Goal: Task Accomplishment & Management: Complete application form

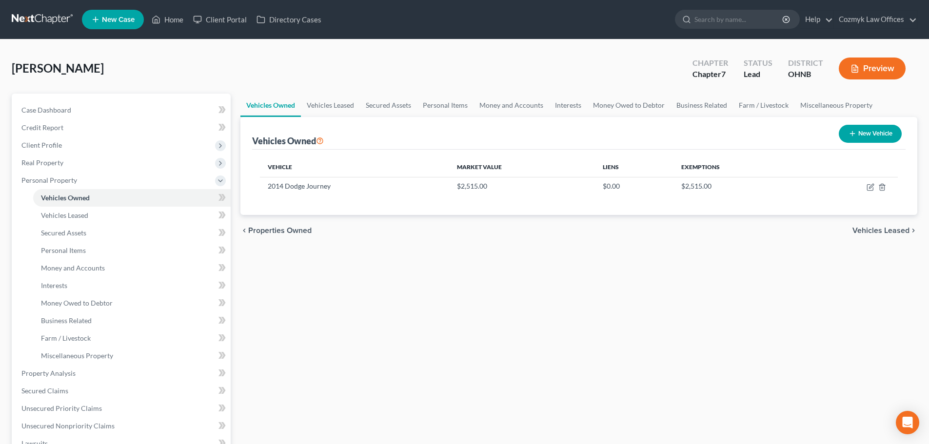
drag, startPoint x: 0, startPoint y: 0, endPoint x: 338, endPoint y: 250, distance: 420.1
click at [338, 250] on div "Vehicles Owned Vehicles Leased Secured Assets Personal Items Money and Accounts…" at bounding box center [579, 375] width 687 height 563
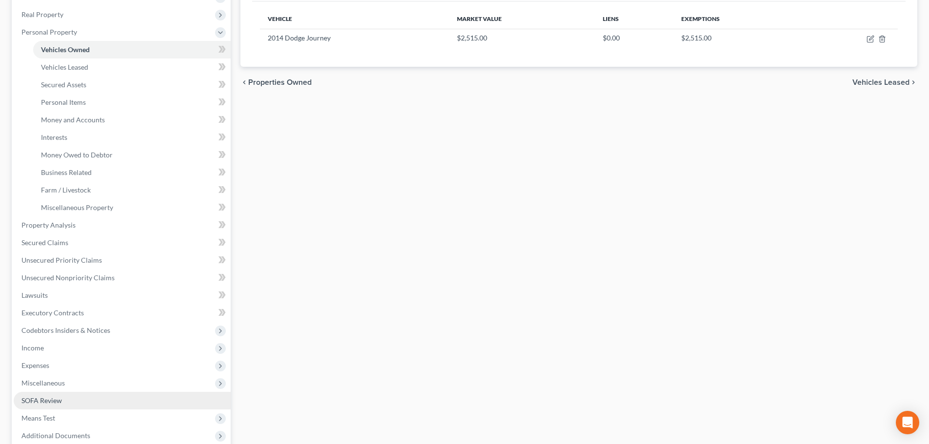
scroll to position [195, 0]
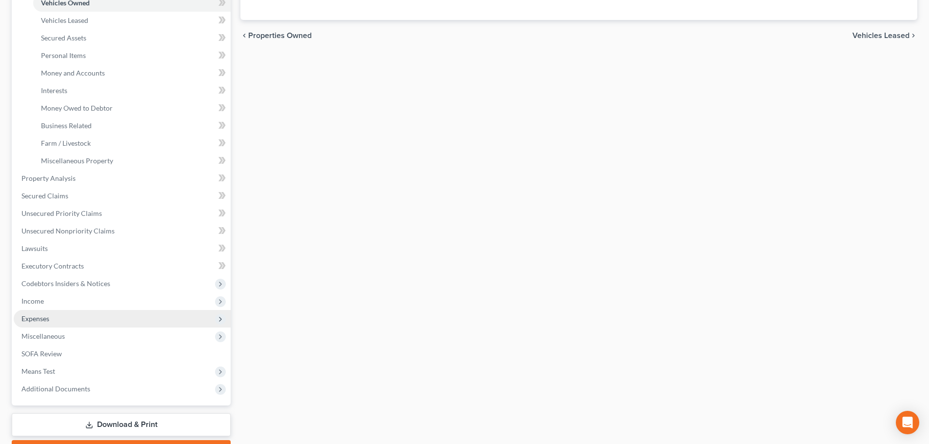
click at [41, 320] on span "Expenses" at bounding box center [35, 319] width 28 height 8
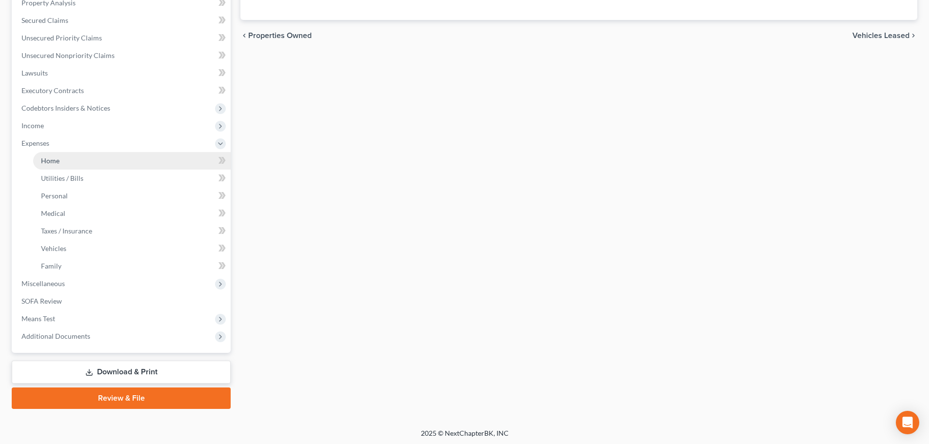
click at [61, 159] on link "Home" at bounding box center [132, 161] width 198 height 18
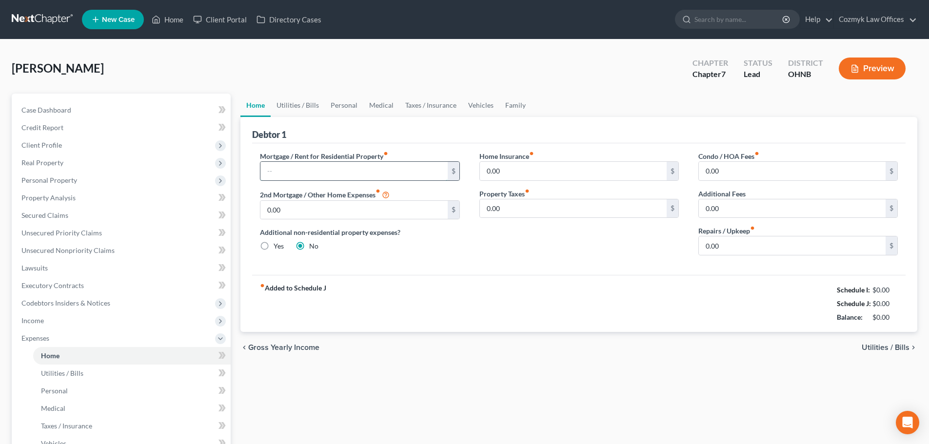
click at [371, 179] on input "text" at bounding box center [353, 171] width 187 height 19
type input "1,350.00"
click at [307, 107] on link "Utilities / Bills" at bounding box center [298, 105] width 54 height 23
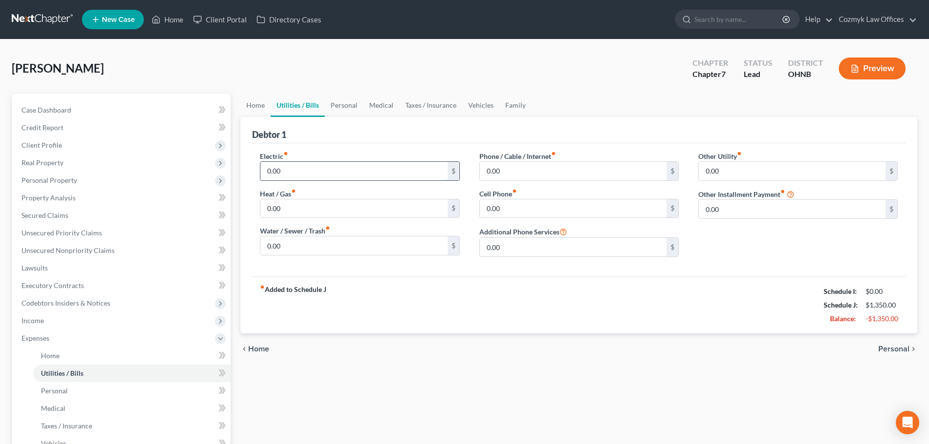
click at [331, 179] on input "0.00" at bounding box center [353, 171] width 187 height 19
type input "125"
type input "50"
type input "60"
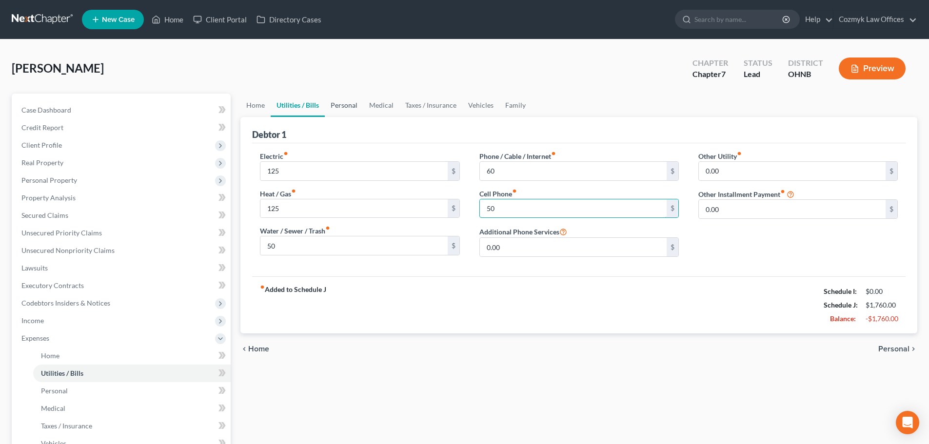
type input "50"
click at [346, 109] on link "Personal" at bounding box center [344, 105] width 39 height 23
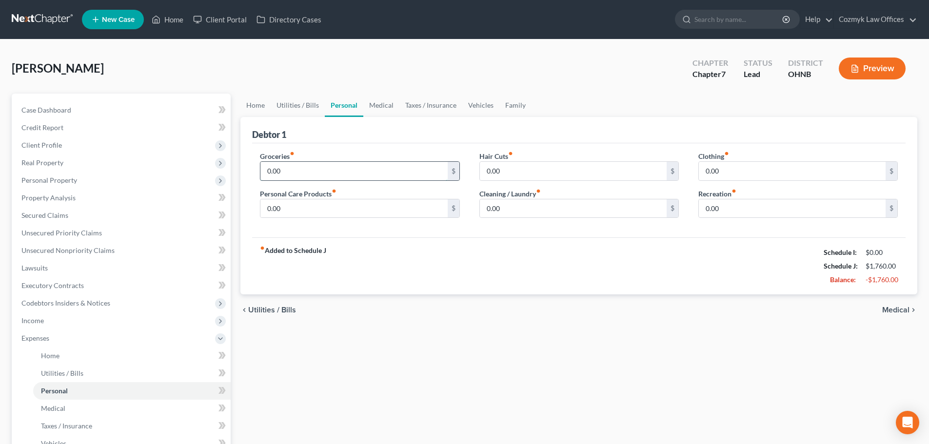
click at [339, 167] on input "0.00" at bounding box center [353, 171] width 187 height 19
type input "300"
type input "100"
click at [716, 172] on input "0.00" at bounding box center [792, 171] width 187 height 19
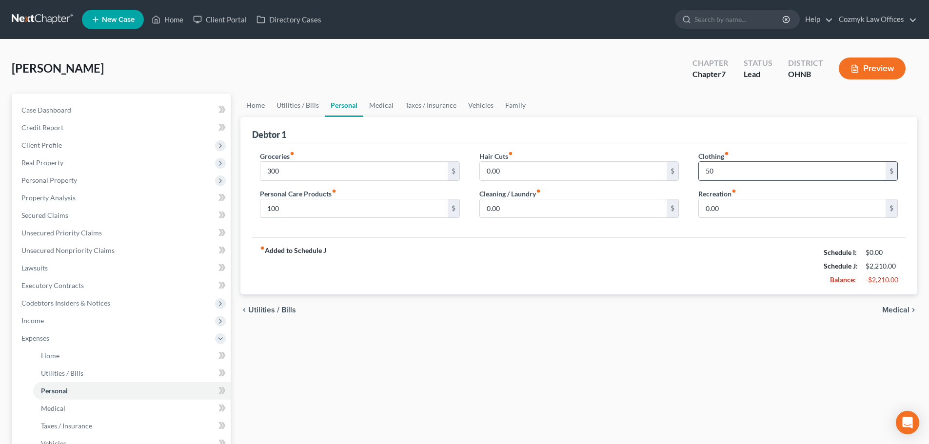
type input "50"
click at [371, 117] on div "Debtor 1" at bounding box center [579, 130] width 654 height 26
click at [443, 113] on link "Taxes / Insurance" at bounding box center [430, 105] width 63 height 23
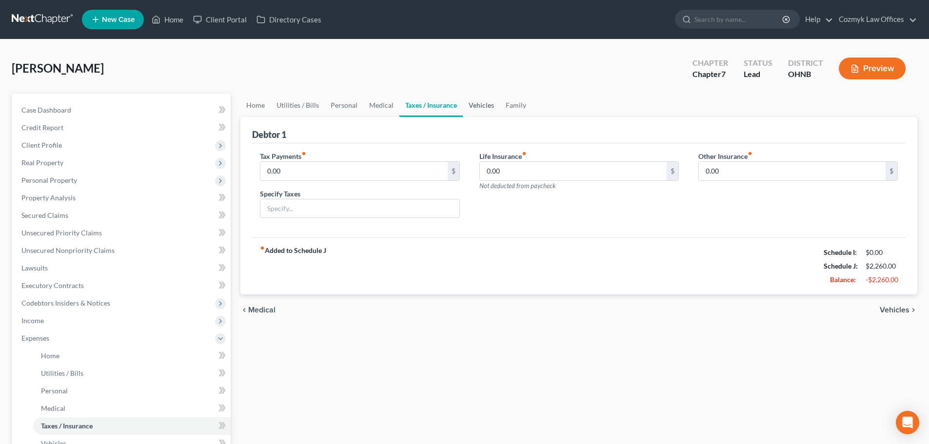
click at [476, 108] on link "Vehicles" at bounding box center [481, 105] width 37 height 23
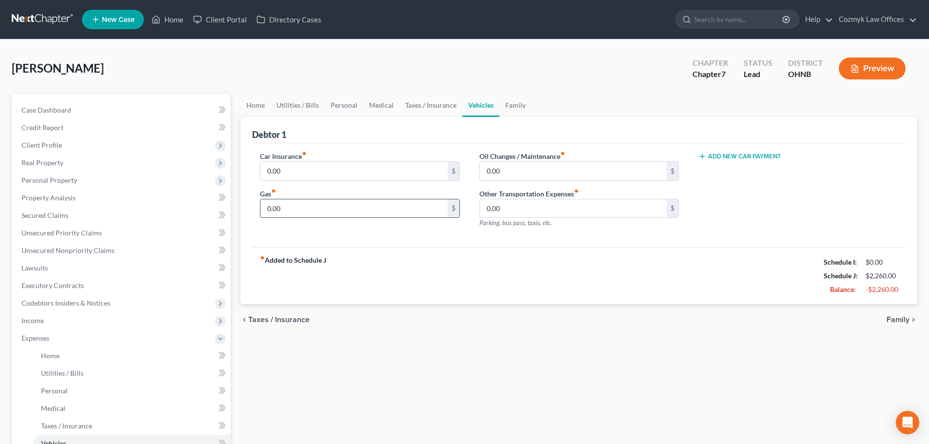
click at [280, 215] on input "0.00" at bounding box center [353, 208] width 187 height 19
type input "75"
click at [512, 108] on link "Family" at bounding box center [515, 105] width 32 height 23
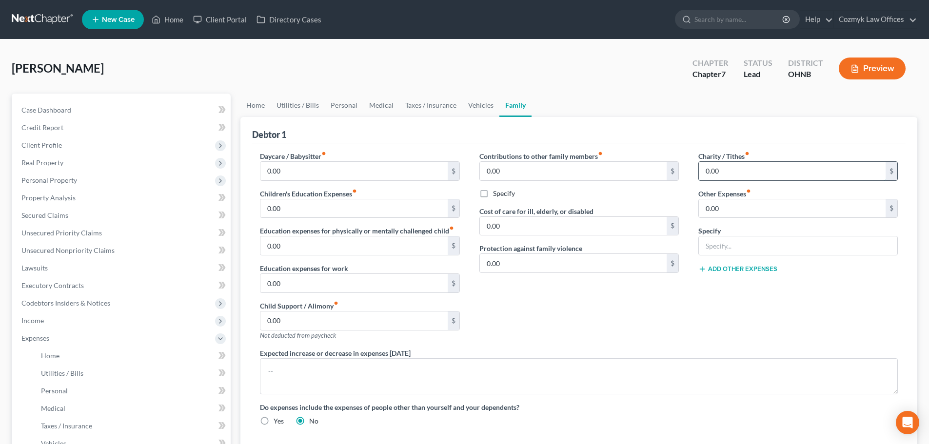
click at [731, 169] on input "0.00" at bounding box center [792, 171] width 187 height 19
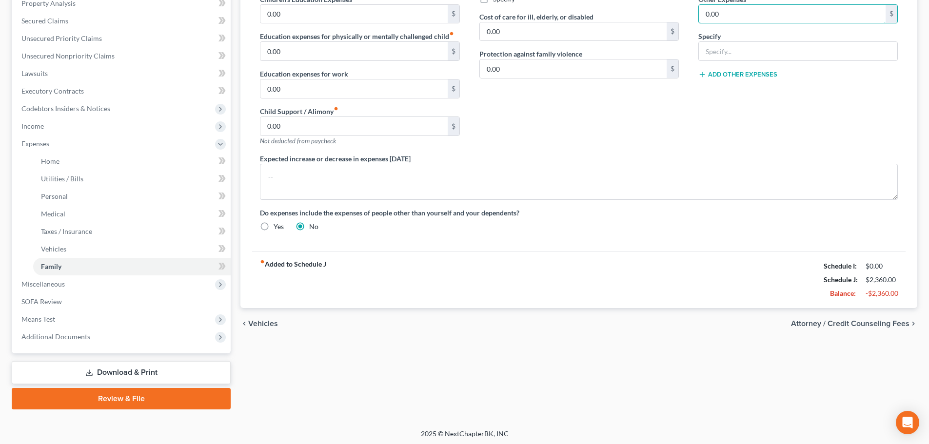
scroll to position [197, 0]
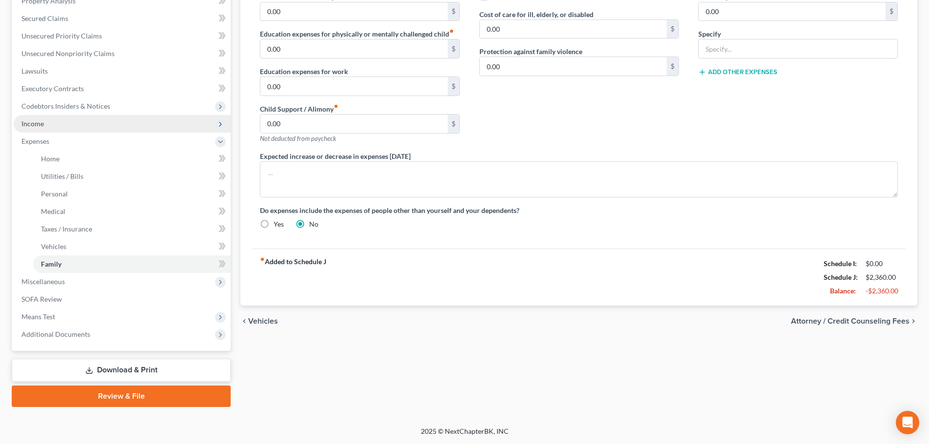
click at [60, 120] on span "Income" at bounding box center [122, 124] width 217 height 18
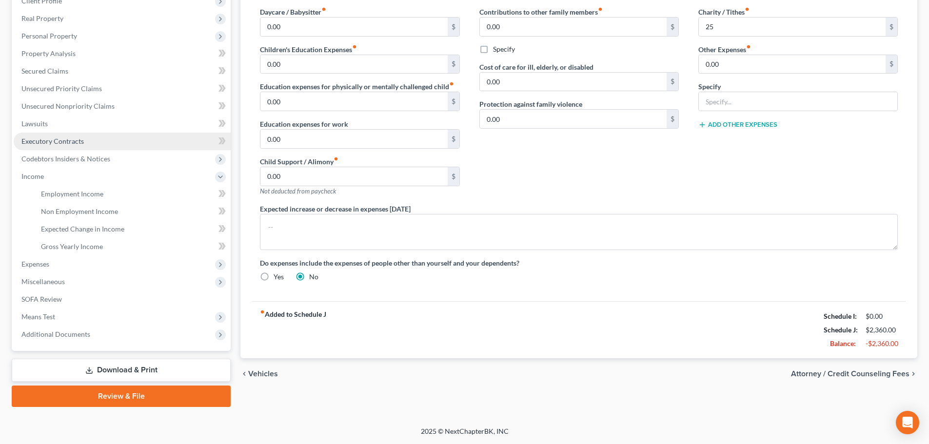
scroll to position [144, 0]
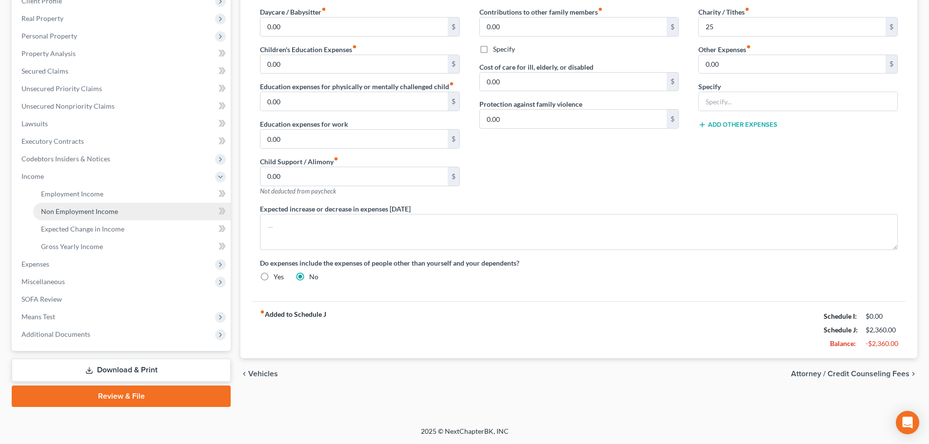
click at [78, 208] on span "Non Employment Income" at bounding box center [79, 211] width 77 height 8
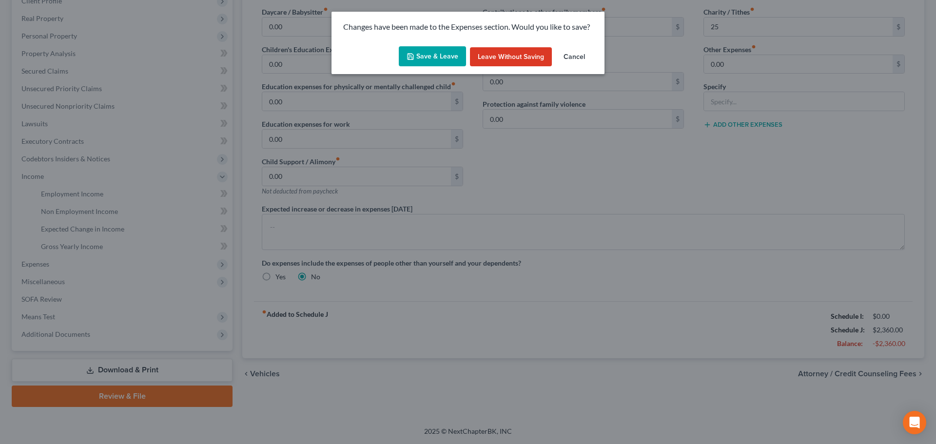
click at [426, 56] on button "Save & Leave" at bounding box center [432, 56] width 67 height 20
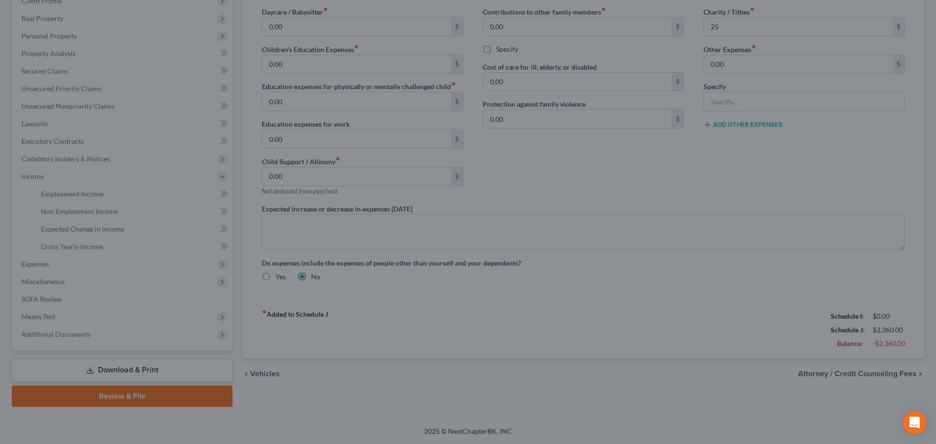
type input "25.00"
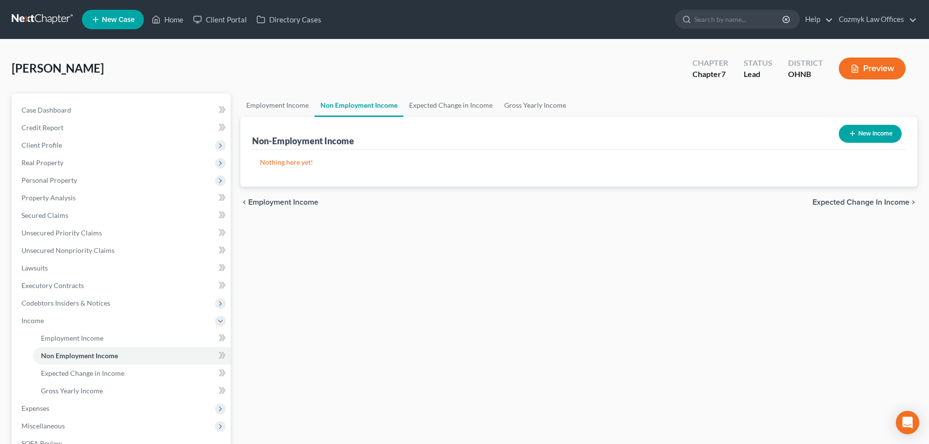
click at [876, 140] on button "New Income" at bounding box center [870, 134] width 63 height 18
select select "0"
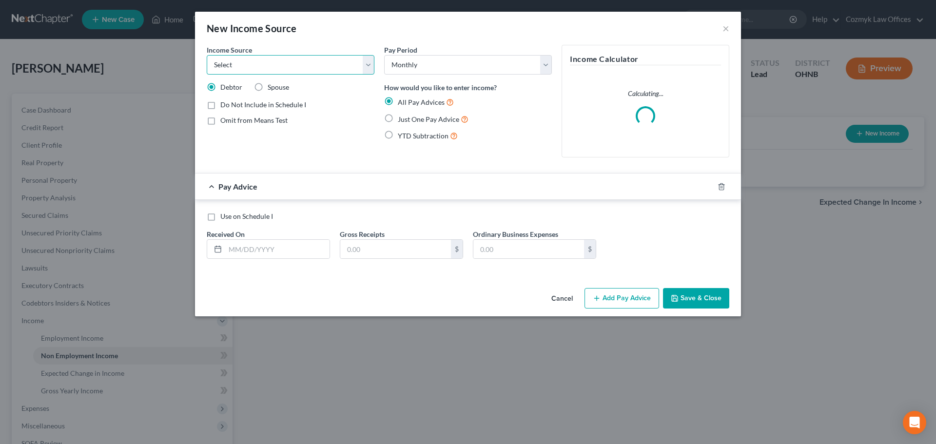
click at [256, 66] on select "Select Unemployment Disability (from employer) Pension Retirement Social Securi…" at bounding box center [291, 65] width 168 height 20
select select "4"
click at [207, 55] on select "Select Unemployment Disability (from employer) Pension Retirement Social Securi…" at bounding box center [291, 65] width 168 height 20
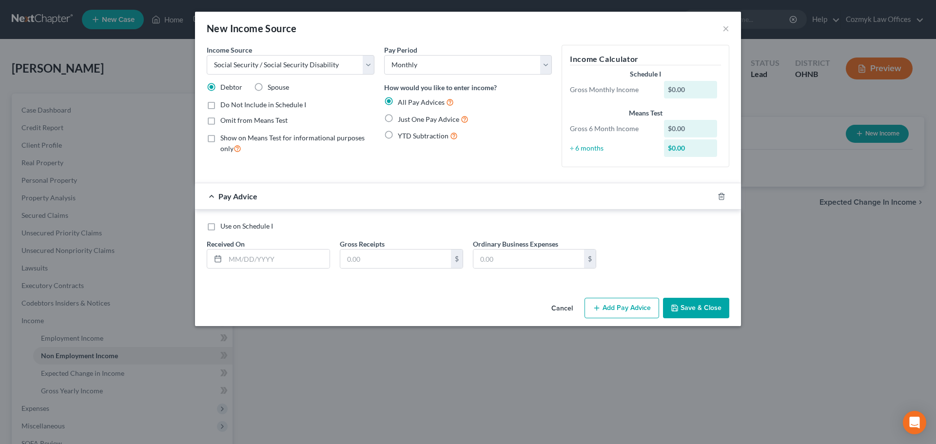
drag, startPoint x: 446, startPoint y: 119, endPoint x: 383, endPoint y: 142, distance: 66.8
click at [446, 119] on span "Just One Pay Advice" at bounding box center [428, 119] width 61 height 8
click at [408, 119] on input "Just One Pay Advice" at bounding box center [405, 117] width 6 height 6
radio input "true"
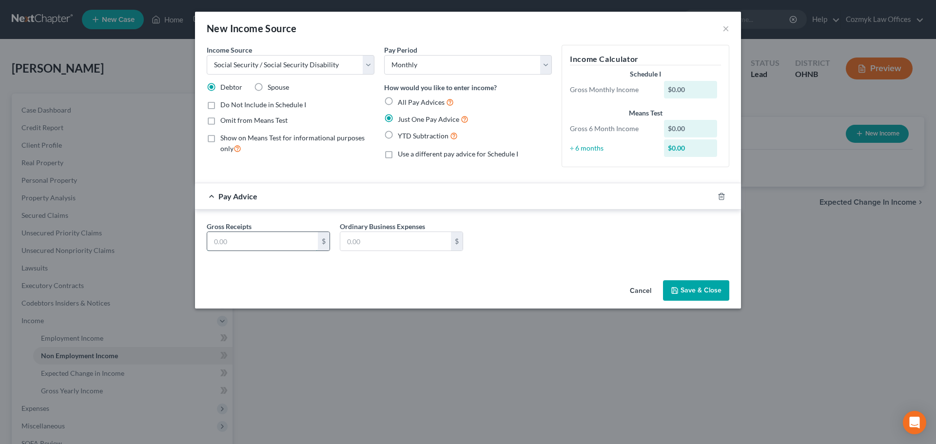
click at [300, 241] on input "text" at bounding box center [262, 241] width 111 height 19
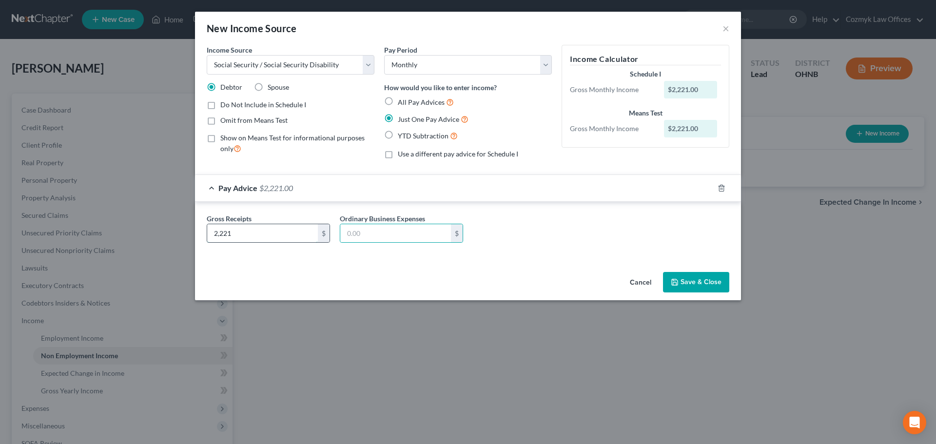
click at [240, 234] on input "2,221" at bounding box center [262, 233] width 111 height 19
type input "2,406.70"
type input "185"
click at [711, 289] on button "Save & Close" at bounding box center [696, 282] width 66 height 20
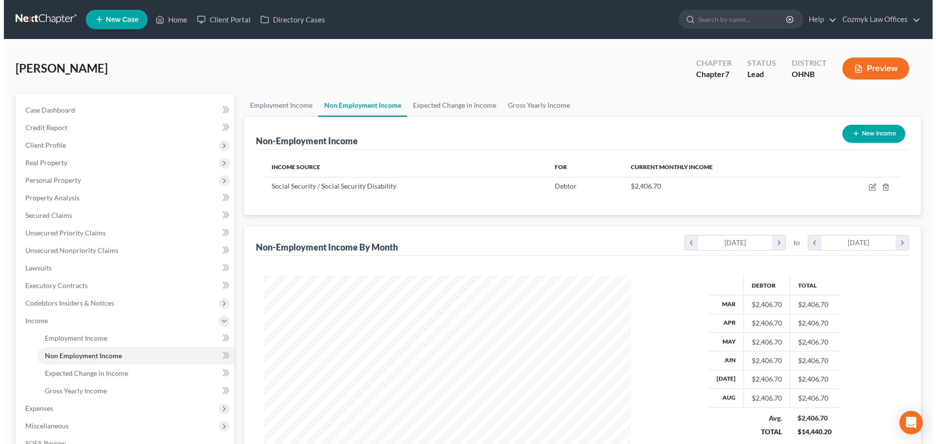
scroll to position [487545, 487344]
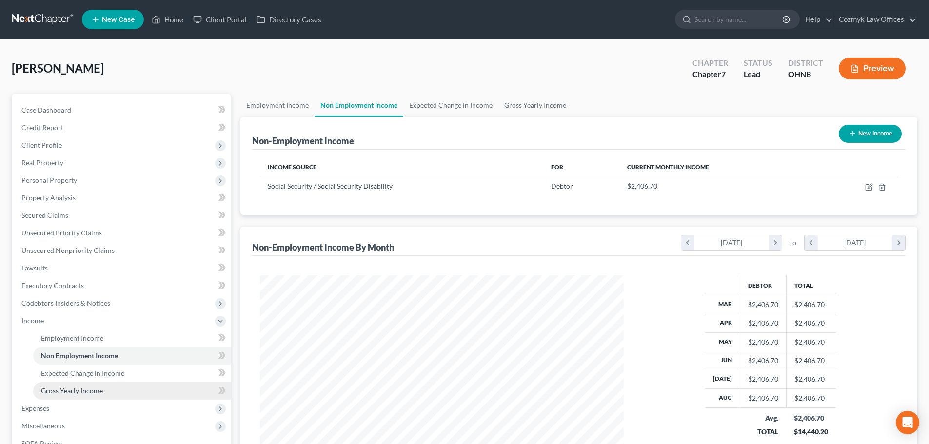
drag, startPoint x: 94, startPoint y: 390, endPoint x: 92, endPoint y: 382, distance: 8.2
click at [94, 390] on span "Gross Yearly Income" at bounding box center [72, 391] width 62 height 8
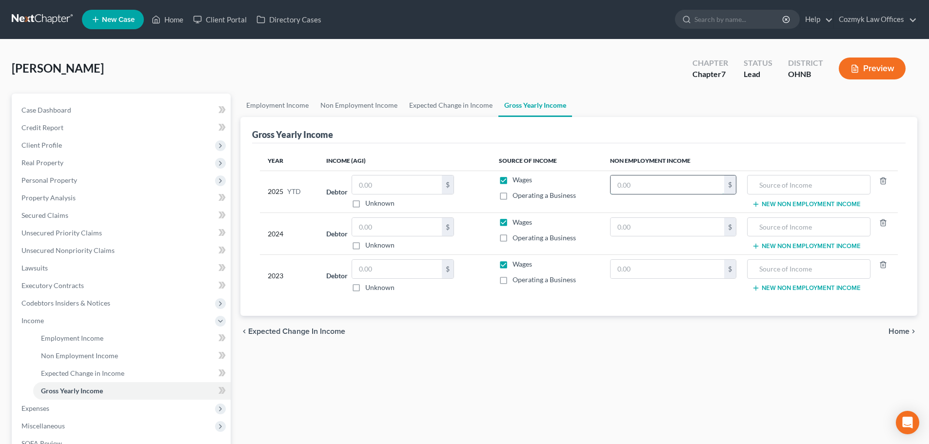
click at [690, 188] on input "text" at bounding box center [668, 185] width 114 height 19
type input "22,146.30"
type input "Social Security"
click at [779, 228] on input "text" at bounding box center [809, 227] width 112 height 19
paste input "Social Security"
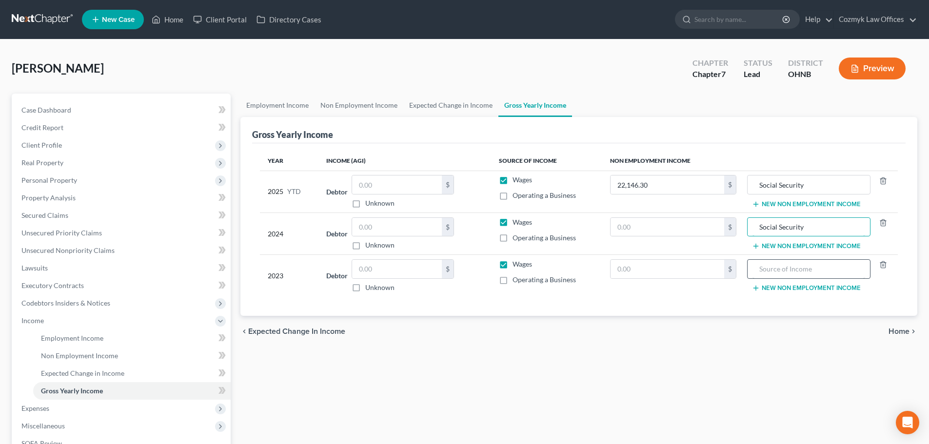
type input "Social Security"
click at [780, 273] on input "text" at bounding box center [809, 269] width 112 height 19
paste input "Social Security"
type input "Social Security"
drag, startPoint x: 689, startPoint y: 231, endPoint x: 693, endPoint y: 223, distance: 8.1
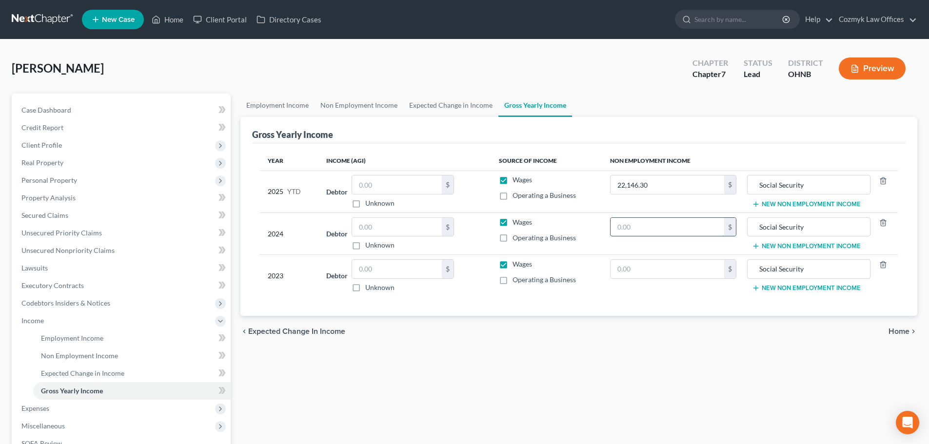
click at [689, 231] on input "text" at bounding box center [668, 227] width 114 height 19
type input "25,637.70"
click at [378, 228] on input "text" at bounding box center [397, 227] width 90 height 19
type input "1,204.40"
click at [422, 271] on input "text" at bounding box center [397, 269] width 90 height 19
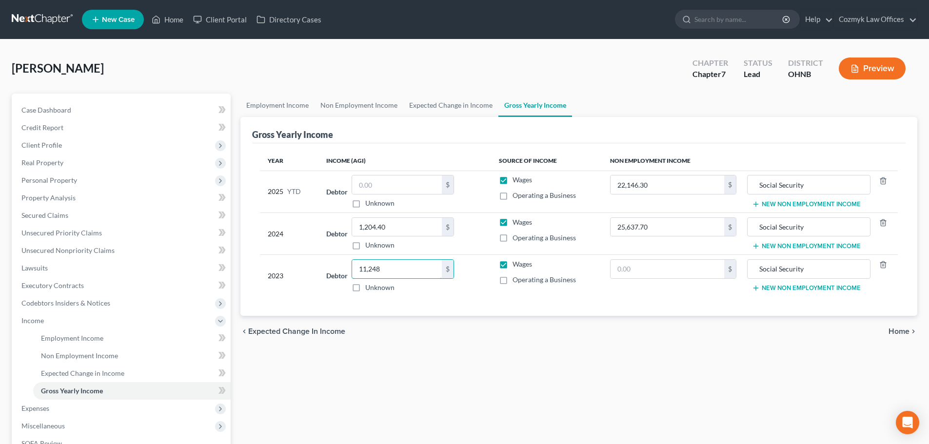
type input "11,248"
click at [621, 273] on input "text" at bounding box center [668, 269] width 114 height 19
type input "27,107"
click at [642, 228] on input "25,637.70" at bounding box center [668, 227] width 114 height 19
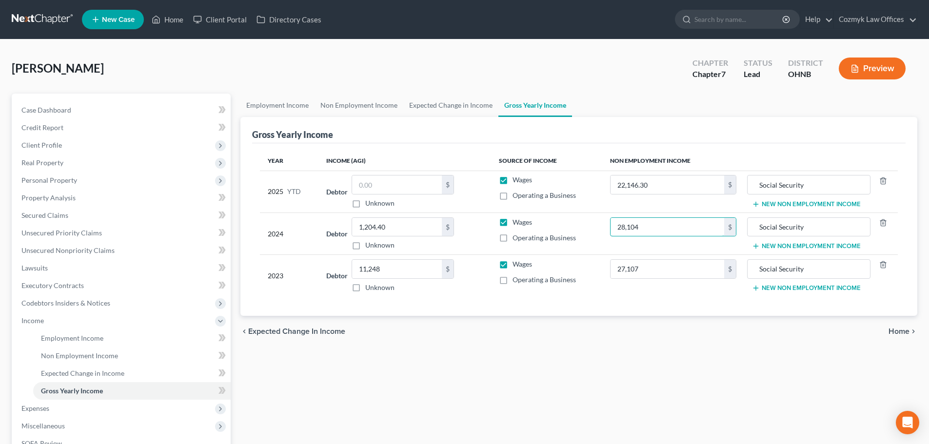
type input "28,104"
click at [673, 325] on div "chevron_left Expected Change in Income Home chevron_right" at bounding box center [578, 331] width 677 height 31
click at [105, 252] on span "Unsecured Nonpriority Claims" at bounding box center [67, 250] width 93 height 8
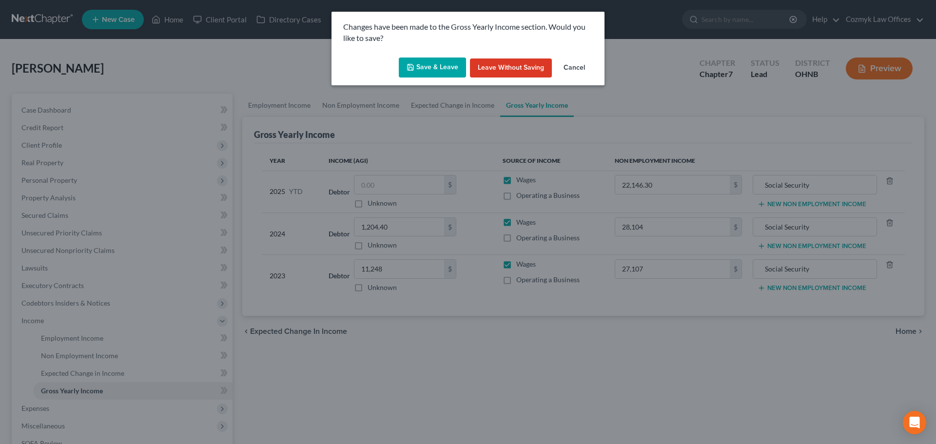
click at [438, 73] on button "Save & Leave" at bounding box center [432, 68] width 67 height 20
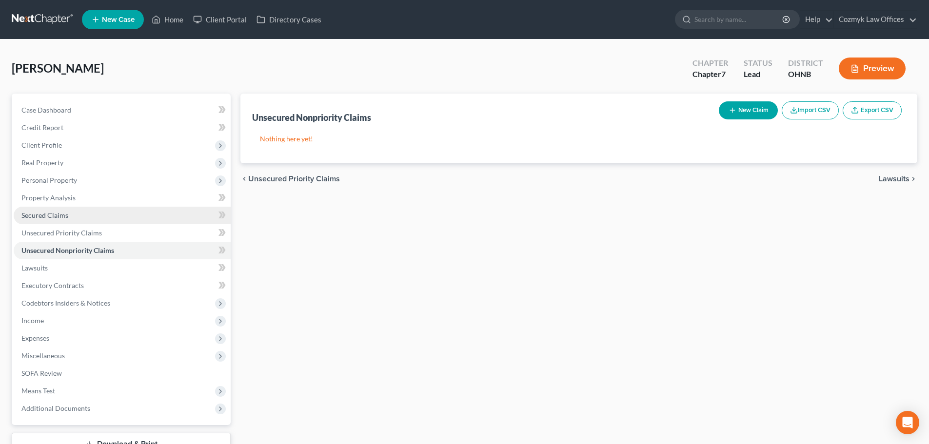
click at [116, 220] on link "Secured Claims" at bounding box center [122, 216] width 217 height 18
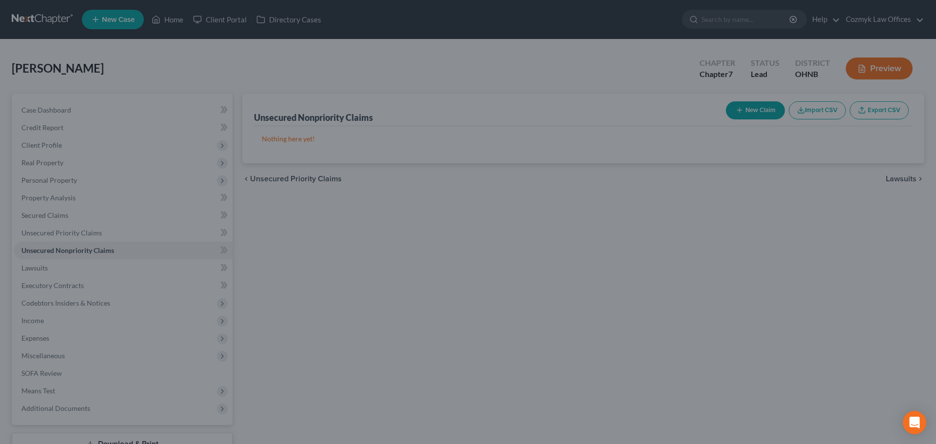
click at [33, 173] on div at bounding box center [468, 222] width 936 height 444
click at [61, 214] on div at bounding box center [468, 222] width 936 height 444
click at [189, 213] on div at bounding box center [468, 222] width 936 height 444
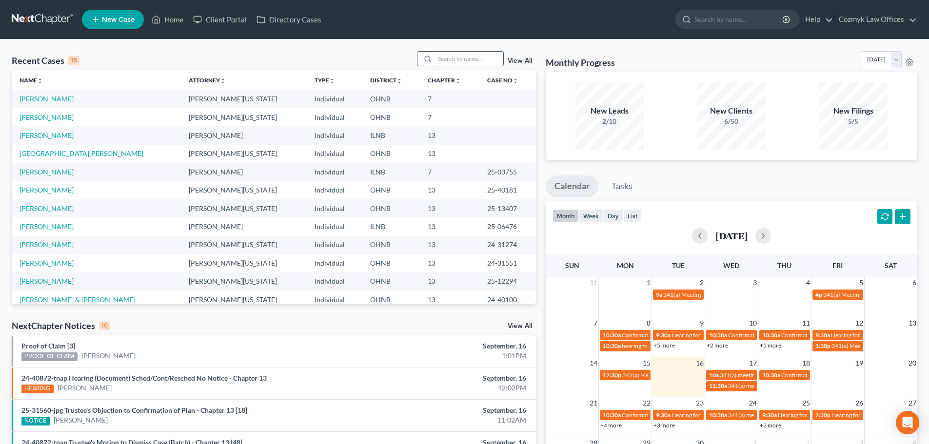
click at [453, 59] on input "search" at bounding box center [469, 59] width 68 height 14
type input "marchese"
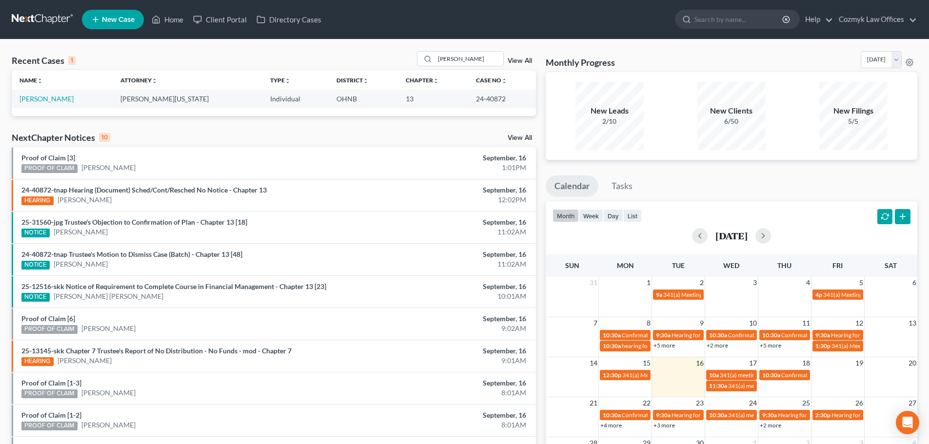
click at [56, 93] on td "Marchese, Robert" at bounding box center [62, 99] width 101 height 18
click at [56, 100] on link "Marchese, Robert" at bounding box center [47, 99] width 54 height 8
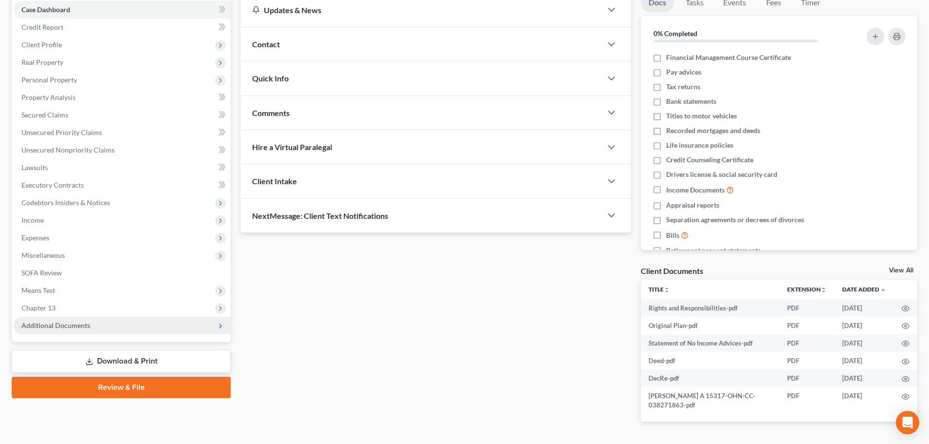
scroll to position [131, 0]
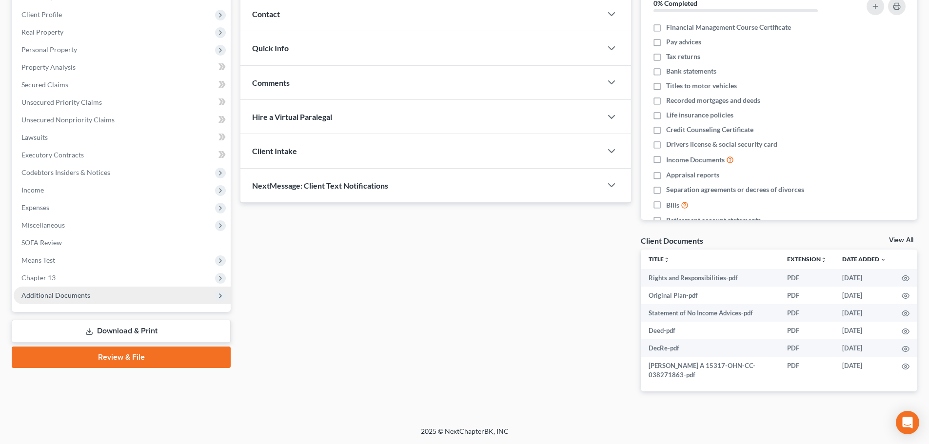
click at [152, 294] on span "Additional Documents" at bounding box center [122, 296] width 217 height 18
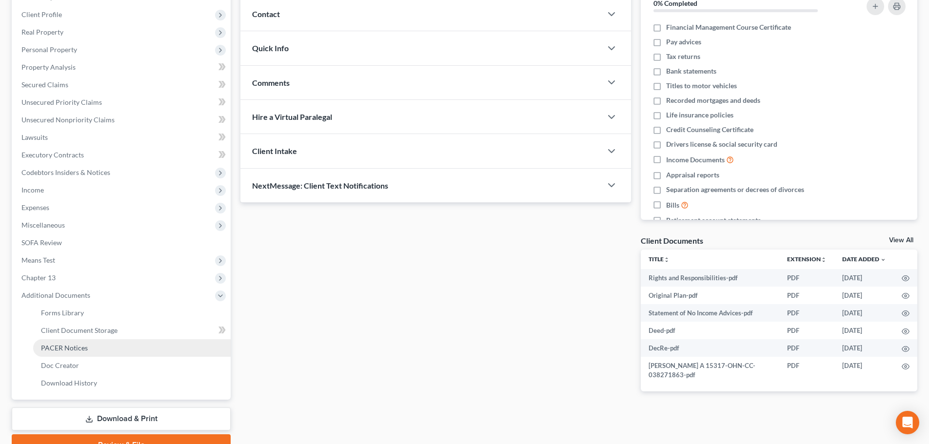
click at [121, 350] on link "PACER Notices" at bounding box center [132, 348] width 198 height 18
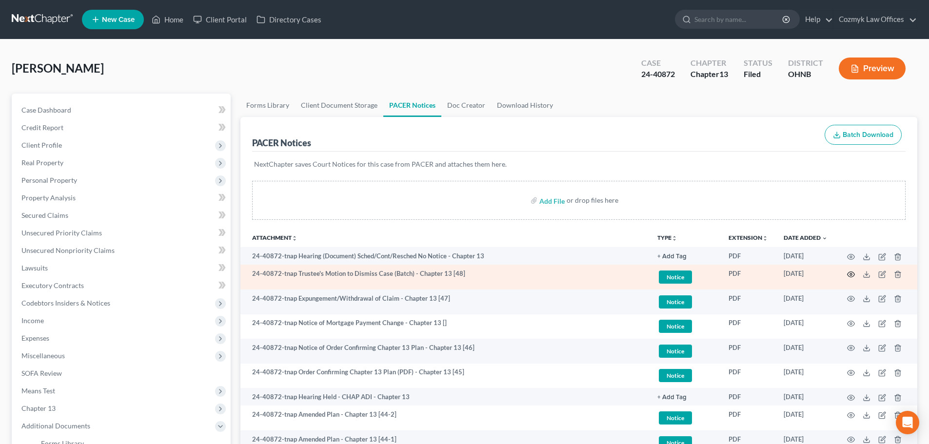
click at [849, 274] on icon "button" at bounding box center [851, 275] width 8 height 8
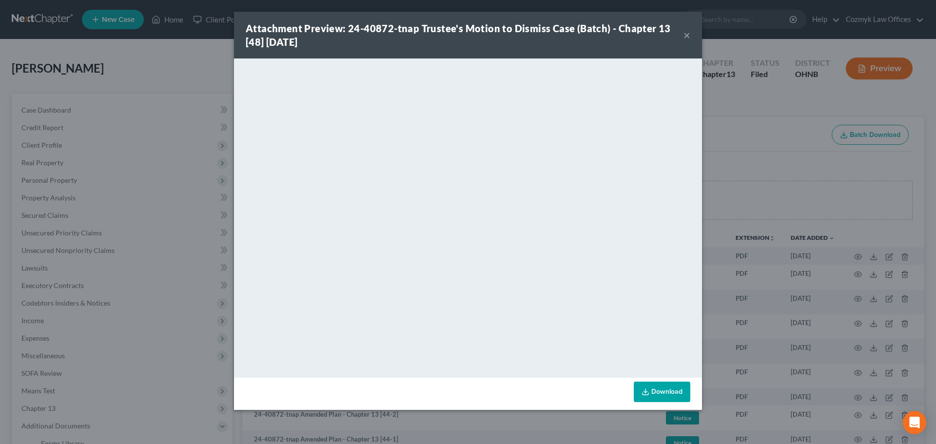
click at [689, 39] on button "×" at bounding box center [687, 35] width 7 height 12
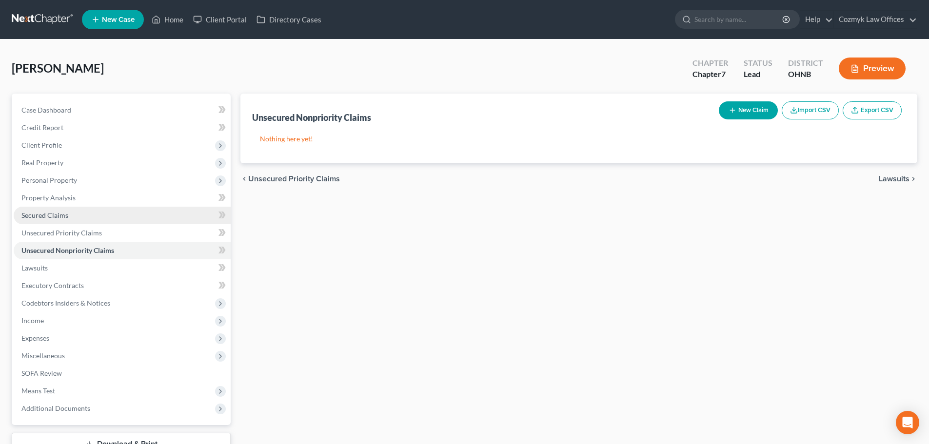
click at [62, 213] on span "Secured Claims" at bounding box center [44, 215] width 47 height 8
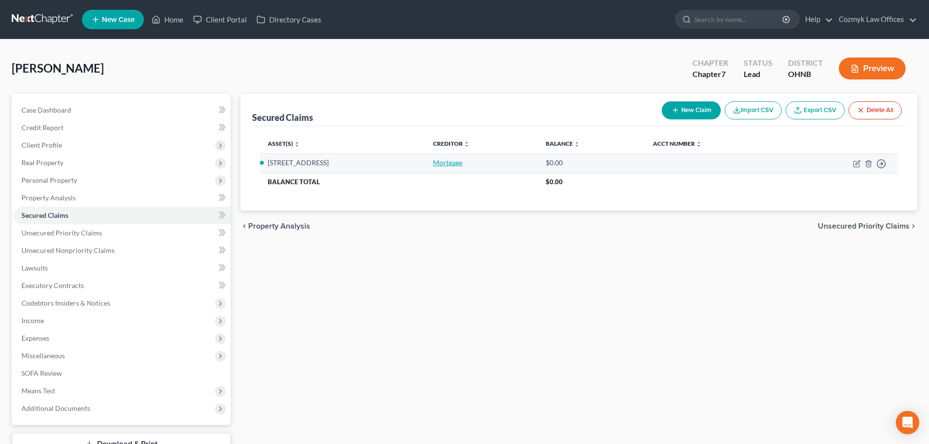
click at [442, 164] on link "Mortgage" at bounding box center [447, 163] width 29 height 8
select select "2"
select select "0"
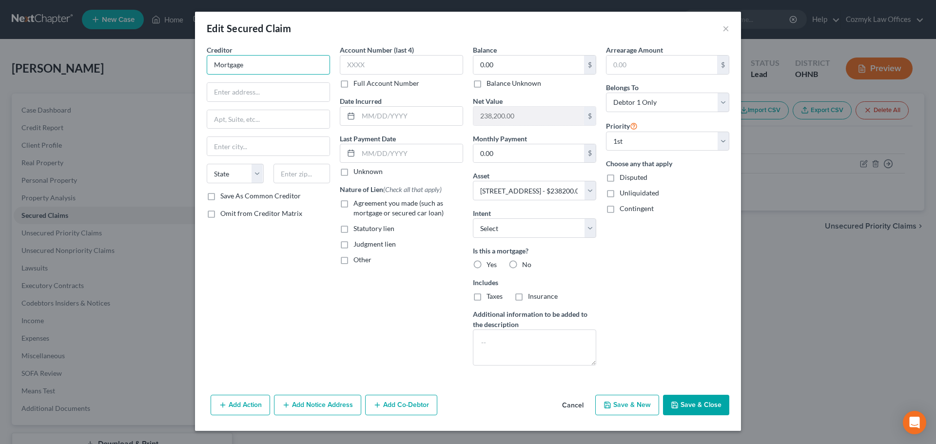
click at [283, 72] on input "Mortgage" at bounding box center [268, 65] width 123 height 20
type input "PNC Mortgage"
type input "Attn: Bankruptcy"
type input "[STREET_ADDRESS][US_STATE]"
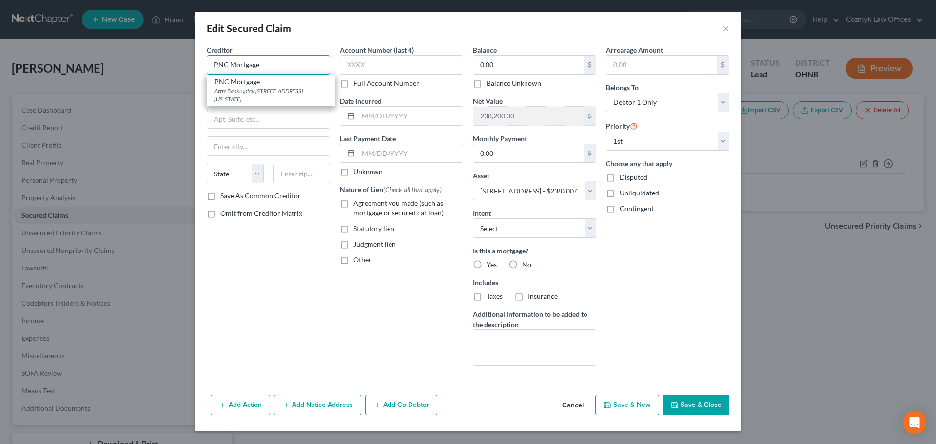
type input "[GEOGRAPHIC_DATA]"
select select "36"
type input "45458"
type input "PNC Mortgage"
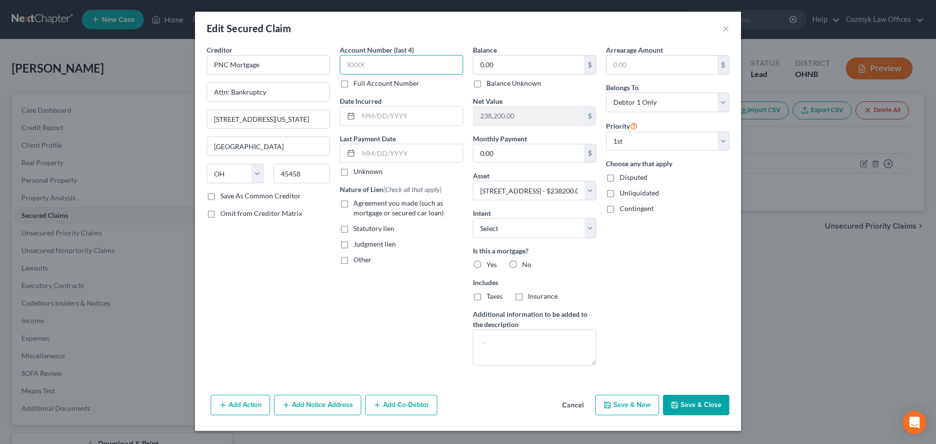
click at [351, 74] on input "text" at bounding box center [401, 65] width 123 height 20
type input "0703"
type input "2019"
click at [354, 204] on label "Agreement you made (such as mortgage or secured car loan)" at bounding box center [409, 209] width 110 height 20
click at [358, 204] on input "Agreement you made (such as mortgage or secured car loan)" at bounding box center [361, 202] width 6 height 6
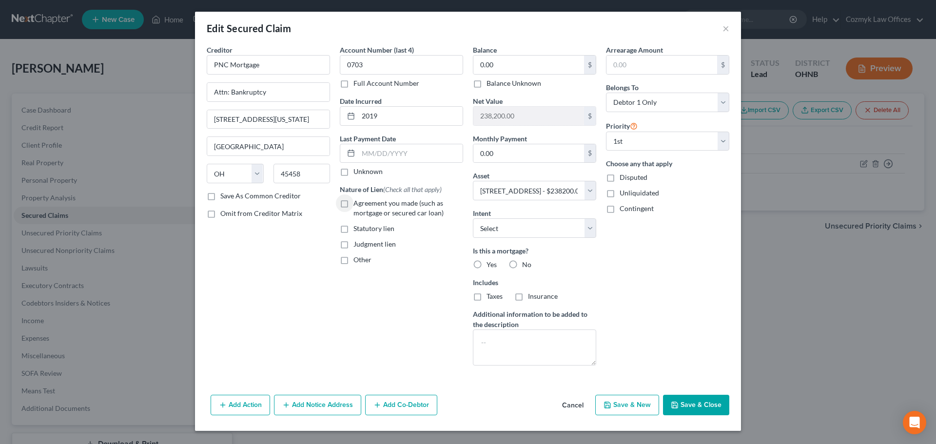
checkbox input "true"
click at [354, 259] on label "Other" at bounding box center [363, 260] width 18 height 10
click at [358, 259] on input "Other" at bounding box center [361, 258] width 6 height 6
checkbox input "true"
click at [355, 284] on input "text" at bounding box center [401, 282] width 122 height 19
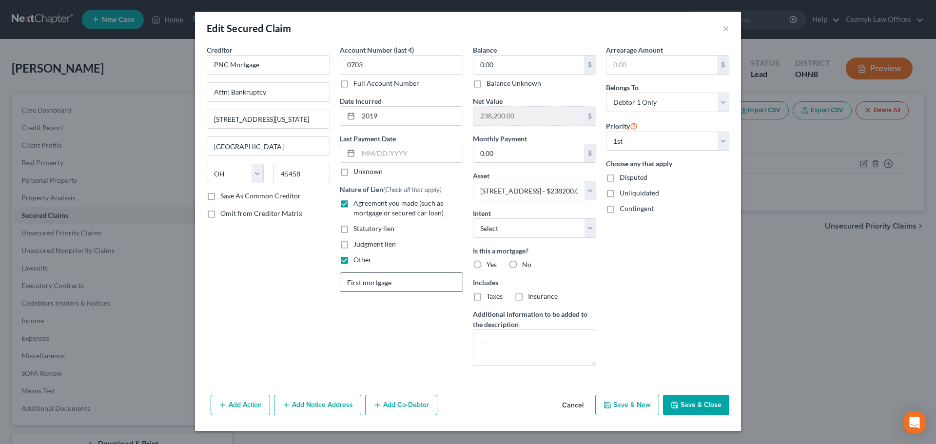
type input "First mortgage"
type input "76,891"
type input "1,362"
click at [487, 266] on label "Yes" at bounding box center [492, 265] width 10 height 10
click at [491, 266] on input "Yes" at bounding box center [494, 263] width 6 height 6
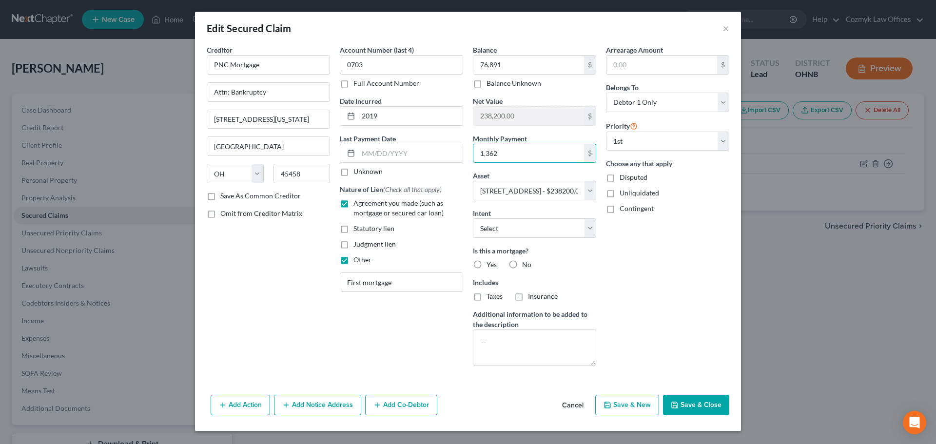
radio input "true"
click at [498, 229] on select "Select Surrender Redeem Reaffirm Avoid Other" at bounding box center [534, 229] width 123 height 20
select select "4"
click at [473, 219] on select "Select Surrender Redeem Reaffirm Avoid Other" at bounding box center [534, 229] width 123 height 20
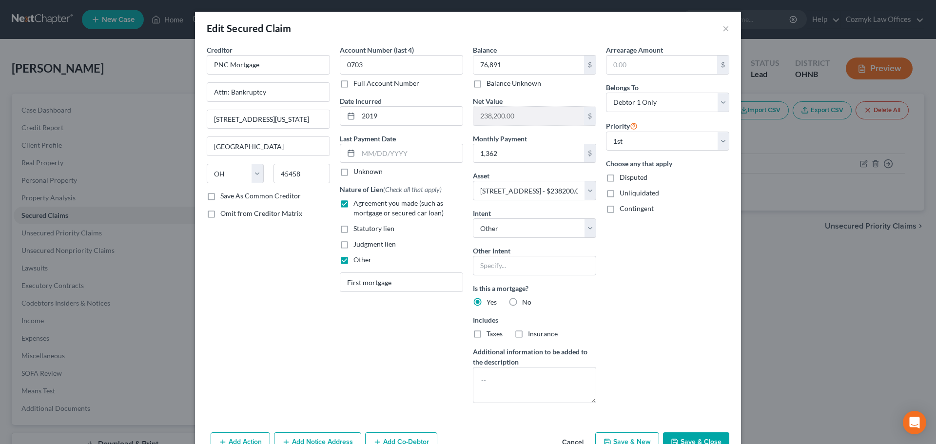
drag, startPoint x: 474, startPoint y: 336, endPoint x: 494, endPoint y: 332, distance: 20.3
click at [487, 336] on label "Taxes" at bounding box center [495, 334] width 16 height 10
click at [491, 336] on input "Taxes" at bounding box center [494, 332] width 6 height 6
checkbox input "true"
click at [528, 332] on label "Insurance" at bounding box center [543, 334] width 30 height 10
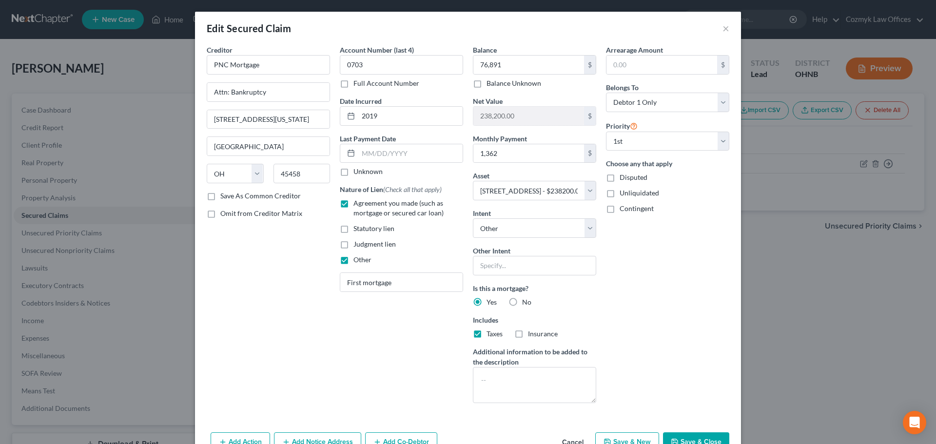
click at [532, 332] on input "Insurance" at bounding box center [535, 332] width 6 height 6
checkbox input "true"
click at [677, 441] on button "Save & Close" at bounding box center [696, 443] width 66 height 20
select select
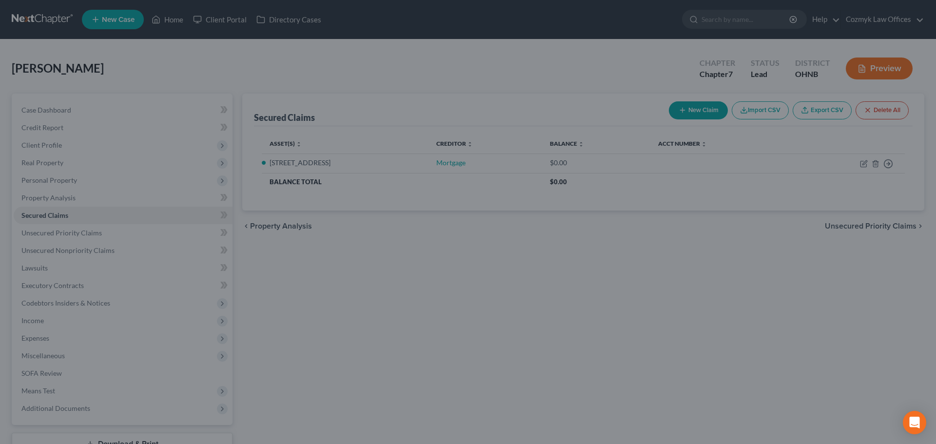
type input "76,891.00"
type input "161,309.00"
type input "1,362.00"
select select "2"
type input "0"
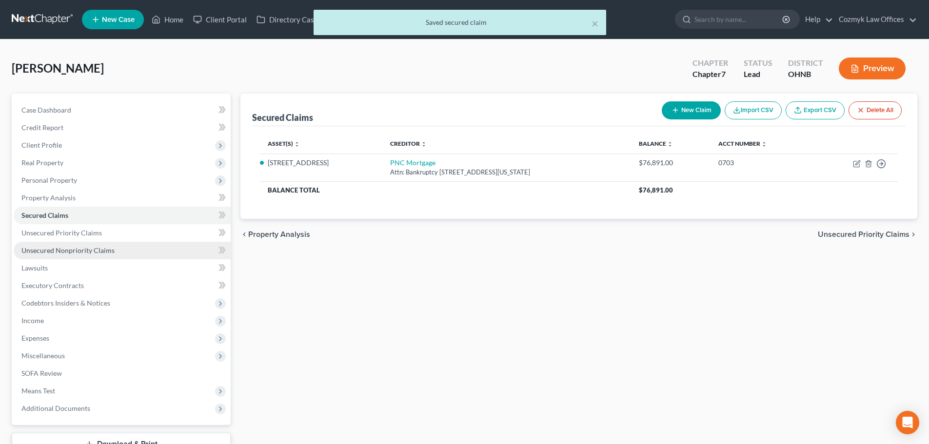
click at [91, 247] on span "Unsecured Nonpriority Claims" at bounding box center [67, 250] width 93 height 8
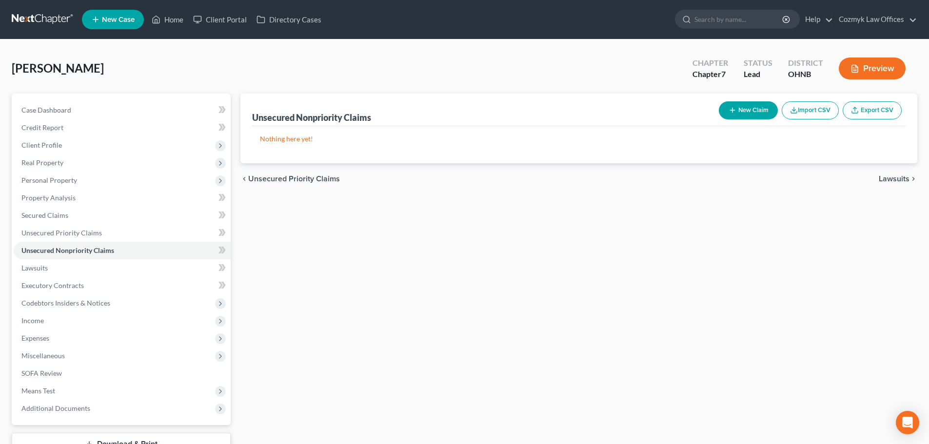
click at [746, 119] on button "New Claim" at bounding box center [748, 110] width 59 height 18
select select "0"
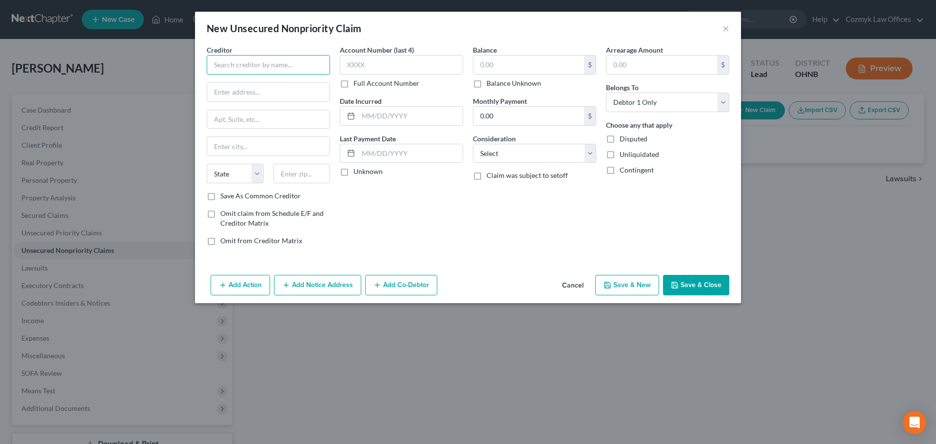
click at [318, 69] on input "text" at bounding box center [268, 65] width 123 height 20
type input "Bank of America"
type input "Attn: Bankruptcy"
type input "[STREET_ADDRESS][PERSON_NAME]"
type input "[GEOGRAPHIC_DATA]"
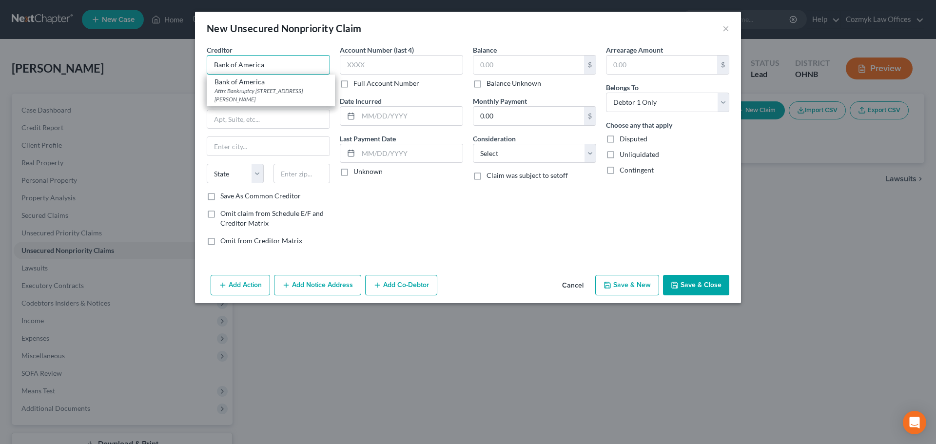
select select "9"
type input "33634"
type input "Bank of America"
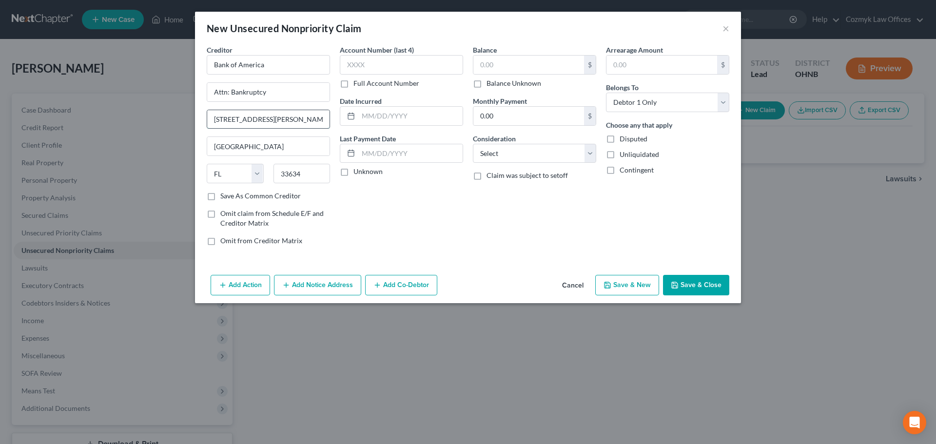
click at [247, 116] on input "[STREET_ADDRESS][PERSON_NAME]" at bounding box center [268, 119] width 122 height 19
type input "4"
type input "PO Box 15019"
type input "19886"
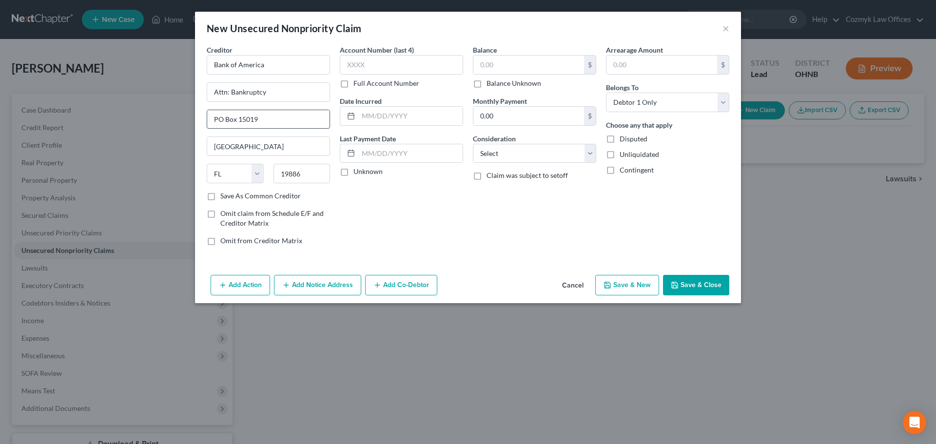
type input "Wilmington"
select select "7"
click at [365, 63] on input "text" at bounding box center [401, 65] width 123 height 20
type input "1391"
type input "2027"
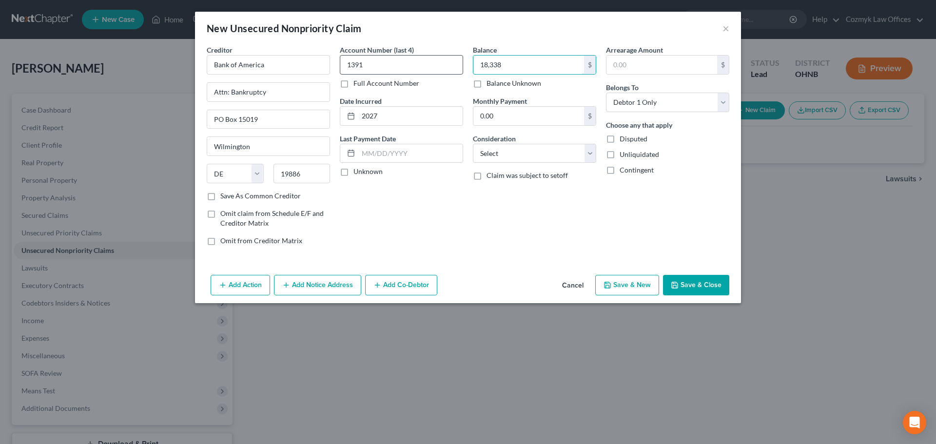
type input "18,338"
select select "2"
click at [634, 283] on button "Save & New" at bounding box center [628, 285] width 64 height 20
select select "0"
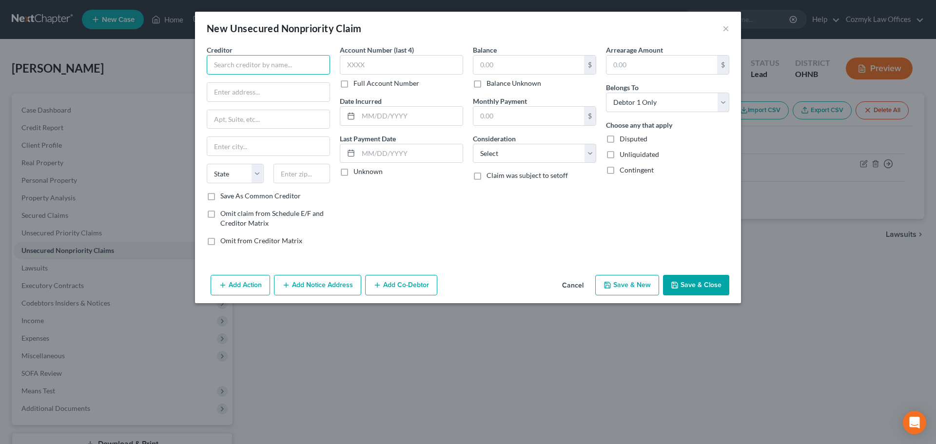
click at [254, 66] on input "text" at bounding box center [268, 65] width 123 height 20
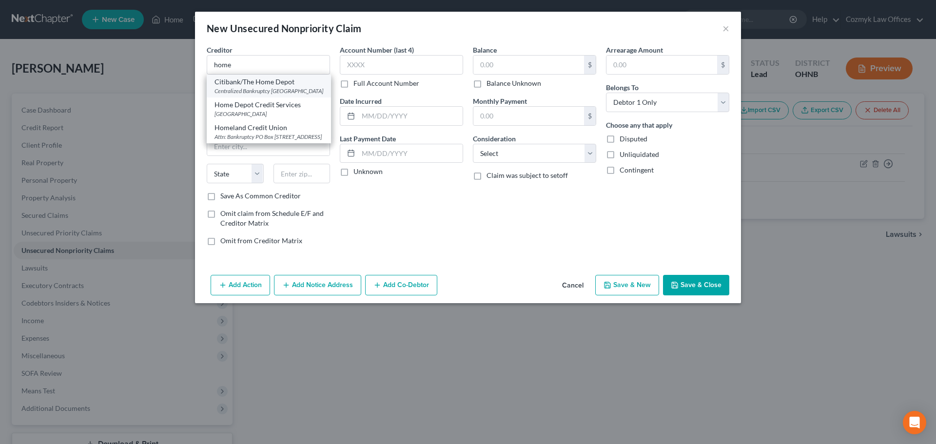
click at [250, 91] on div "Centralized Bankruptcy [GEOGRAPHIC_DATA]" at bounding box center [269, 91] width 109 height 8
type input "Citibank/The Home Depot"
type input "Centralized Bankruptcy"
type input "PO Box 790040"
type input "Saint Louis"
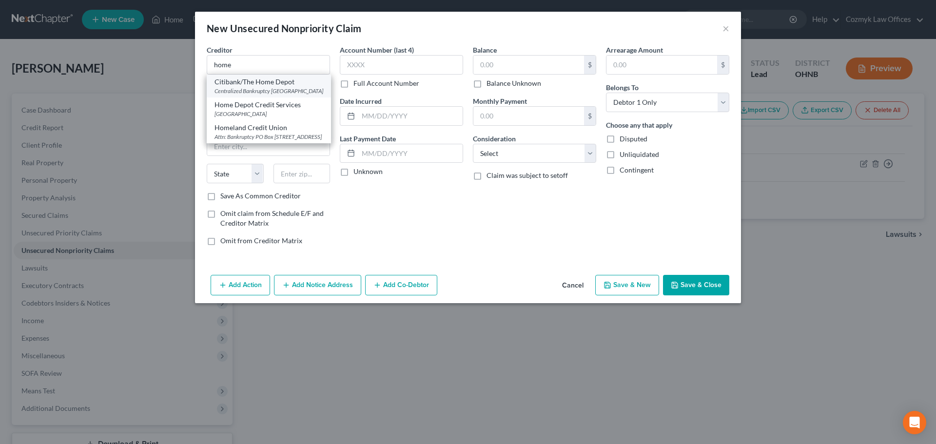
select select "26"
type input "63179"
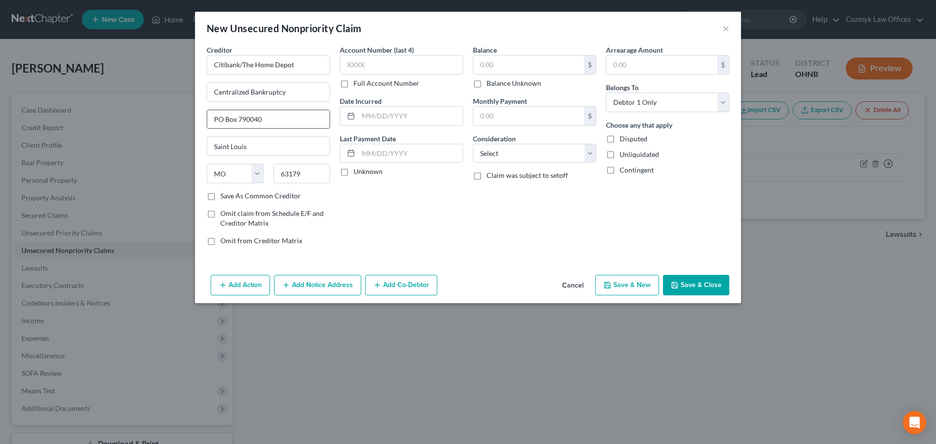
click at [278, 118] on input "PO Box 790040" at bounding box center [268, 119] width 122 height 19
type input "PO Box 790046"
click at [406, 64] on input "text" at bounding box center [401, 65] width 123 height 20
type input "6605"
type input "2016"
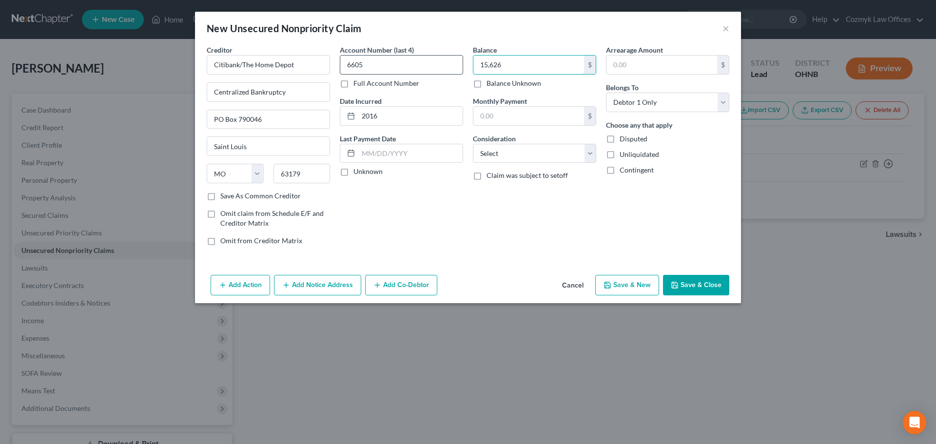
type input "15,626"
select select "2"
click at [638, 278] on button "Save & New" at bounding box center [628, 285] width 64 height 20
select select "0"
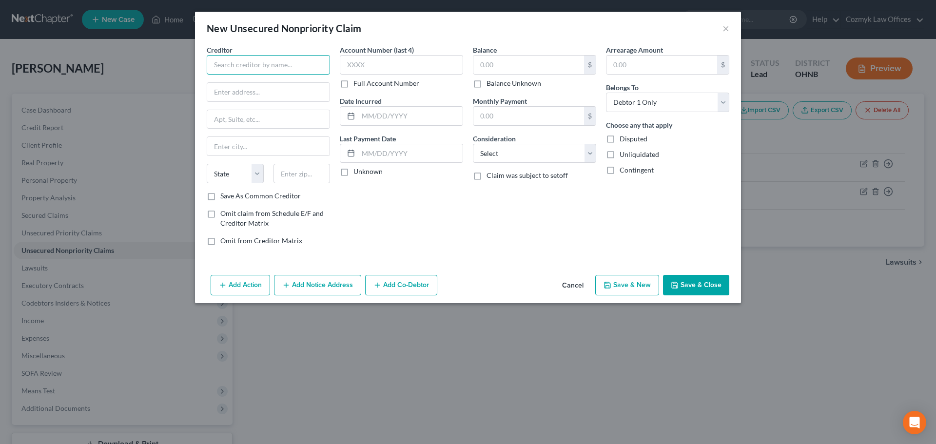
click at [247, 69] on input "text" at bounding box center [268, 65] width 123 height 20
click at [254, 87] on div "Attn: Bankruptcy [STREET_ADDRESS]" at bounding box center [265, 91] width 101 height 8
type input "Barclays Bank [US_STATE]"
type input "Attn: Bankruptcy"
type input "[STREET_ADDRESS]"
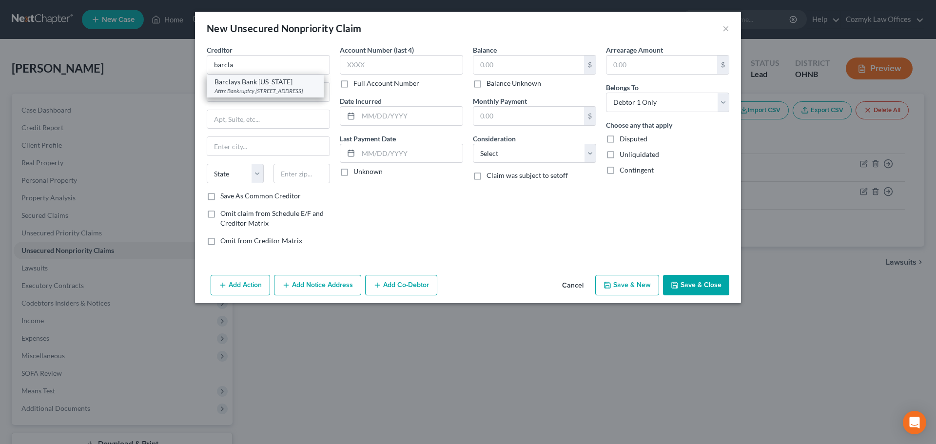
type input "Wilmington"
select select "7"
type input "19801"
click at [235, 93] on input "Attn: Bankruptcy" at bounding box center [268, 92] width 122 height 19
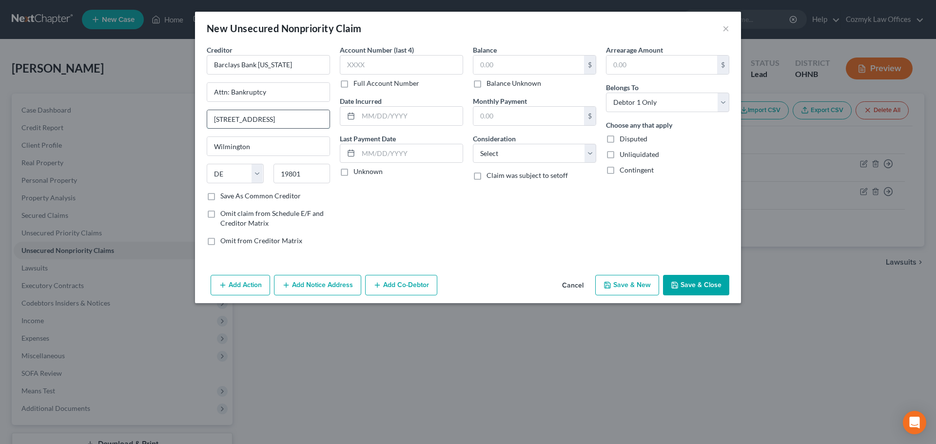
click at [227, 121] on input "[STREET_ADDRESS]" at bounding box center [268, 119] width 122 height 19
click at [242, 123] on input "[STREET_ADDRESS]" at bounding box center [268, 119] width 122 height 19
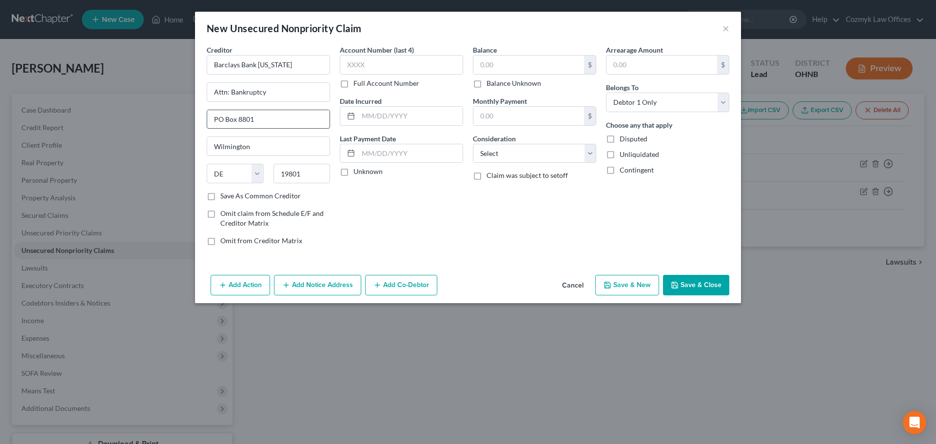
type input "PO Box 8801"
type input "19899"
click at [265, 196] on label "Save As Common Creditor" at bounding box center [260, 196] width 80 height 10
click at [231, 196] on input "Save As Common Creditor" at bounding box center [227, 194] width 6 height 6
checkbox input "true"
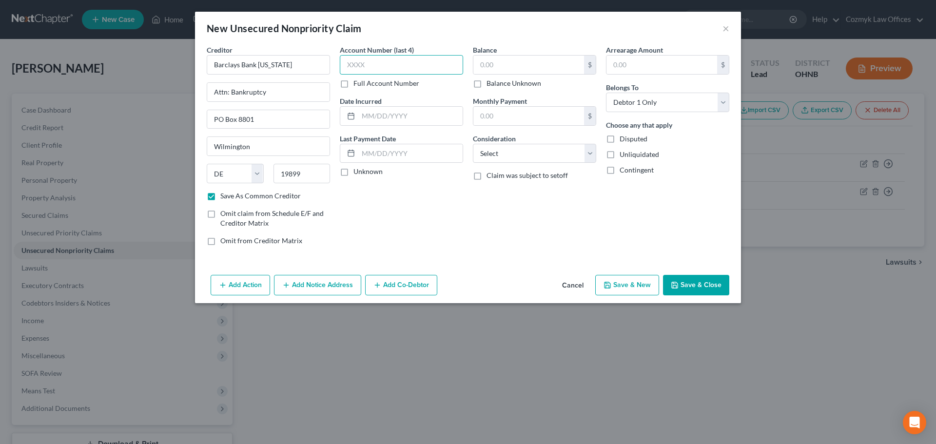
click at [391, 62] on input "text" at bounding box center [401, 65] width 123 height 20
type input "1864"
type input "2018"
type input "14,589"
select select "2"
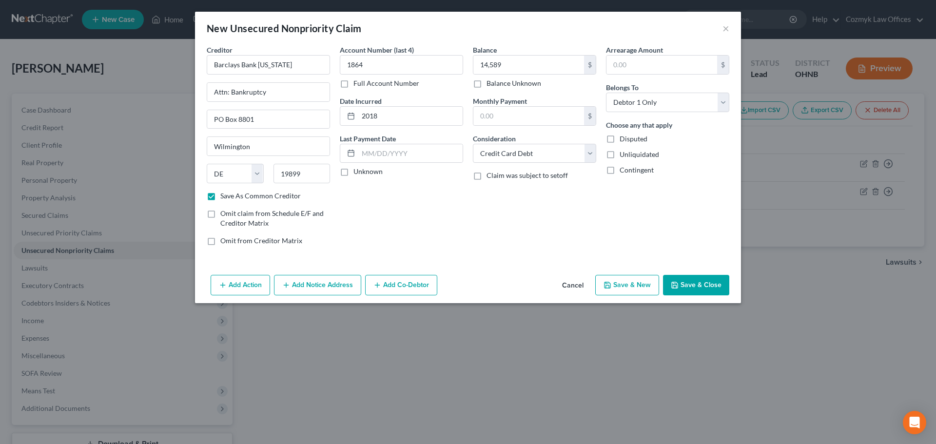
click at [636, 282] on button "Save & New" at bounding box center [628, 285] width 64 height 20
select select "0"
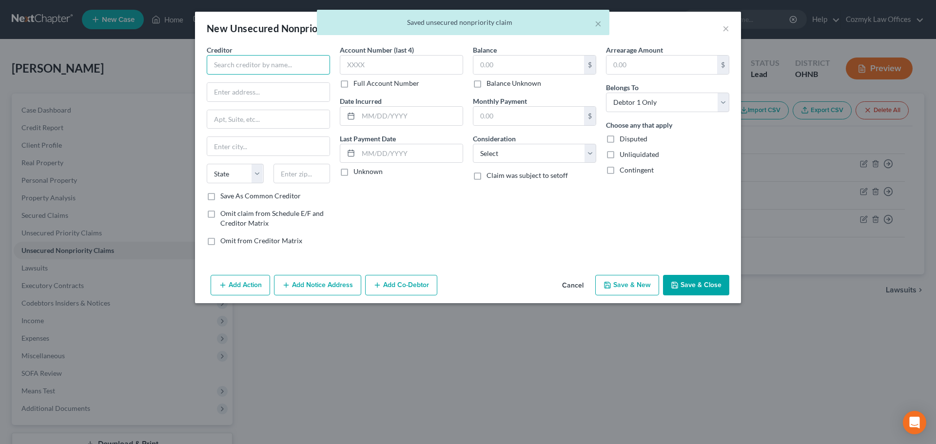
click at [281, 66] on input "text" at bounding box center [268, 65] width 123 height 20
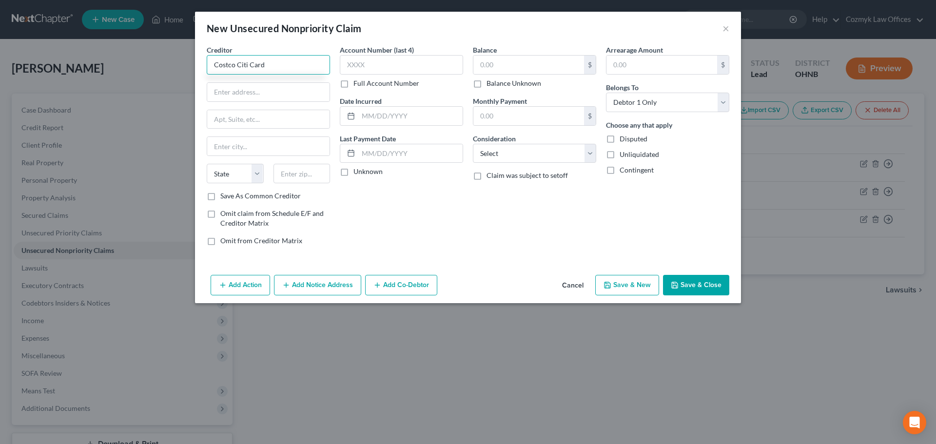
type input "Costco Citi Card"
type input "Attn: Bankruptcy"
type input "PO Box 6500"
type input "57117"
type input "[GEOGRAPHIC_DATA]"
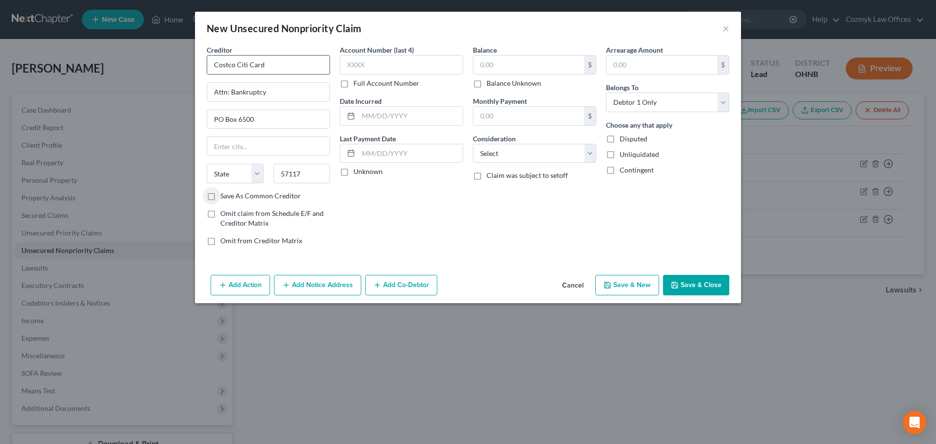
select select "43"
click at [388, 68] on input "text" at bounding box center [401, 65] width 123 height 20
type input "2"
type input "2530"
type input "2019"
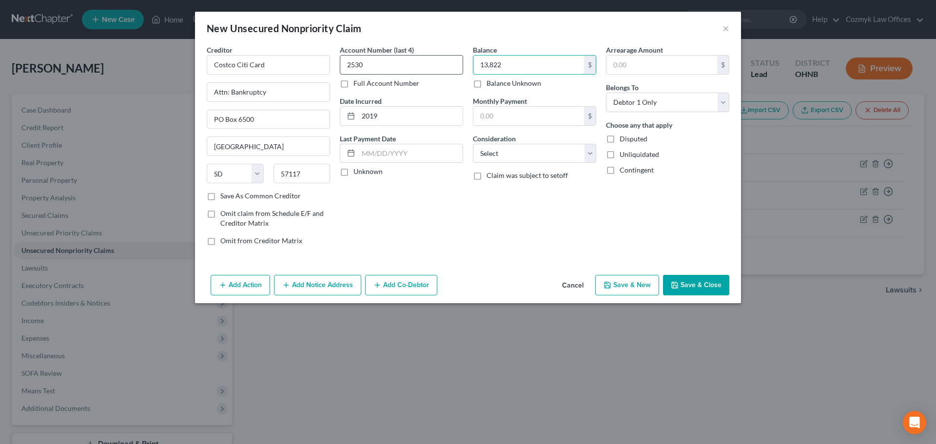
type input "13,822"
select select "2"
click at [614, 289] on button "Save & New" at bounding box center [628, 285] width 64 height 20
select select "0"
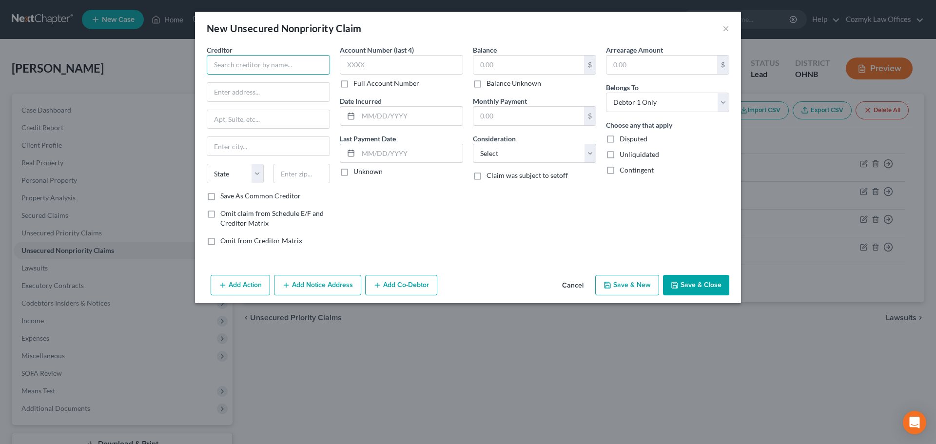
click at [273, 66] on input "text" at bounding box center [268, 65] width 123 height 20
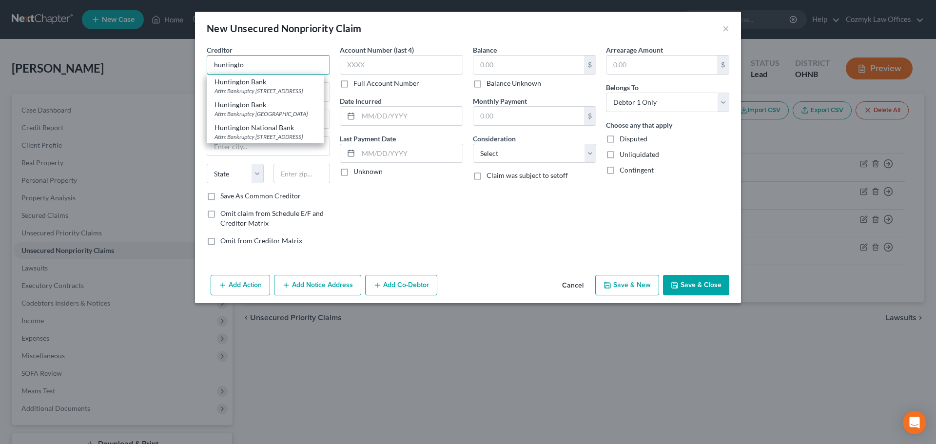
type input "Huntington Bank"
type input "Attn: Bankruptcy"
type input "[STREET_ADDRESS]"
type input "Columbus"
select select "36"
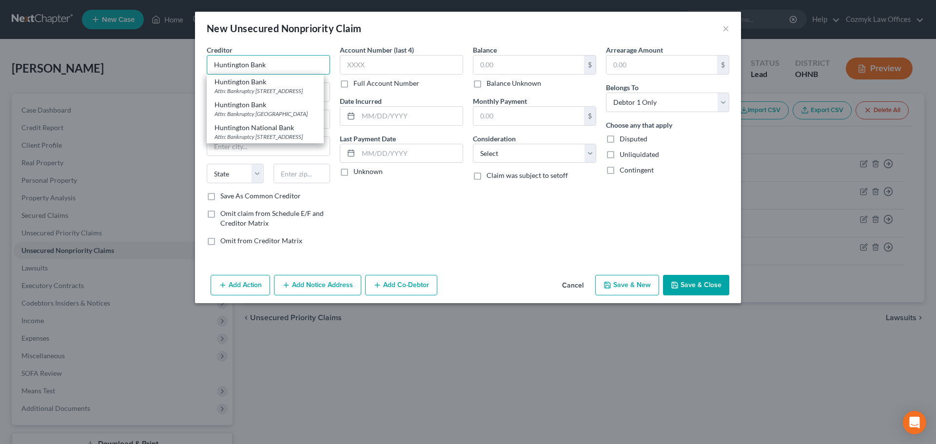
type input "43215"
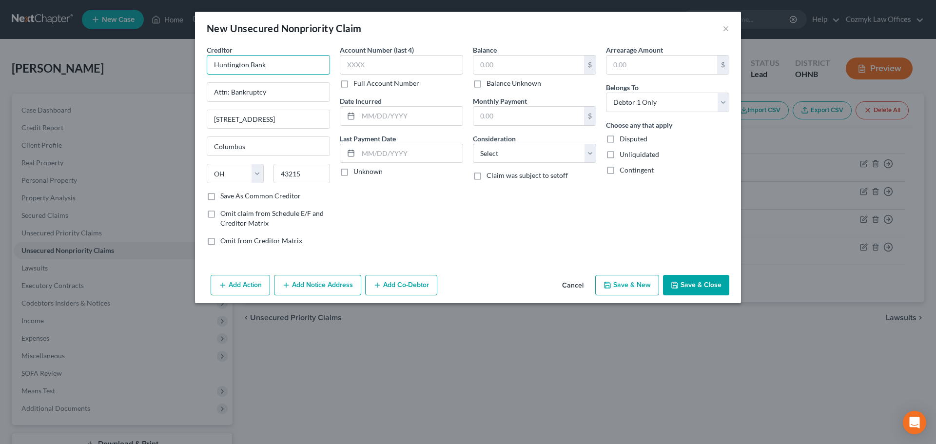
type input "Huntington Bank"
click at [397, 76] on div "Account Number (last 4) Full Account Number" at bounding box center [401, 66] width 123 height 43
click at [398, 68] on input "text" at bounding box center [401, 65] width 123 height 20
type input "5915"
type input "2015"
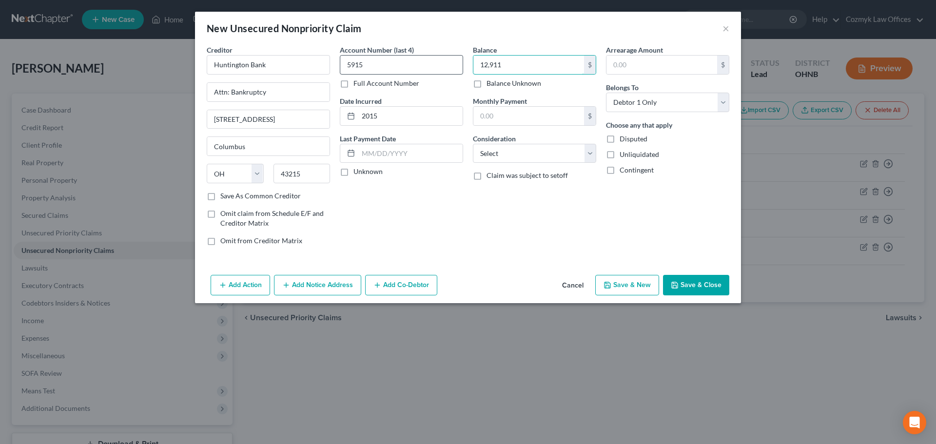
type input "12,911"
select select "2"
click at [631, 281] on button "Save & New" at bounding box center [628, 285] width 64 height 20
select select "0"
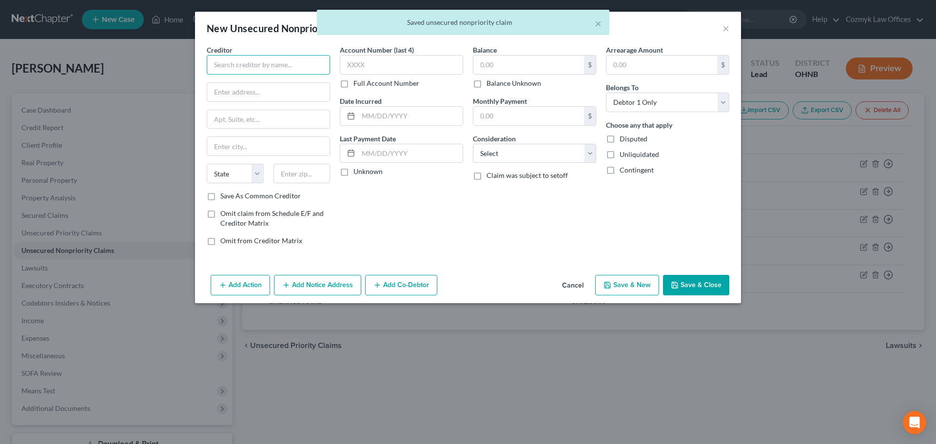
click at [267, 69] on input "text" at bounding box center [268, 65] width 123 height 20
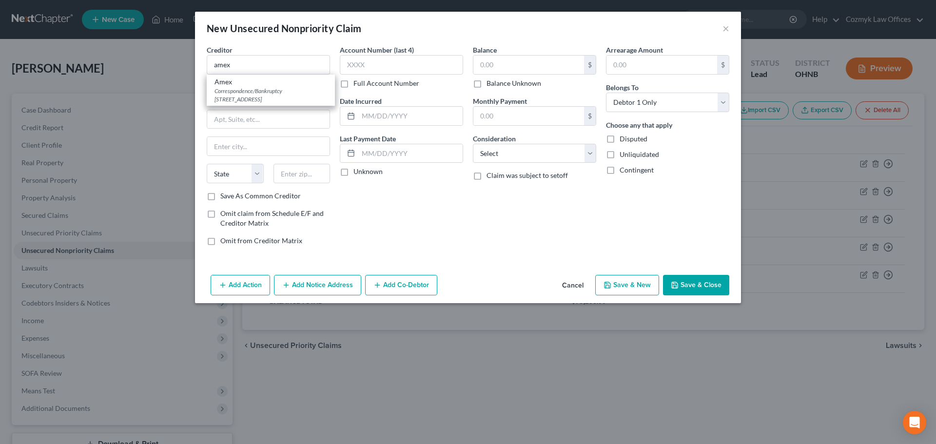
click at [265, 91] on div "Correspondence/Bankruptcy [STREET_ADDRESS]" at bounding box center [271, 95] width 113 height 17
type input "Amex"
type input "Correspondence/Bankruptcy"
type input "PO Box 981540"
type input "[GEOGRAPHIC_DATA]"
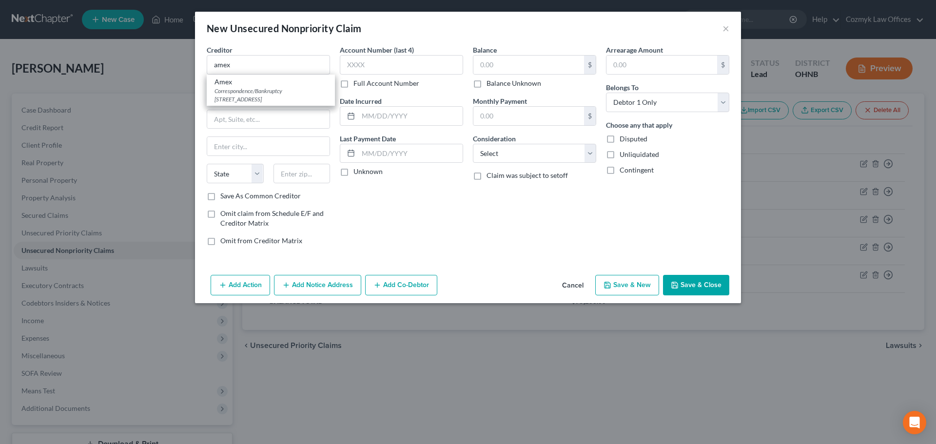
select select "45"
type input "79998"
click at [295, 122] on input "PO Box 981540" at bounding box center [268, 119] width 122 height 19
type input "PO Box 981535"
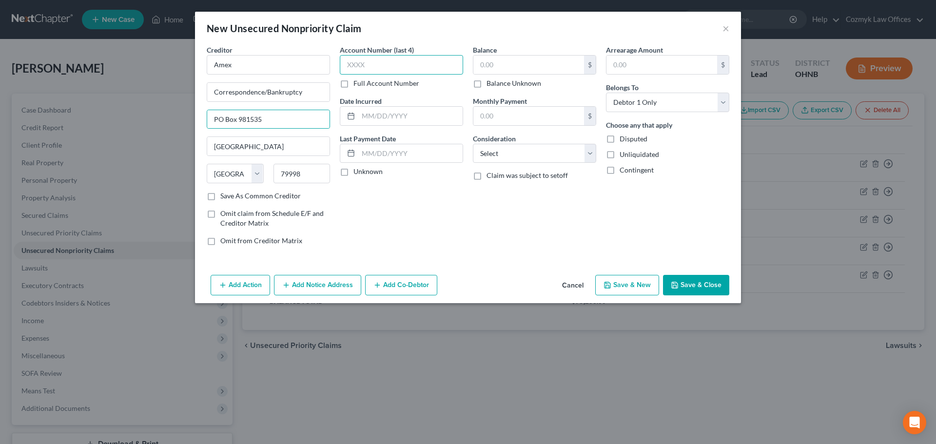
click at [394, 59] on input "text" at bounding box center [401, 65] width 123 height 20
type input "8603"
type input "2016"
type input "11,009"
select select "2"
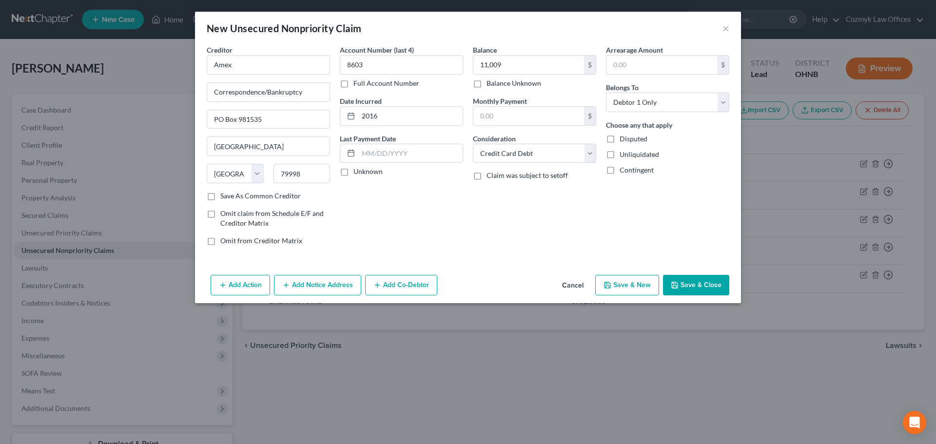
click at [625, 281] on button "Save & New" at bounding box center [628, 285] width 64 height 20
select select "0"
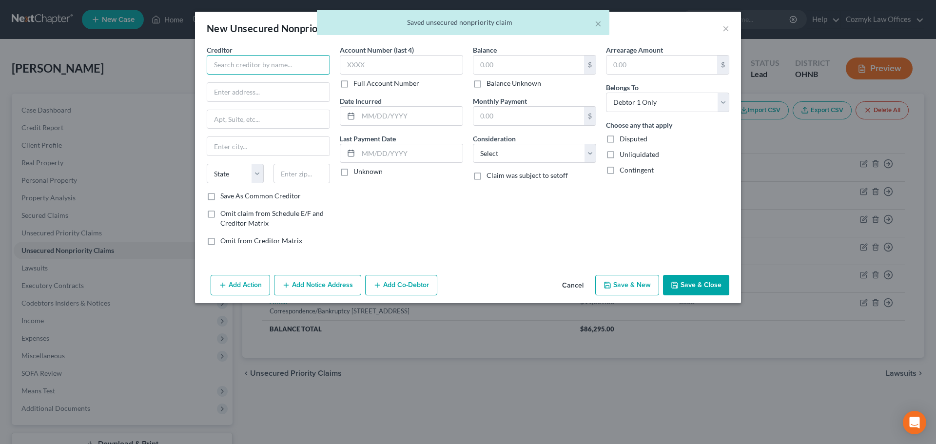
click at [264, 69] on input "text" at bounding box center [268, 65] width 123 height 20
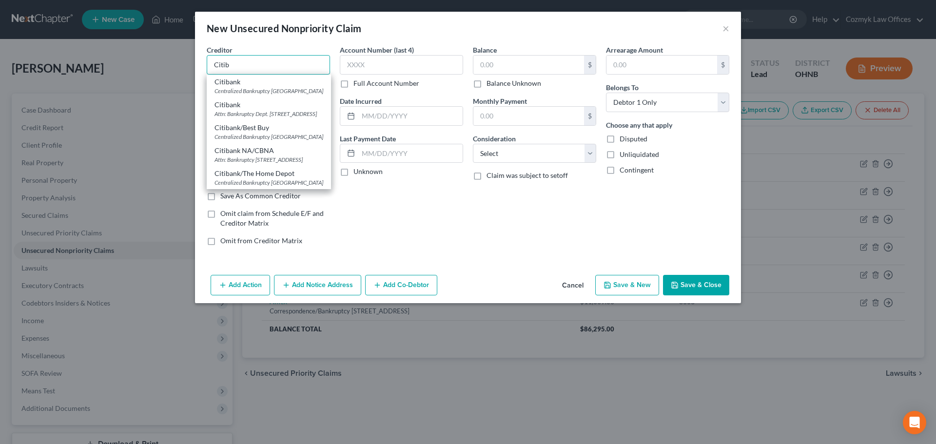
type input "Citibank"
type input "Attn: Bankruptcy Dept."
type input "PO Box 790046"
type input "Saint Louis"
select select "26"
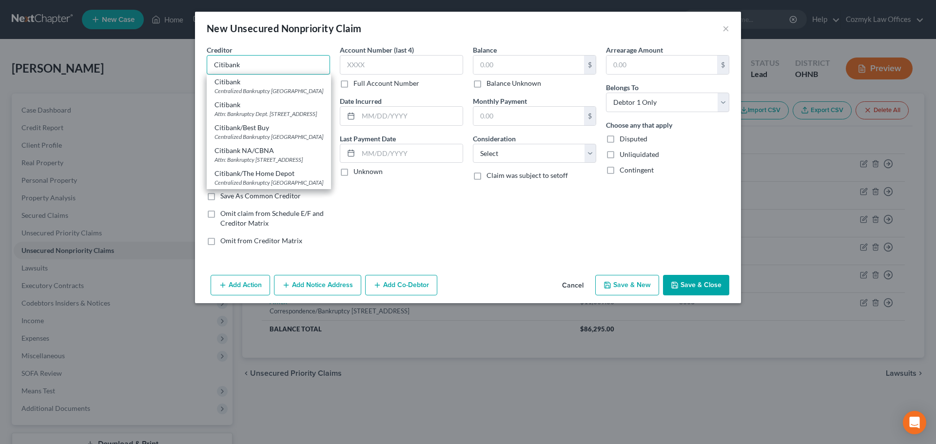
type input "63179"
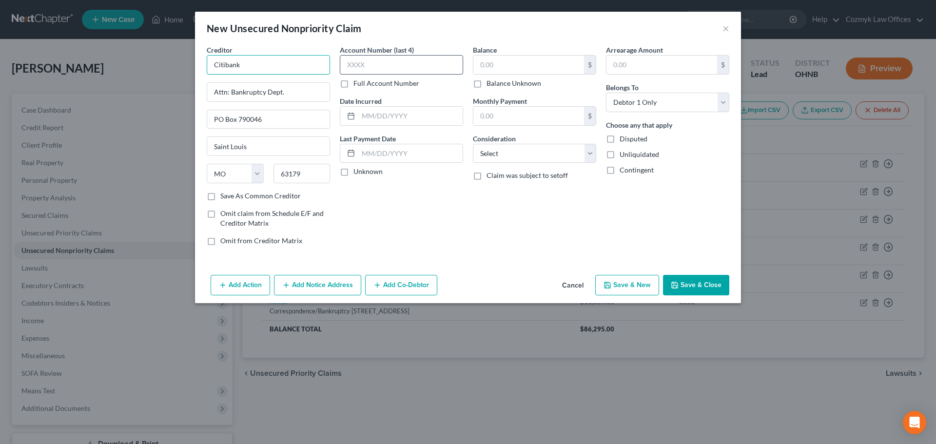
type input "Citibank"
click at [367, 69] on input "text" at bounding box center [401, 65] width 123 height 20
type input "4430"
type input "1993"
type input "10,925"
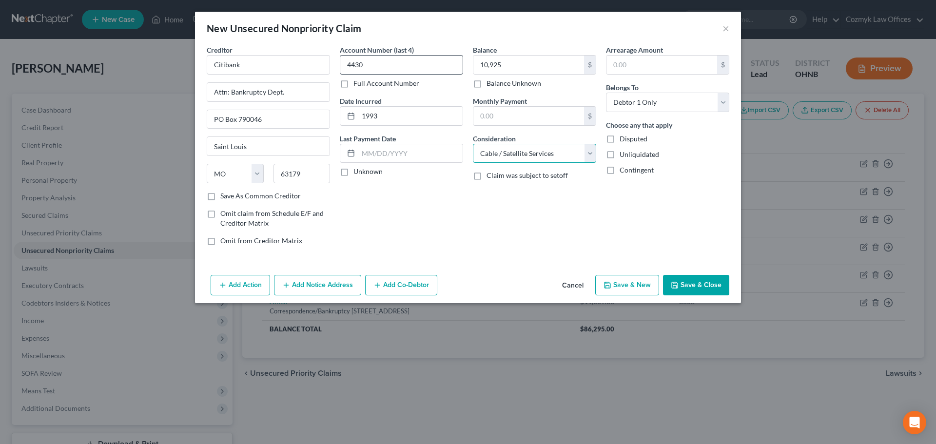
select select "2"
click at [626, 283] on button "Save & New" at bounding box center [628, 285] width 64 height 20
select select "0"
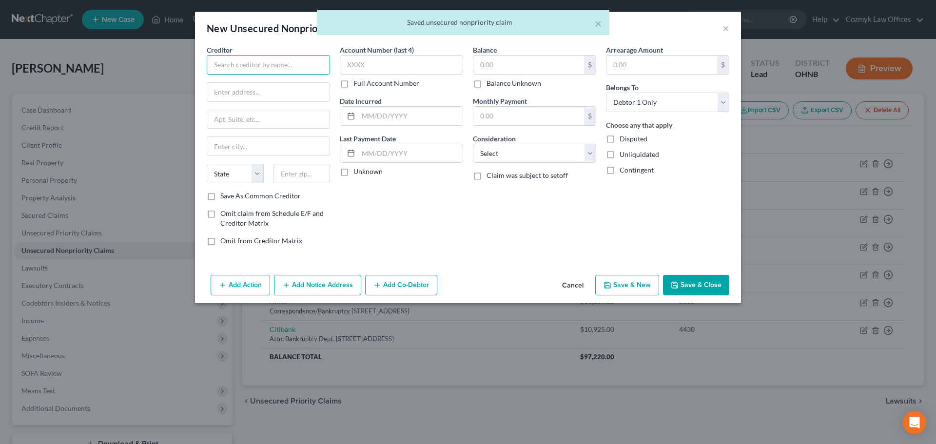
drag, startPoint x: 274, startPoint y: 67, endPoint x: 275, endPoint y: 60, distance: 7.4
click at [274, 67] on input "text" at bounding box center [268, 65] width 123 height 20
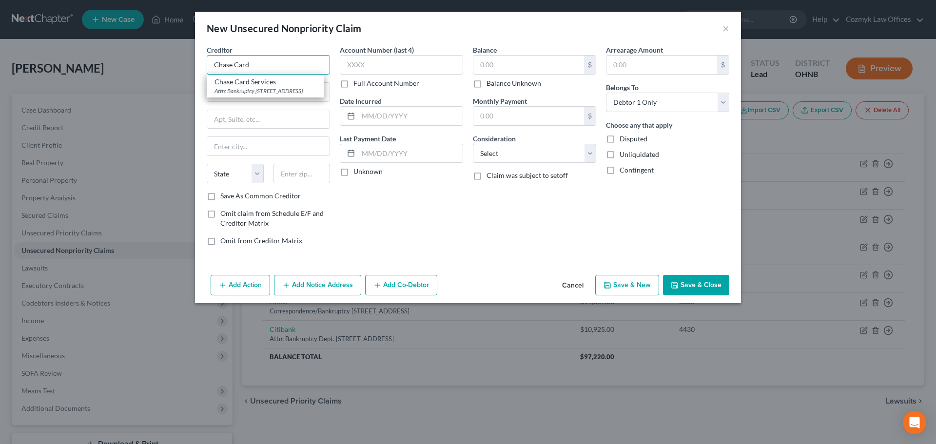
type input "Chase Card Services"
type input "Attn: Bankruptcy"
type input "PO Box 15298"
type input "Wilmington"
select select "7"
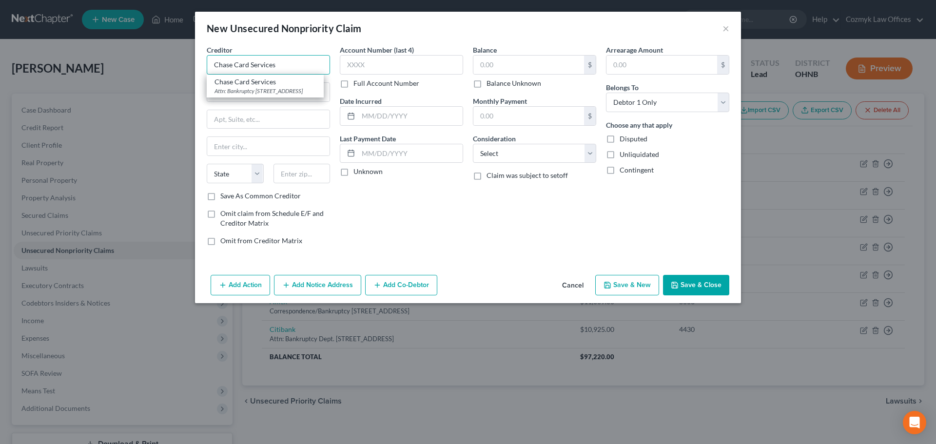
type input "19850"
type input "Chase Card Services"
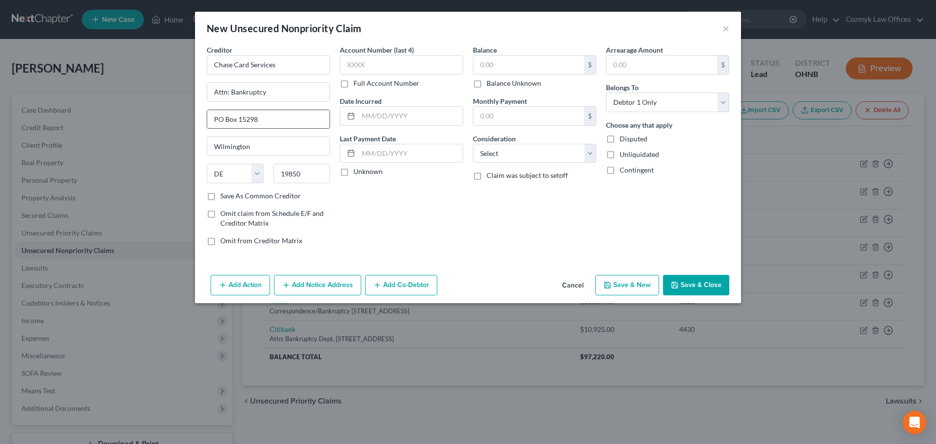
click at [286, 116] on input "PO Box 15298" at bounding box center [268, 119] width 122 height 19
type input "PO Box 15299"
click at [378, 63] on input "text" at bounding box center [401, 65] width 123 height 20
type input "0252"
type input "2022"
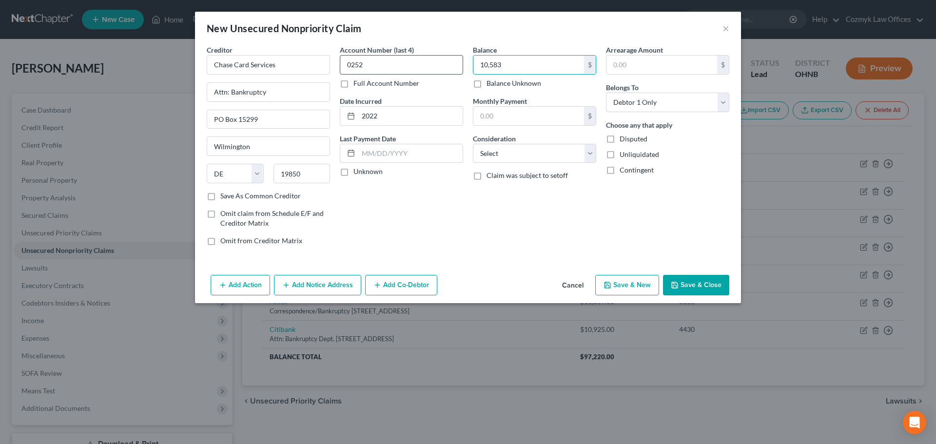
type input "10,583"
select select "2"
click at [609, 284] on polyline "button" at bounding box center [607, 282] width 2 height 1
select select "0"
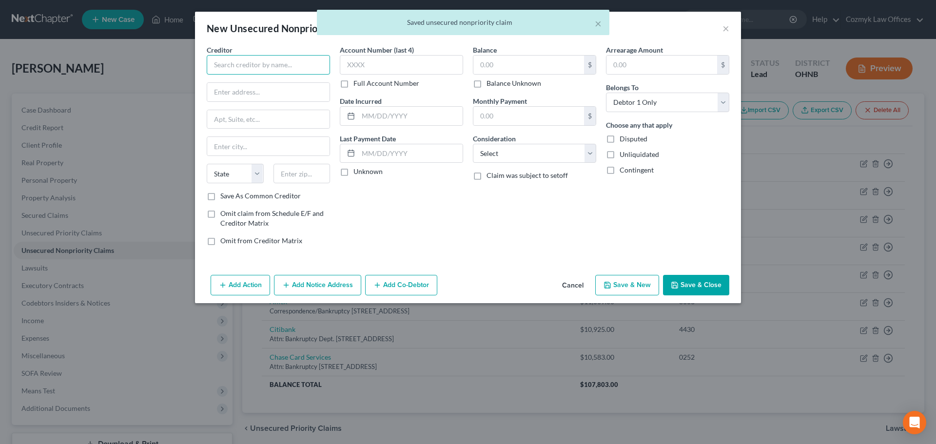
click at [260, 67] on input "text" at bounding box center [268, 65] width 123 height 20
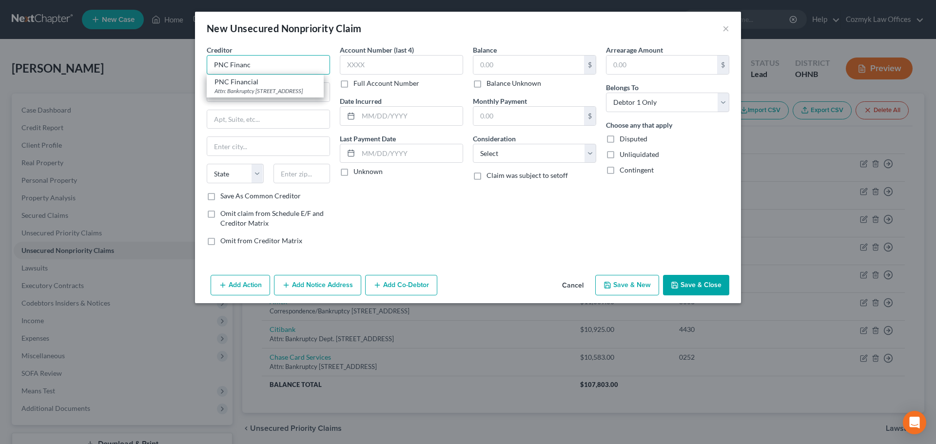
type input "PNC Financial"
type input "Attn: Bankruptcy"
type input "[STREET_ADDRESS]"
type input "[GEOGRAPHIC_DATA]"
select select "39"
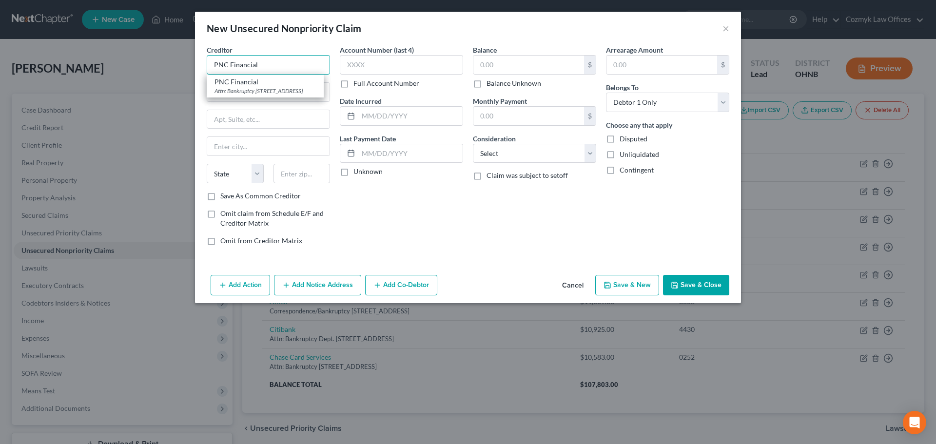
type input "15222"
type input "PNC Financial/PNC Bank"
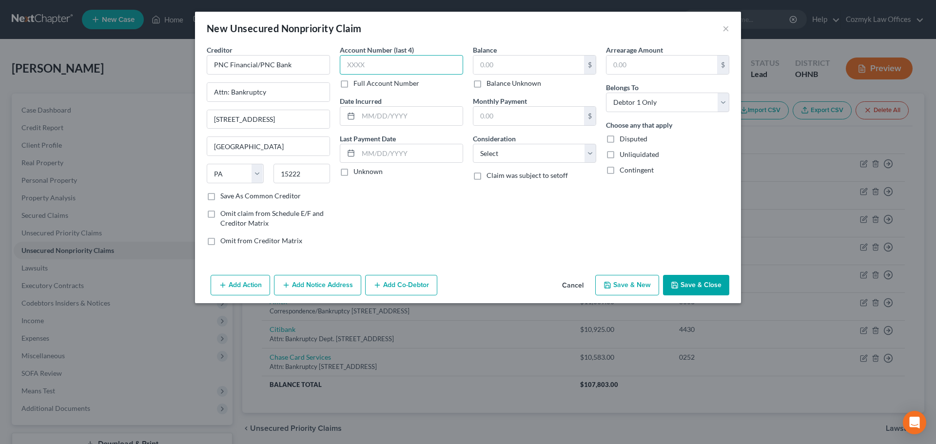
click at [380, 68] on input "text" at bounding box center [401, 65] width 123 height 20
type input "8050"
type input "2018"
type input "10,351"
select select "2"
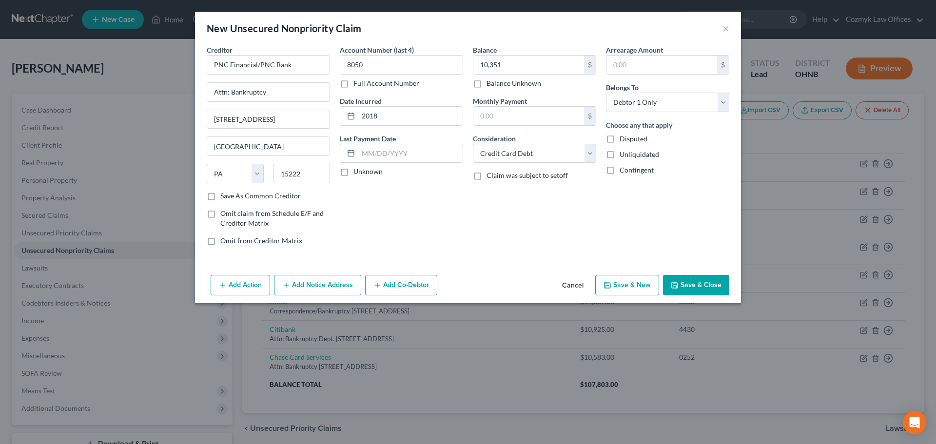
click at [639, 288] on button "Save & New" at bounding box center [628, 285] width 64 height 20
select select "0"
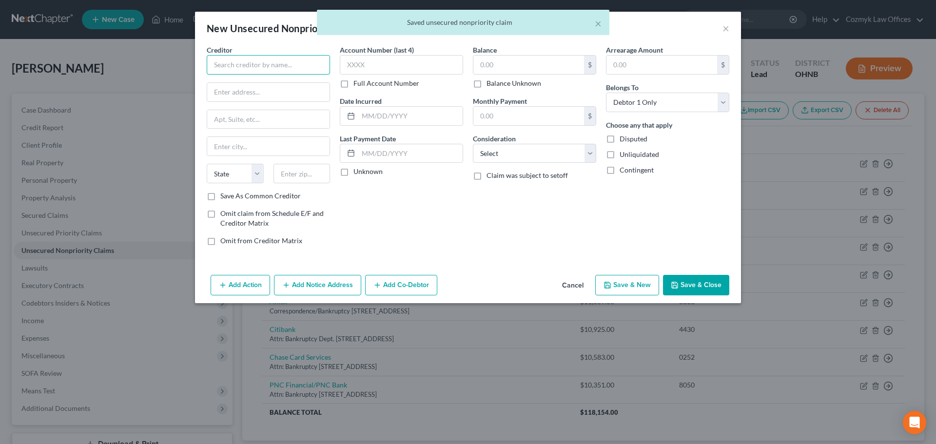
click at [248, 69] on input "text" at bounding box center [268, 65] width 123 height 20
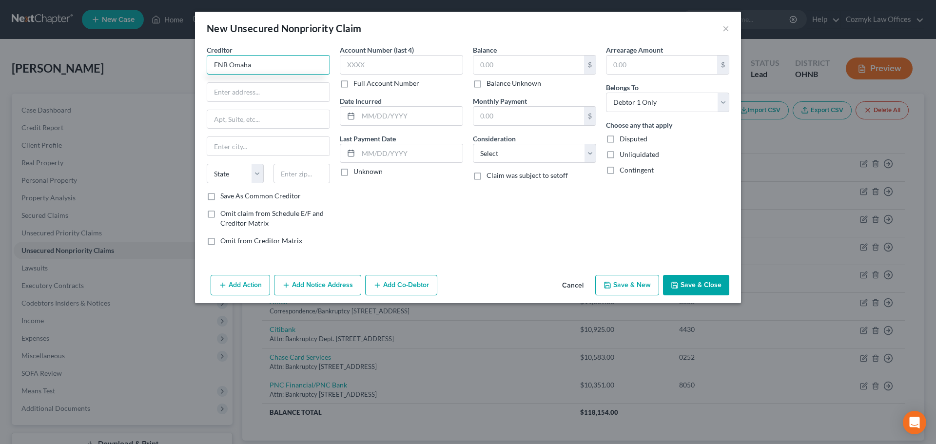
type input "FNB Omaha"
type input "Attn: Bankruptcy"
type input "PO Box 3128"
type input "68103"
type input "[GEOGRAPHIC_DATA]"
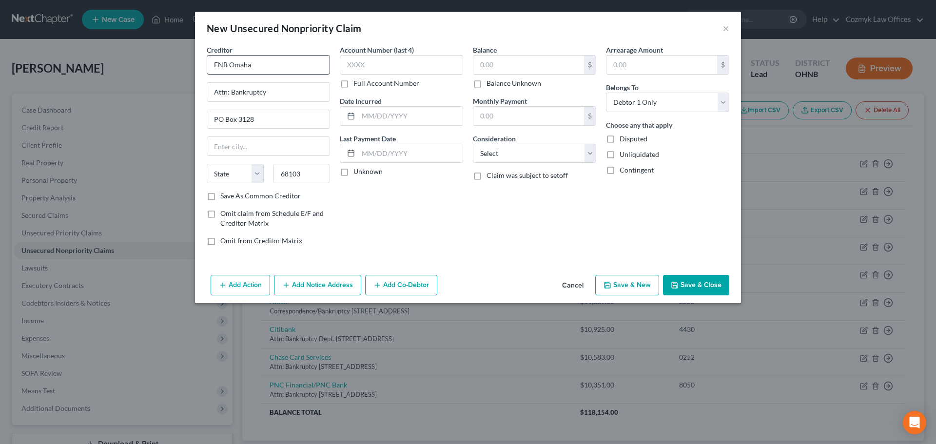
select select "30"
click at [352, 66] on input "text" at bounding box center [401, 65] width 123 height 20
type input "9850"
type input "2021"
type input "8,799"
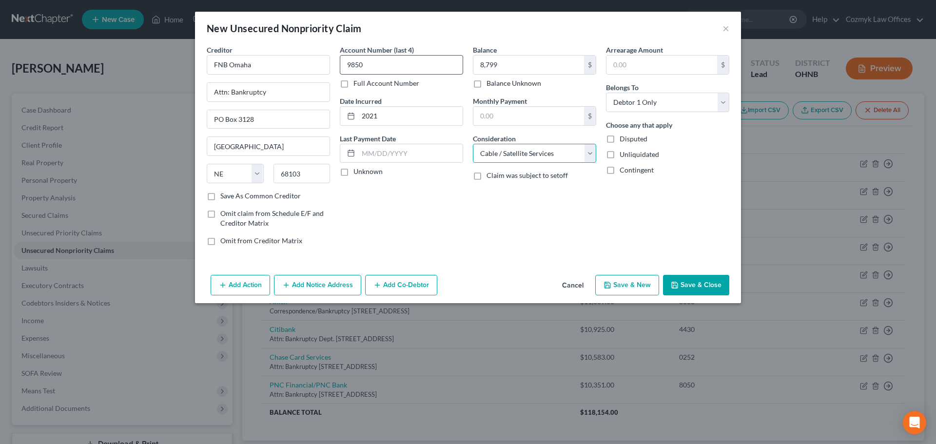
select select "2"
click at [621, 282] on button "Save & New" at bounding box center [628, 285] width 64 height 20
select select "0"
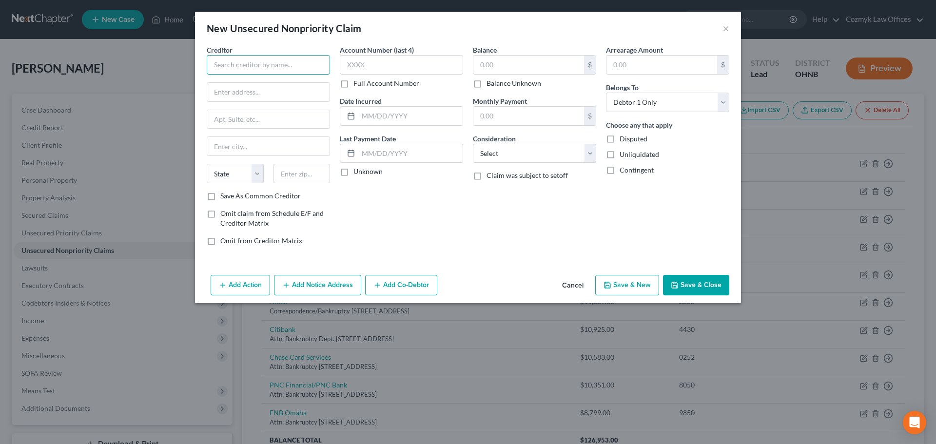
click at [275, 65] on input "text" at bounding box center [268, 65] width 123 height 20
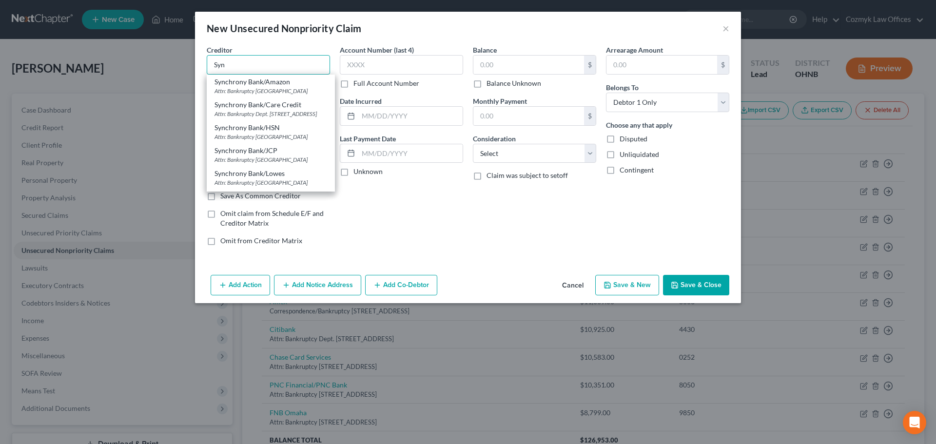
type input "Synchrony Bank/Amazon"
type input "Attn: Bankruptcy"
type input "PO Box 965060"
type input "Orlando"
select select "9"
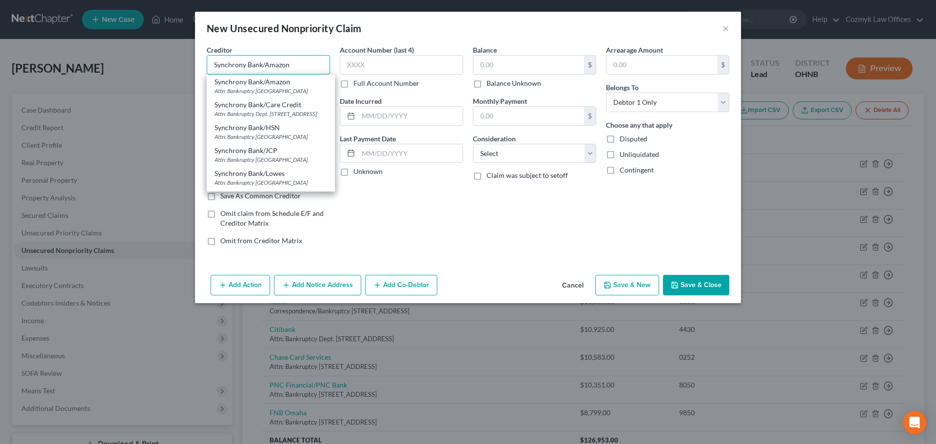
type input "32896"
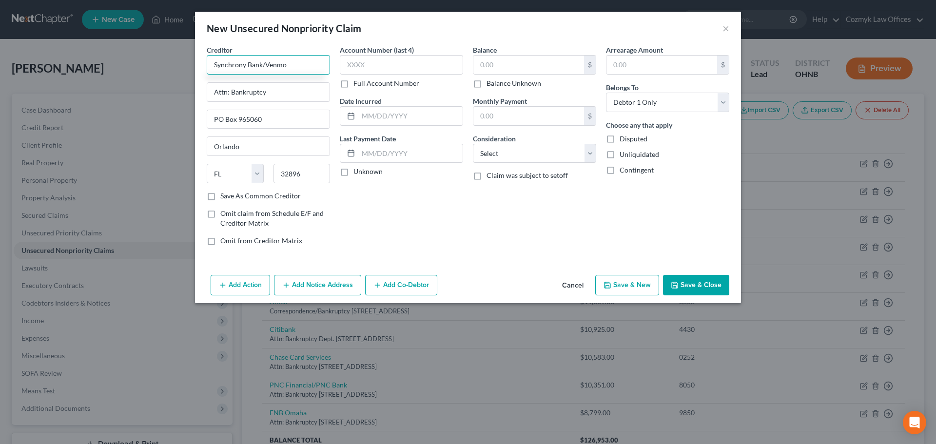
type input "Synchrony Bank/Venmo"
type input "PO Box 965065"
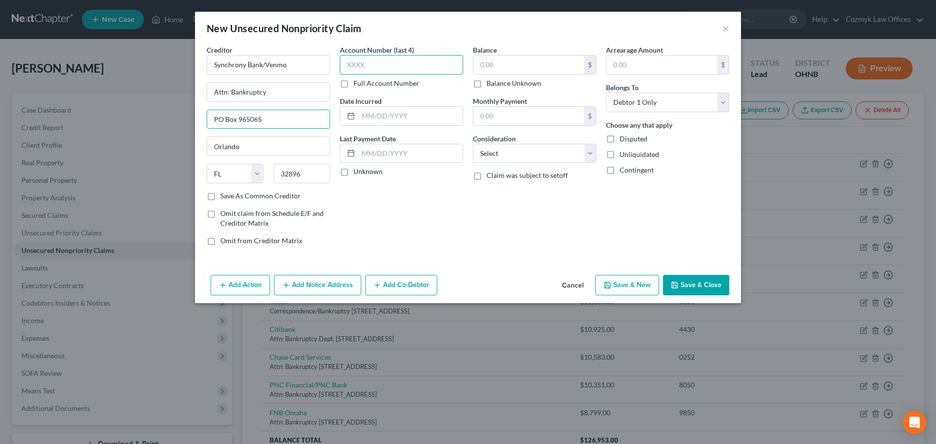
click at [408, 60] on input "text" at bounding box center [401, 65] width 123 height 20
type input "0394"
type input "2024"
type input "6,826"
select select "2"
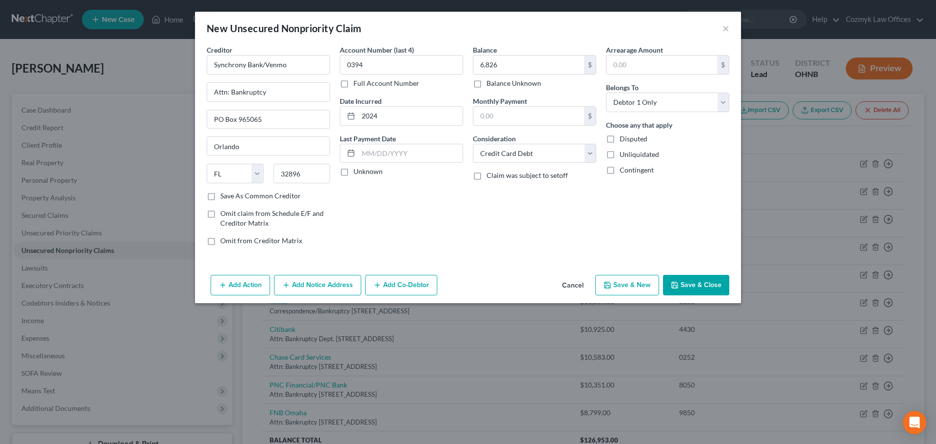
click at [619, 279] on button "Save & New" at bounding box center [628, 285] width 64 height 20
select select "0"
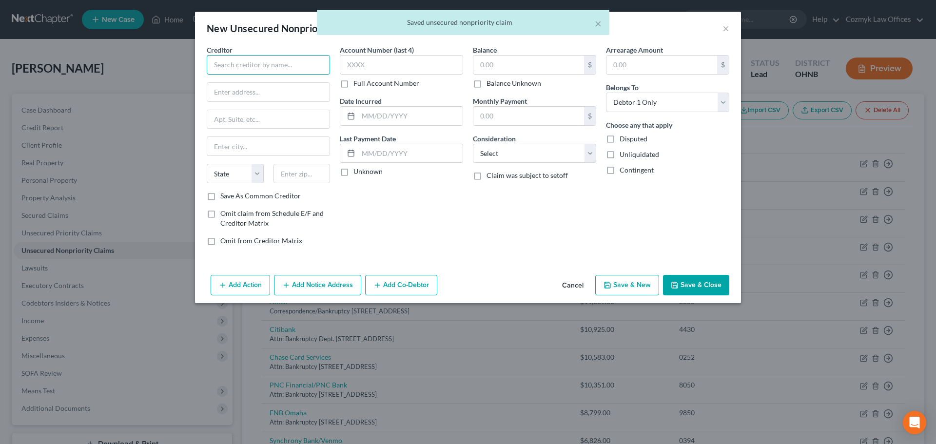
click at [227, 69] on input "text" at bounding box center [268, 65] width 123 height 20
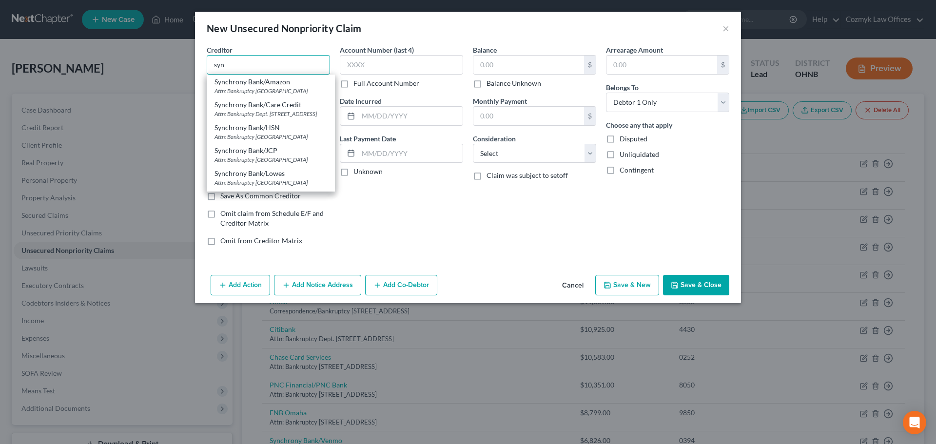
type input "Synchrony Bank/Amazon"
type input "Attn: Bankruptcy"
type input "PO Box 965060"
type input "Orlando"
select select "9"
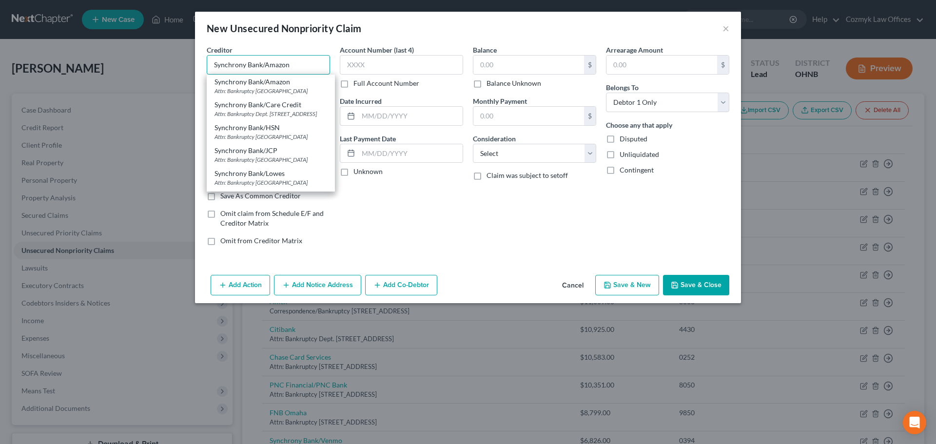
type input "32896"
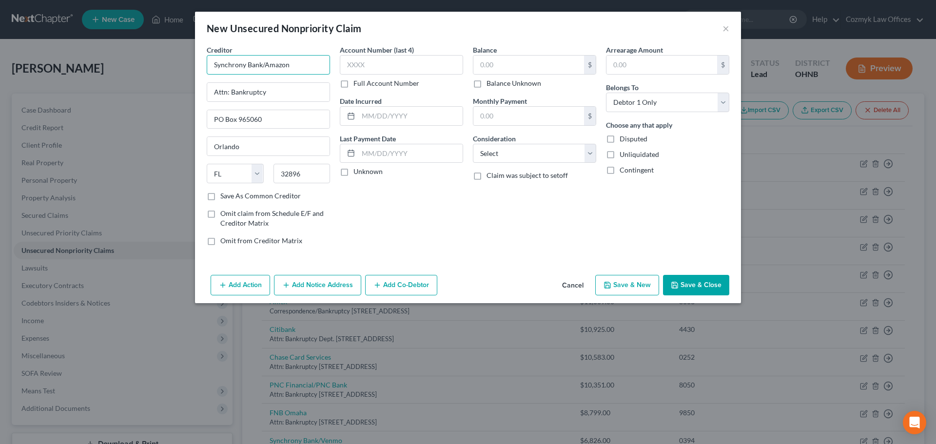
click at [278, 69] on input "Synchrony Bank/Amazon" at bounding box center [268, 65] width 123 height 20
type input "Synchrony Bank/TJX"
click at [401, 54] on label "Account Number (last 4)" at bounding box center [377, 50] width 74 height 10
click at [401, 65] on input "text" at bounding box center [401, 65] width 123 height 20
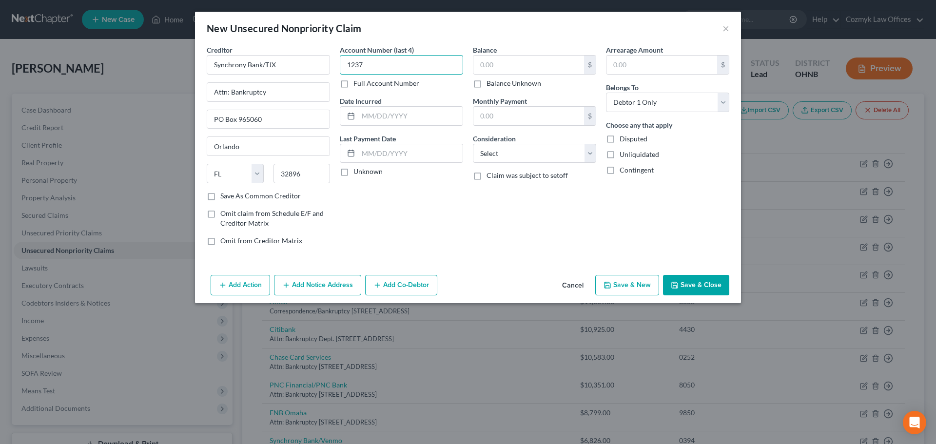
type input "1237"
type input "2023"
type input "3,301"
select select "2"
click at [616, 287] on button "Save & New" at bounding box center [628, 285] width 64 height 20
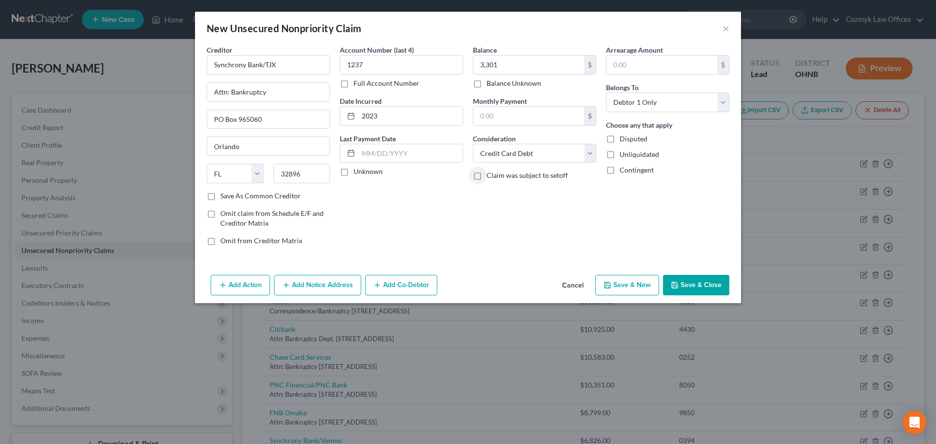
select select "0"
click at [246, 70] on input "text" at bounding box center [268, 65] width 123 height 20
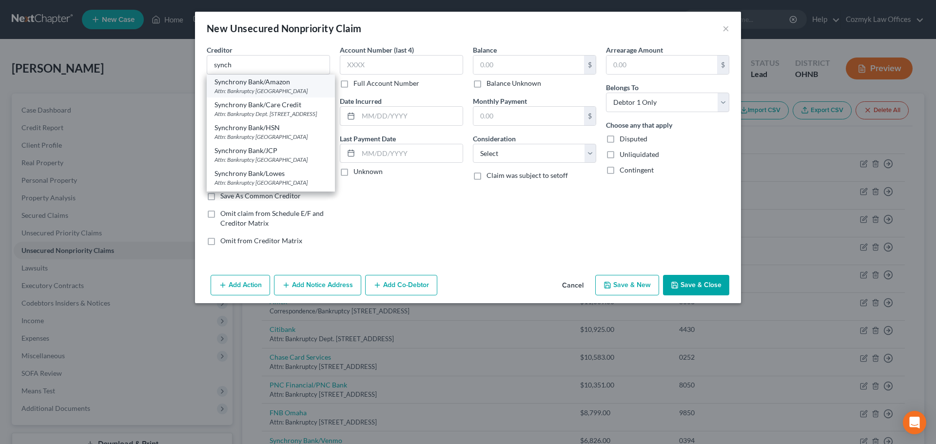
click at [266, 95] on div "Attn: Bankruptcy [GEOGRAPHIC_DATA]" at bounding box center [271, 91] width 113 height 8
type input "Synchrony Bank/Amazon"
type input "Attn: Bankruptcy"
type input "PO Box 965060"
type input "Orlando"
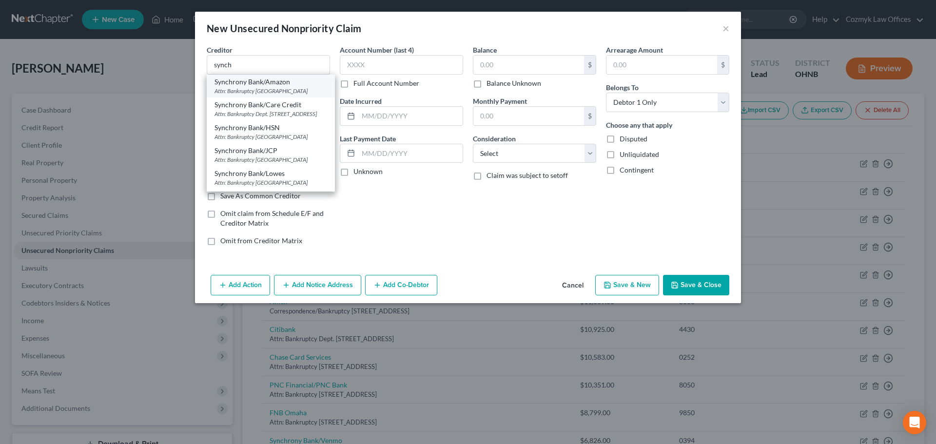
select select "9"
type input "32896"
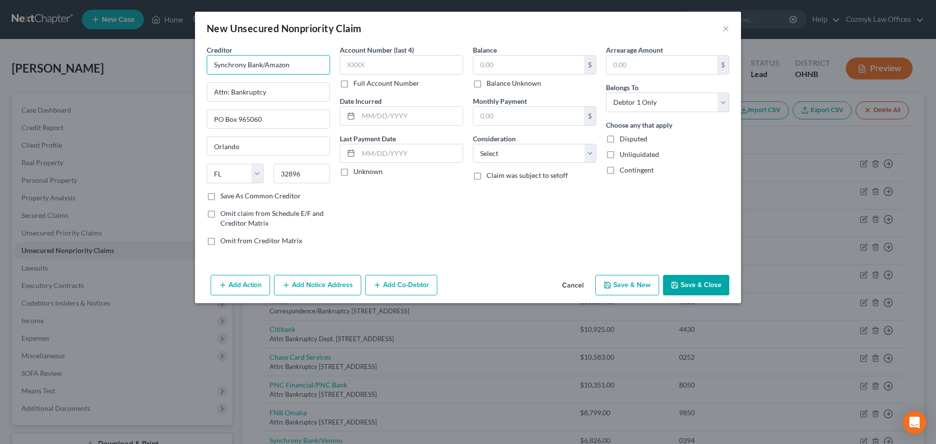
click at [276, 62] on input "Synchrony Bank/Amazon" at bounding box center [268, 65] width 123 height 20
type input "Synchrony Bank/TJX"
click at [355, 67] on input "text" at bounding box center [401, 65] width 123 height 20
type input "0306"
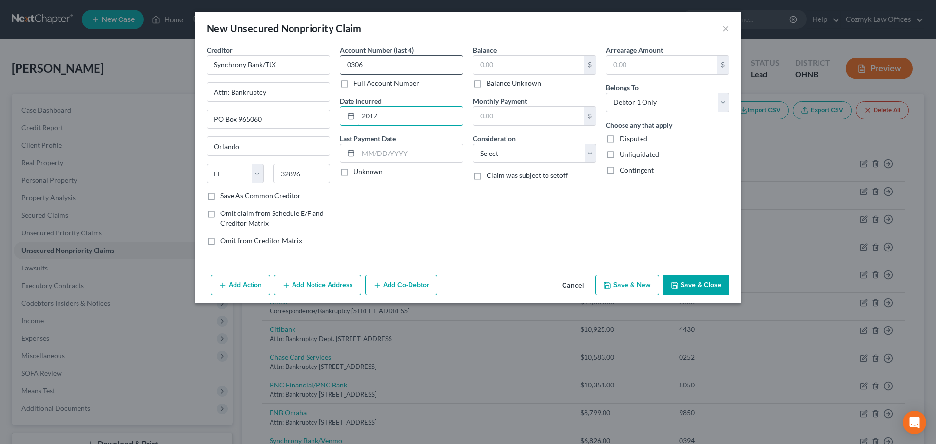
type input "2017"
type input "2,716"
select select "2"
click at [634, 287] on button "Save & New" at bounding box center [628, 285] width 64 height 20
select select "0"
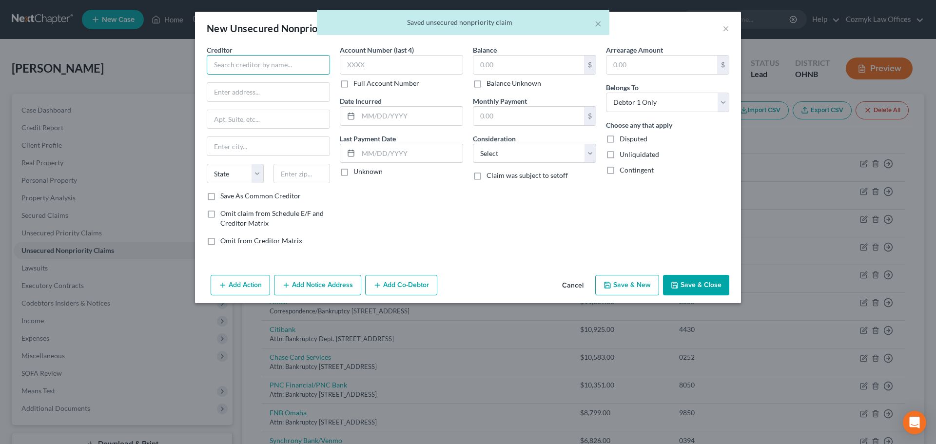
click at [225, 73] on input "text" at bounding box center [268, 65] width 123 height 20
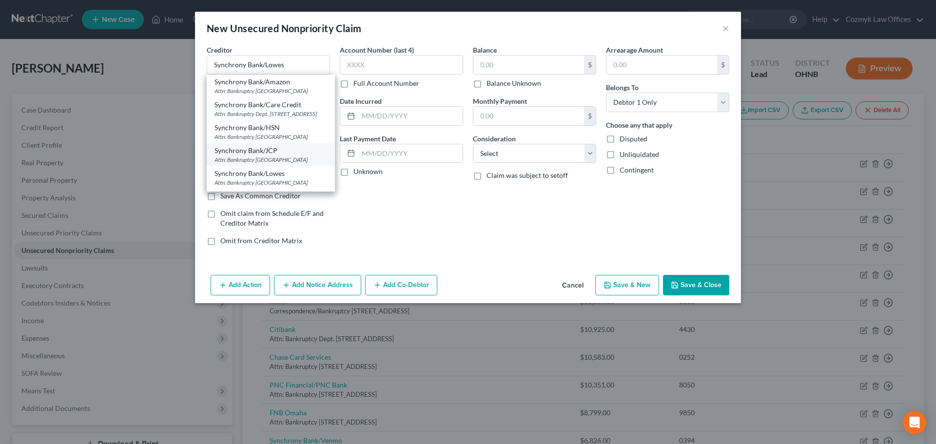
click at [294, 156] on div "Synchrony Bank/JCP" at bounding box center [271, 151] width 113 height 10
type input "Synchrony Bank/JCP"
type input "Attn: Bankruptcy"
type input "PO Box 965060"
type input "Orlando"
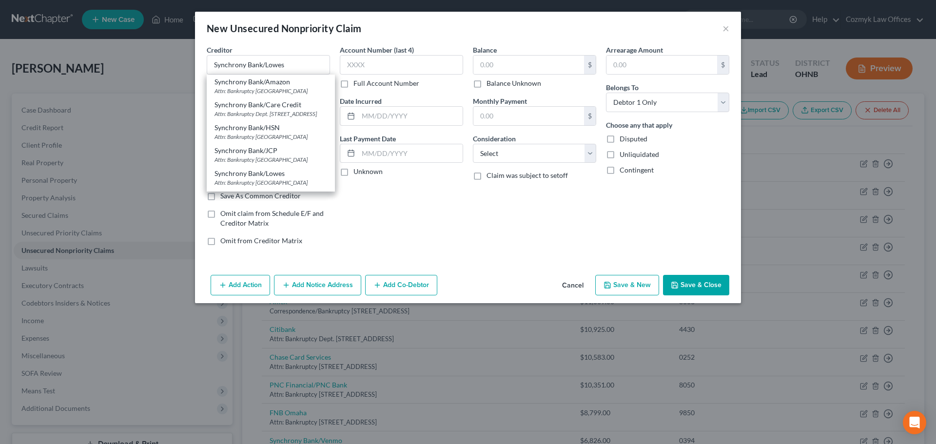
select select "9"
type input "32896"
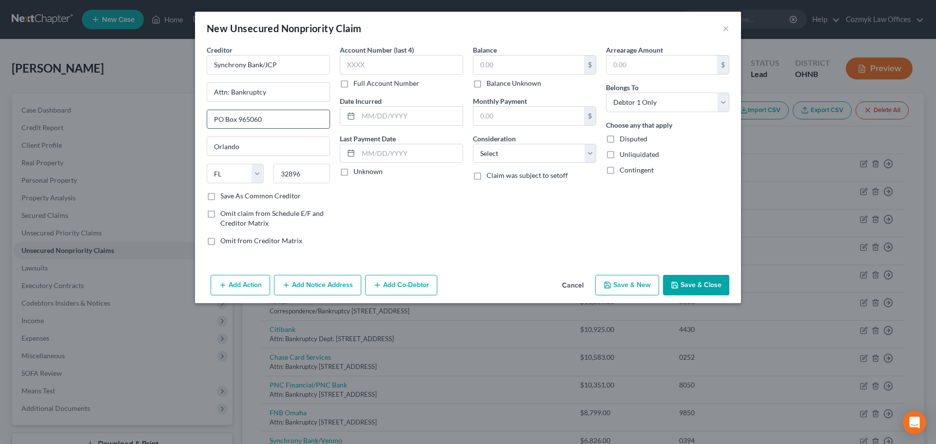
click at [265, 122] on input "PO Box 965060" at bounding box center [268, 119] width 122 height 19
type input "PO Box 965065"
click at [409, 67] on input "text" at bounding box center [401, 65] width 123 height 20
type input "6450"
click at [651, 285] on button "Save & New" at bounding box center [628, 285] width 64 height 20
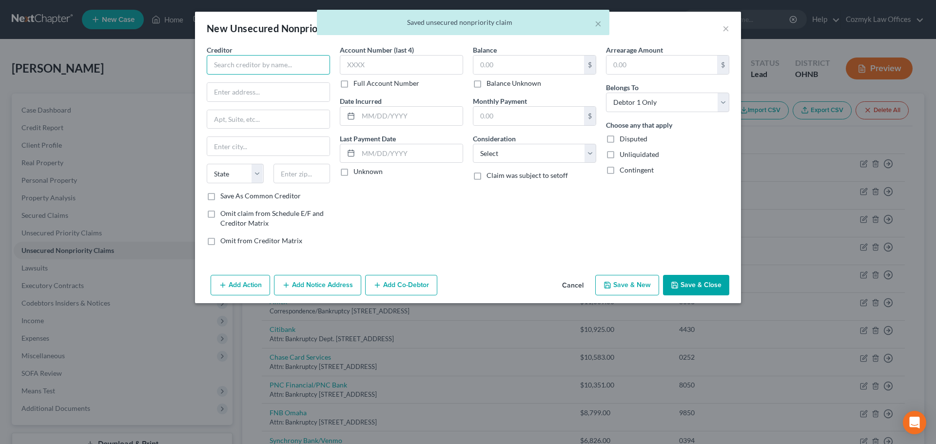
click at [245, 69] on input "text" at bounding box center [268, 65] width 123 height 20
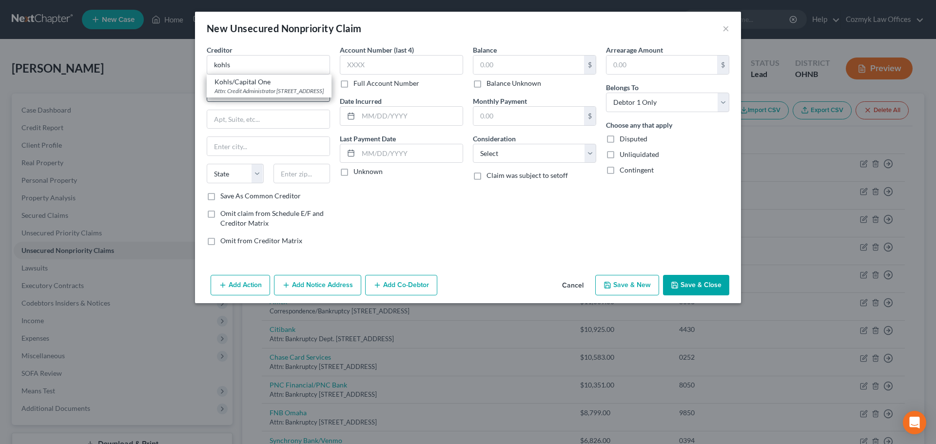
drag, startPoint x: 247, startPoint y: 87, endPoint x: 260, endPoint y: 85, distance: 12.8
click at [247, 87] on div "Attn: Credit Administrator [STREET_ADDRESS]" at bounding box center [269, 91] width 109 height 8
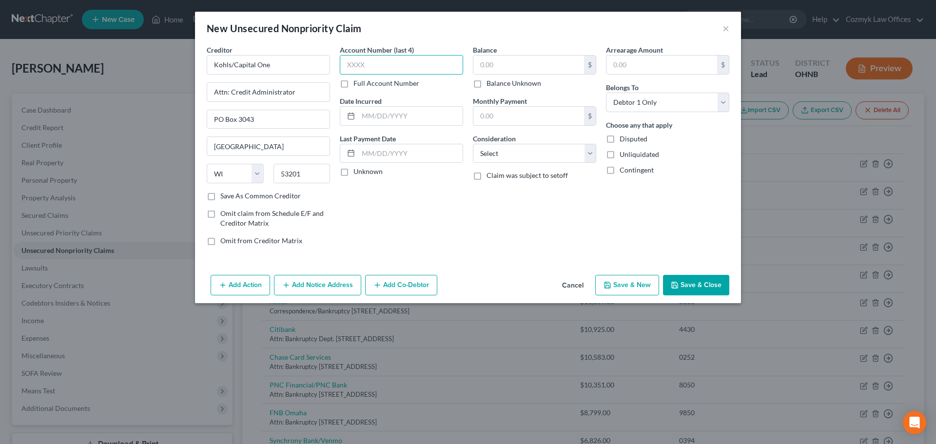
click at [377, 72] on input "text" at bounding box center [401, 65] width 123 height 20
click at [747, 309] on div "New Unsecured Nonpriority Claim × Creditor * Kohls/Capital One Attn: Credit Adm…" at bounding box center [468, 222] width 936 height 444
click at [702, 281] on button "Save & Close" at bounding box center [696, 285] width 66 height 20
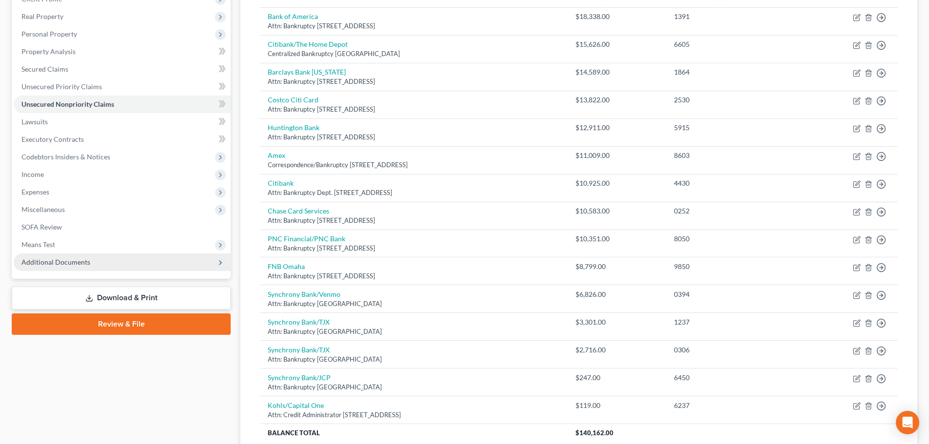
scroll to position [98, 0]
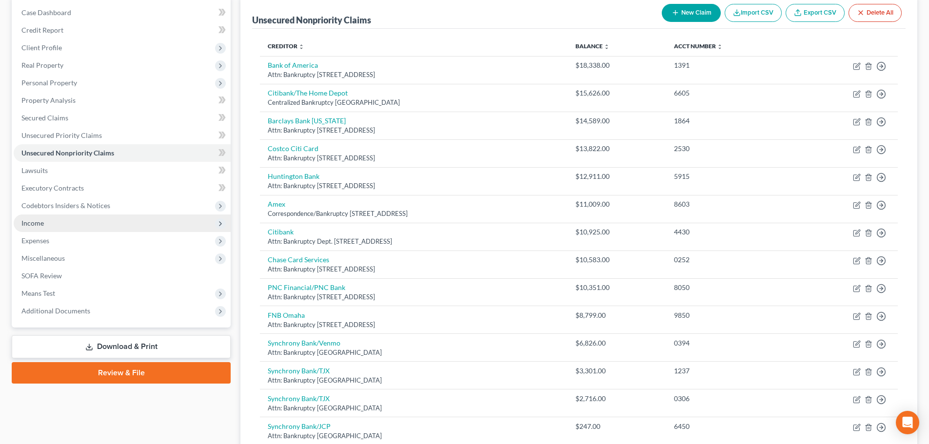
click at [46, 224] on span "Income" at bounding box center [122, 224] width 217 height 18
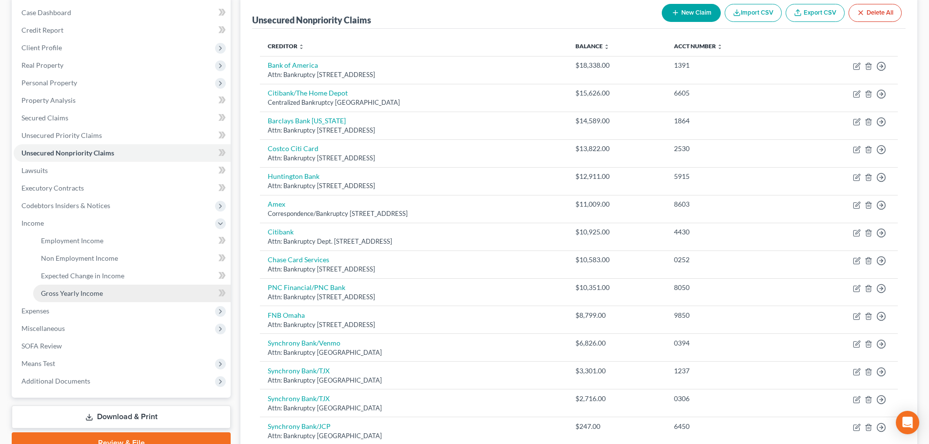
click at [80, 291] on span "Gross Yearly Income" at bounding box center [72, 293] width 62 height 8
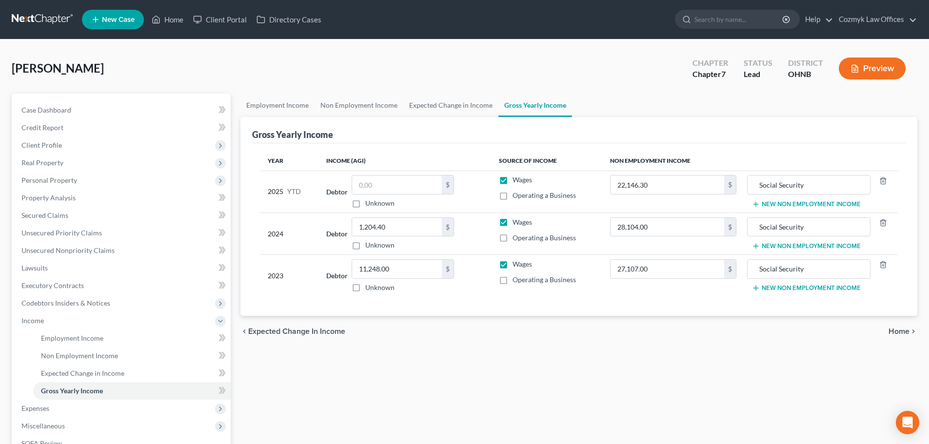
click at [772, 206] on button "New Non Employment Income" at bounding box center [806, 204] width 109 height 8
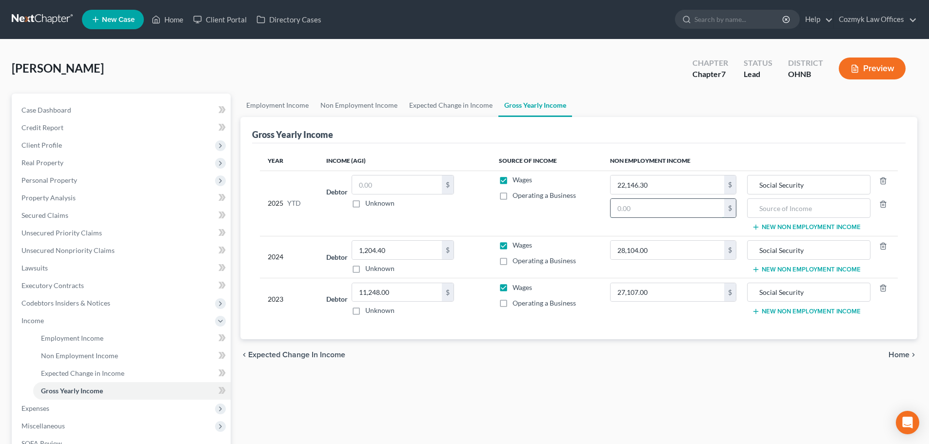
click at [690, 206] on input "text" at bounding box center [668, 208] width 114 height 19
click at [803, 207] on input "text" at bounding box center [809, 208] width 112 height 19
click at [813, 212] on input "Contributions from Family & friends" at bounding box center [809, 208] width 112 height 19
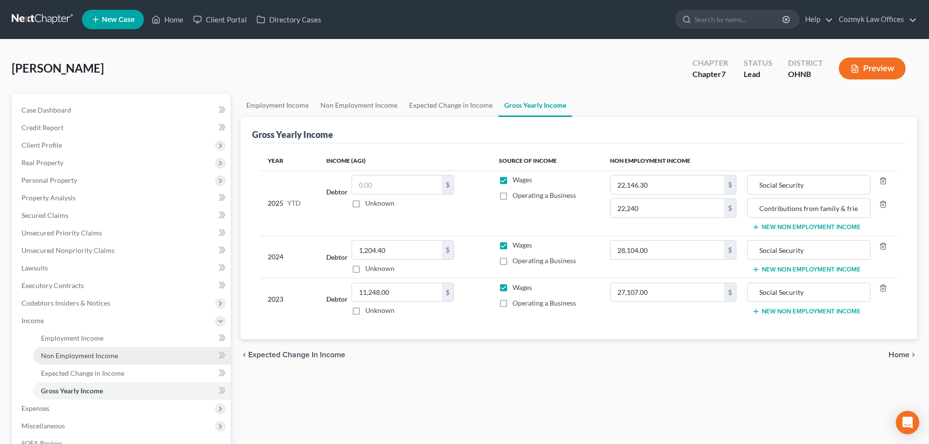
click at [58, 352] on span "Non Employment Income" at bounding box center [79, 356] width 77 height 8
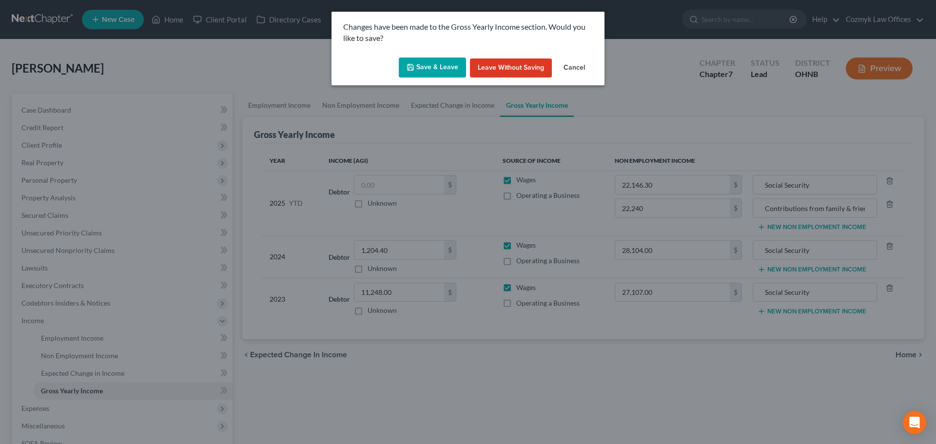
click at [440, 67] on button "Save & Leave" at bounding box center [432, 68] width 67 height 20
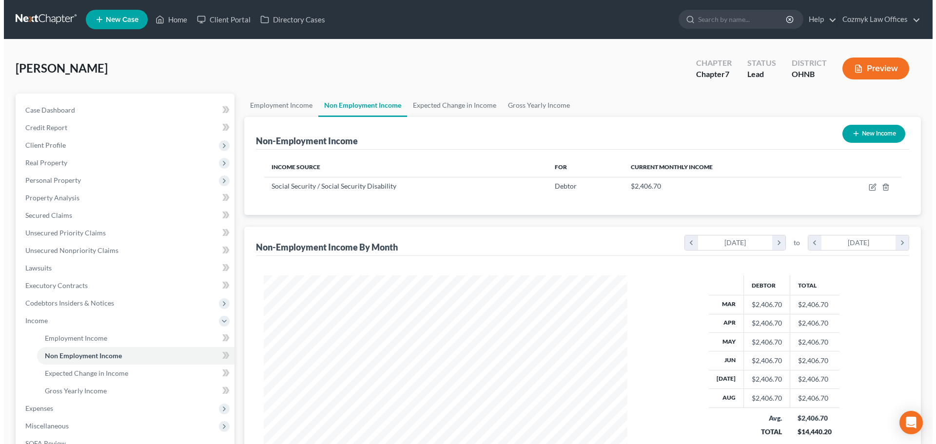
scroll to position [182, 383]
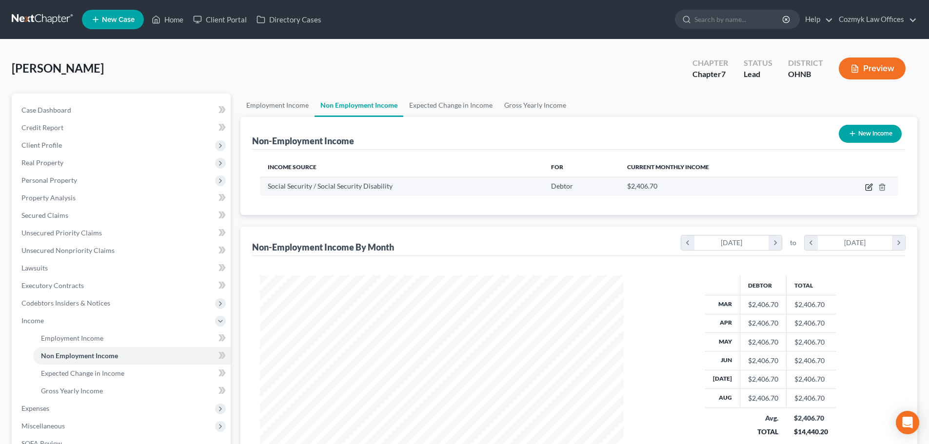
click at [869, 185] on icon "button" at bounding box center [869, 188] width 6 height 6
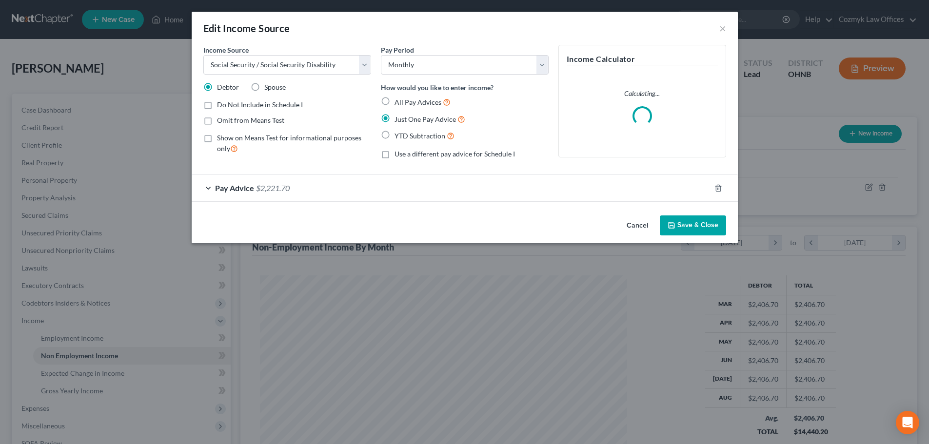
scroll to position [183, 387]
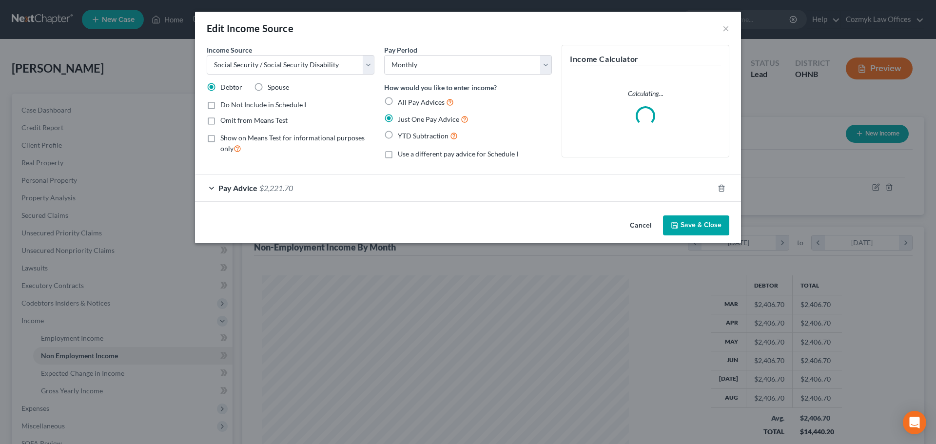
click at [644, 224] on button "Cancel" at bounding box center [640, 227] width 37 height 20
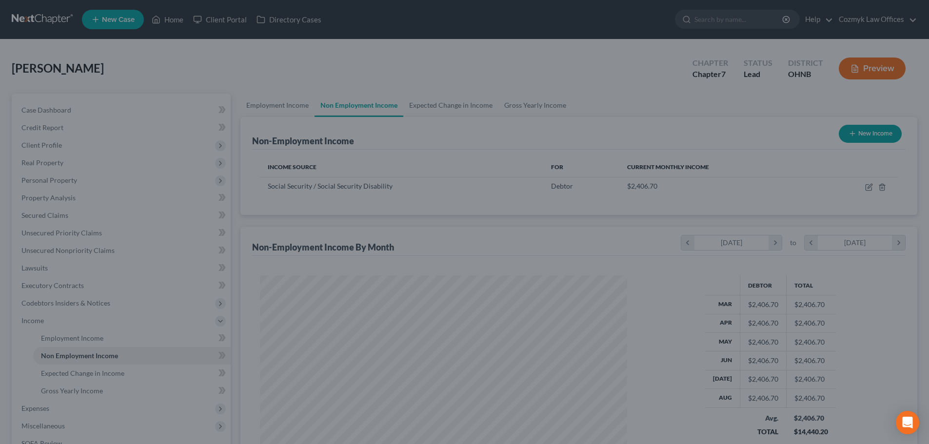
scroll to position [182, 383]
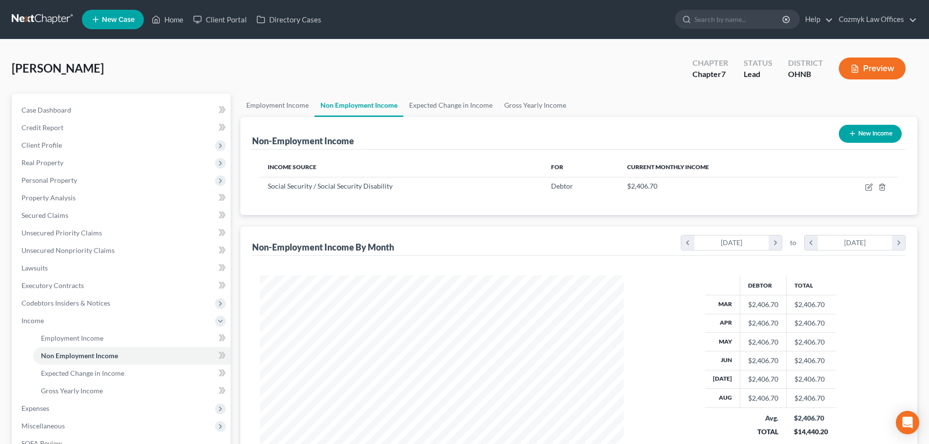
click at [854, 133] on icon "button" at bounding box center [853, 134] width 8 height 8
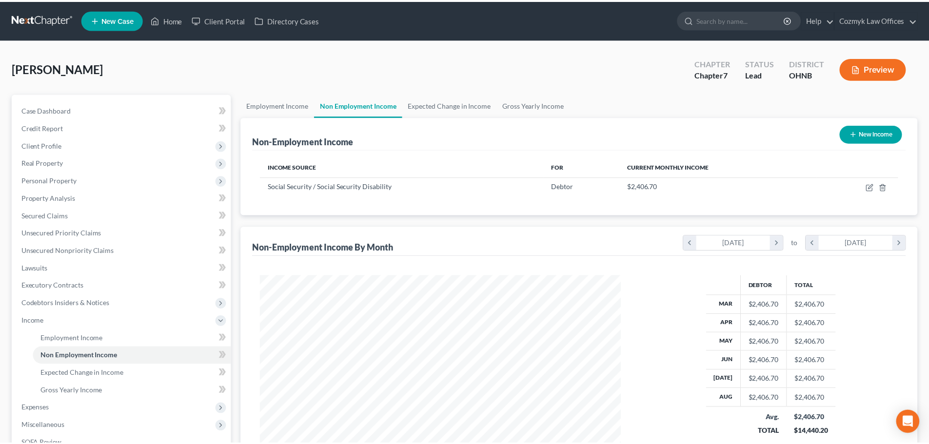
scroll to position [183, 387]
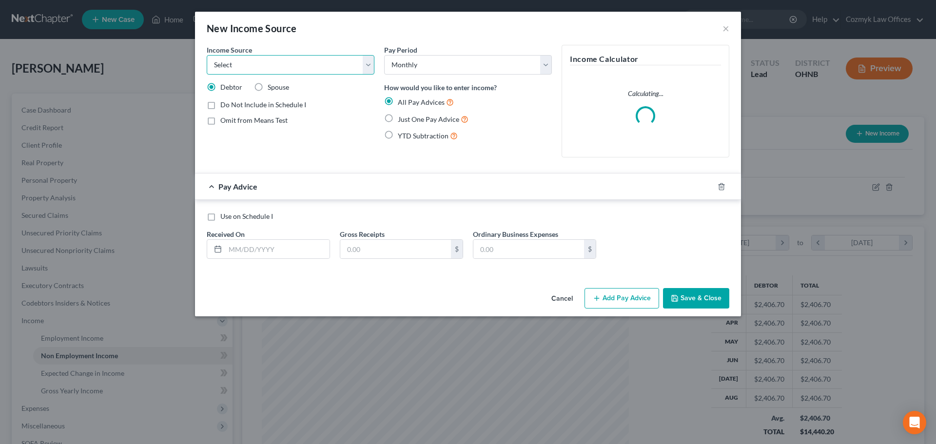
click at [290, 70] on select "Select Unemployment Disability (from employer) Pension Retirement Social Securi…" at bounding box center [291, 65] width 168 height 20
click at [207, 55] on select "Select Unemployment Disability (from employer) Pension Retirement Social Securi…" at bounding box center [291, 65] width 168 height 20
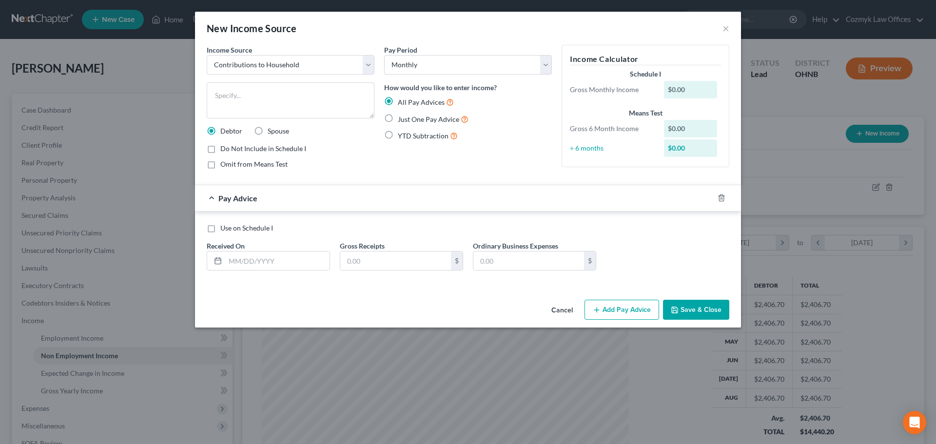
click at [428, 116] on span "Just One Pay Advice" at bounding box center [428, 119] width 61 height 8
click at [408, 116] on input "Just One Pay Advice" at bounding box center [405, 117] width 6 height 6
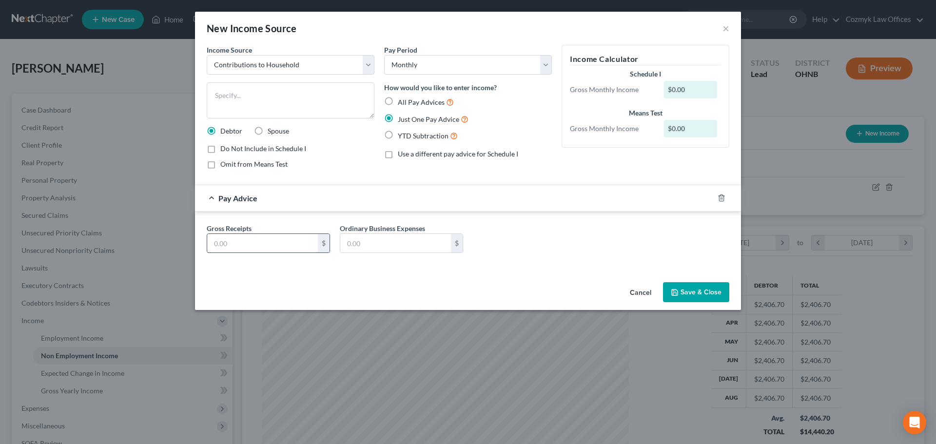
click at [268, 243] on input "text" at bounding box center [262, 243] width 111 height 19
click at [691, 296] on button "Save & Close" at bounding box center [696, 292] width 66 height 20
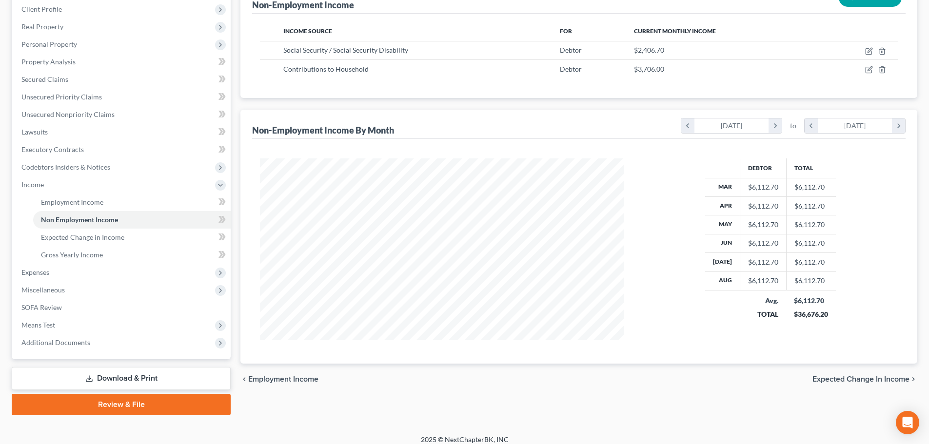
scroll to position [144, 0]
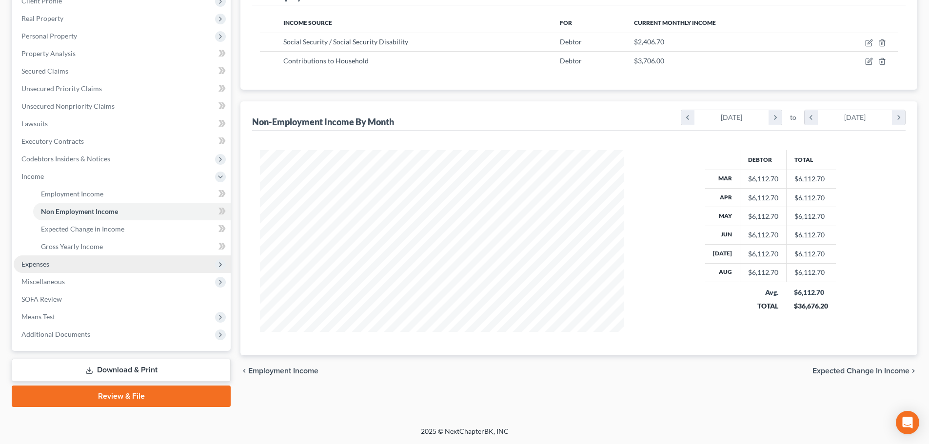
click at [76, 264] on span "Expenses" at bounding box center [122, 265] width 217 height 18
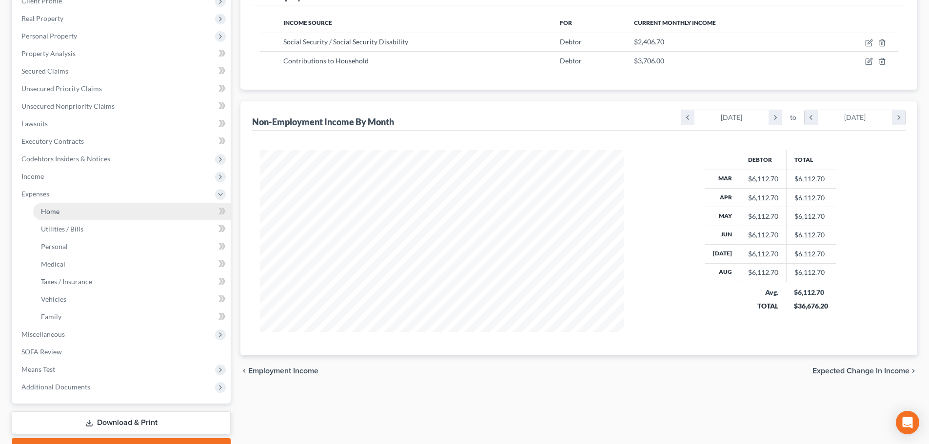
click at [83, 215] on link "Home" at bounding box center [132, 212] width 198 height 18
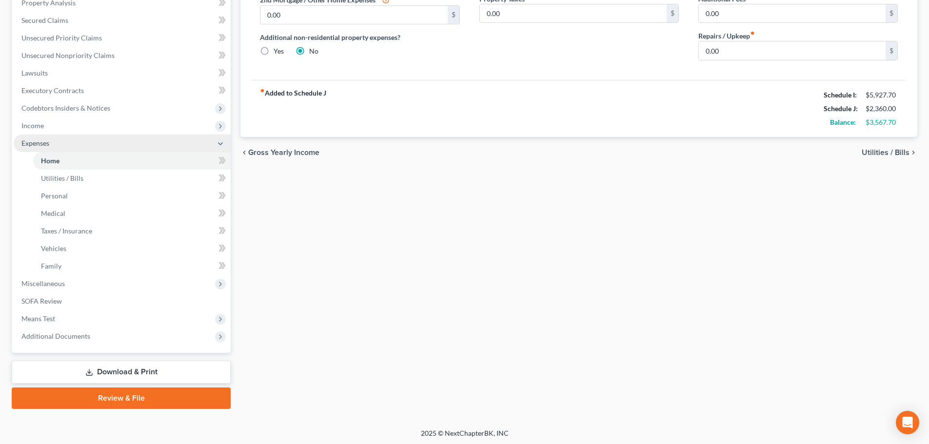
click at [26, 139] on span "Expenses" at bounding box center [35, 143] width 28 height 8
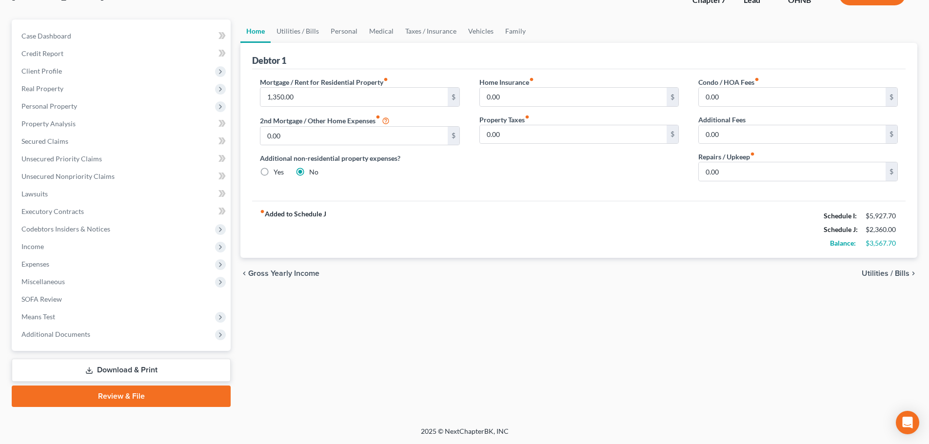
scroll to position [74, 0]
click at [100, 282] on span "Miscellaneous" at bounding box center [122, 282] width 217 height 18
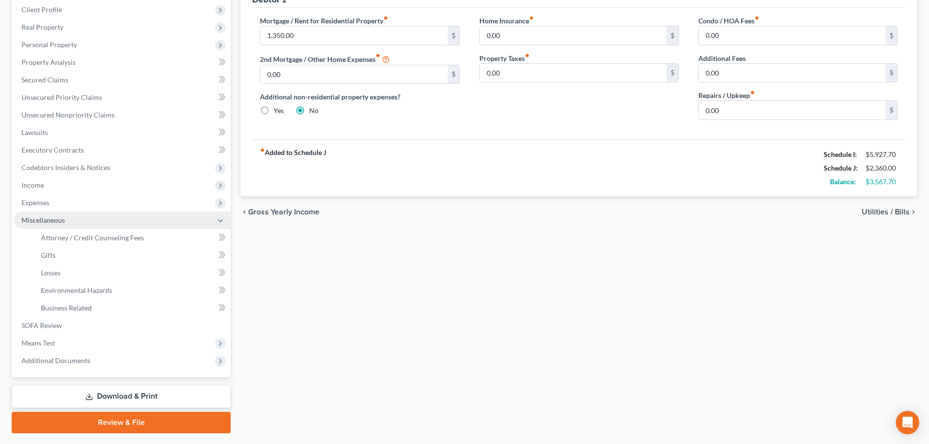
scroll to position [162, 0]
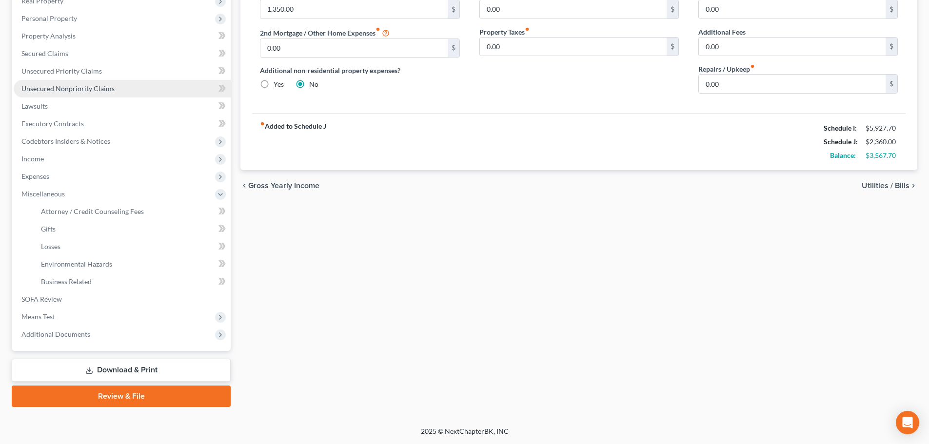
click at [59, 85] on span "Unsecured Nonpriority Claims" at bounding box center [67, 88] width 93 height 8
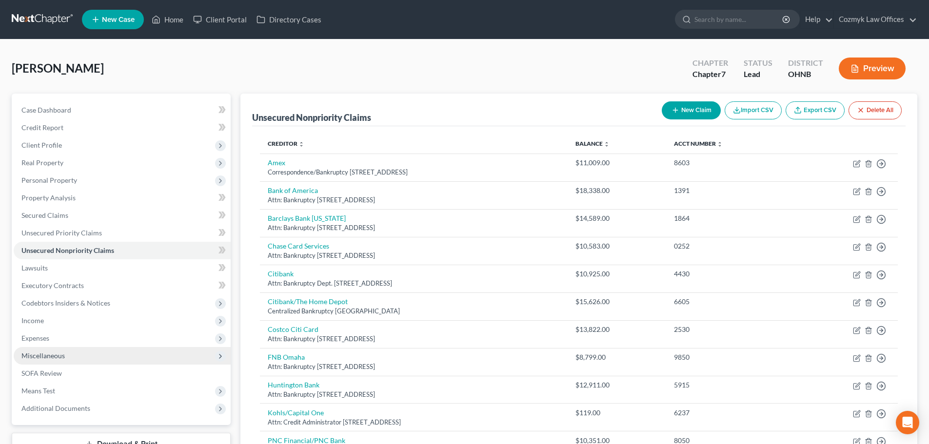
click at [39, 354] on span "Miscellaneous" at bounding box center [42, 356] width 43 height 8
drag, startPoint x: 61, startPoint y: 374, endPoint x: 47, endPoint y: 356, distance: 23.0
click at [61, 374] on span "Attorney / Credit Counseling Fees" at bounding box center [92, 373] width 103 height 8
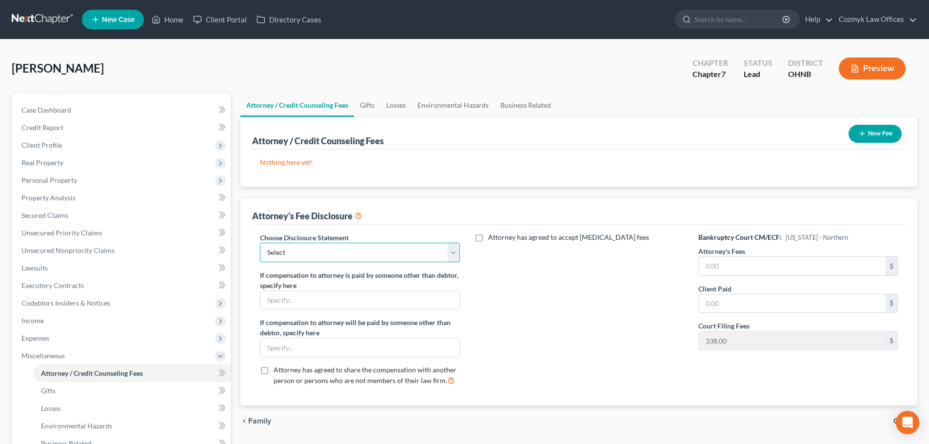
click at [374, 252] on select "Select IL - FORM 2030 Disclosure" at bounding box center [359, 253] width 199 height 20
click at [260, 243] on select "Select IL - FORM 2030 Disclosure" at bounding box center [359, 253] width 199 height 20
click at [756, 273] on input "text" at bounding box center [792, 266] width 187 height 19
click at [870, 132] on button "New Fee" at bounding box center [875, 134] width 53 height 18
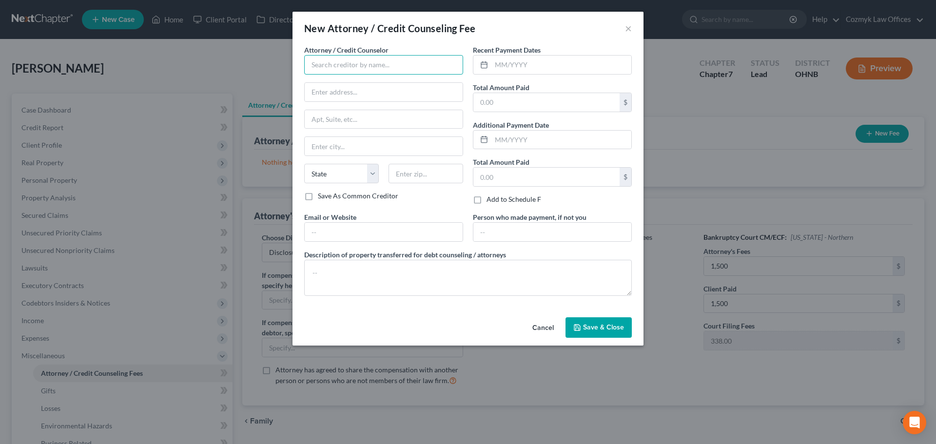
click at [416, 59] on input "text" at bounding box center [383, 65] width 159 height 20
click at [529, 67] on input "text" at bounding box center [562, 65] width 140 height 19
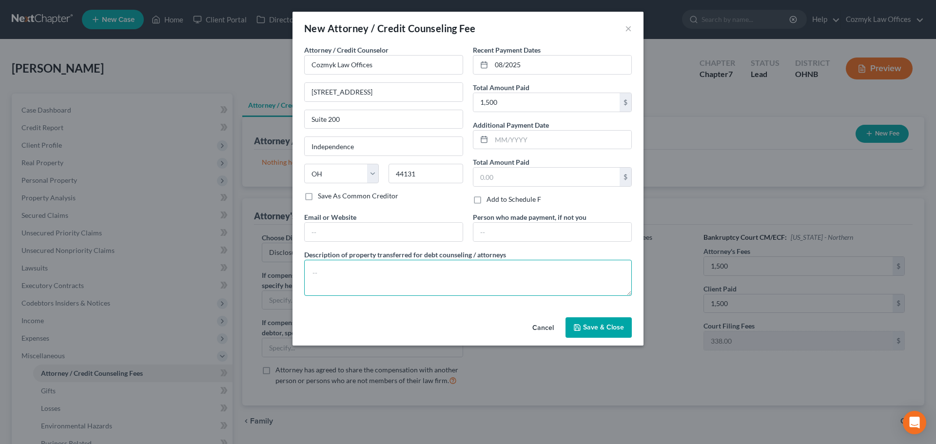
click at [461, 268] on textarea at bounding box center [468, 278] width 328 height 36
click at [576, 321] on button "Save & Close" at bounding box center [599, 328] width 66 height 20
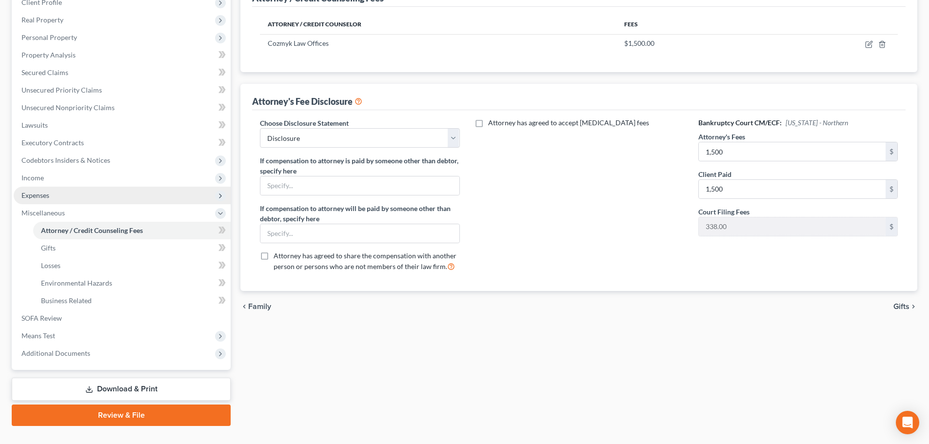
scroll to position [162, 0]
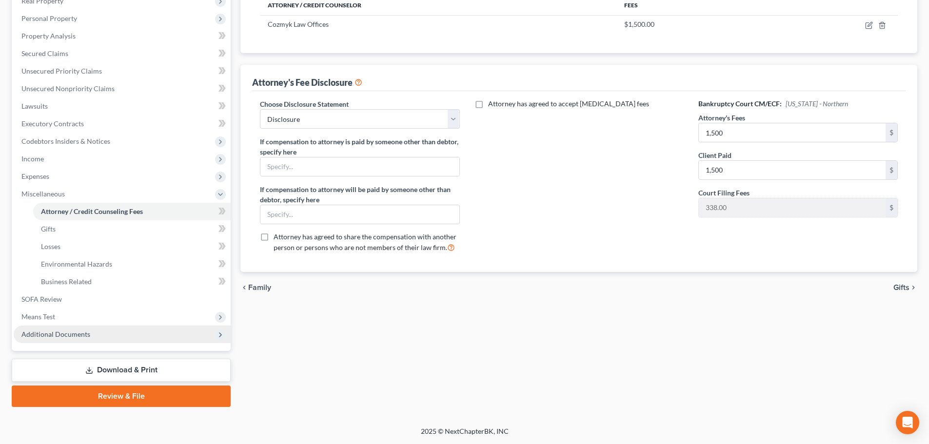
click at [90, 334] on span "Additional Documents" at bounding box center [122, 335] width 217 height 18
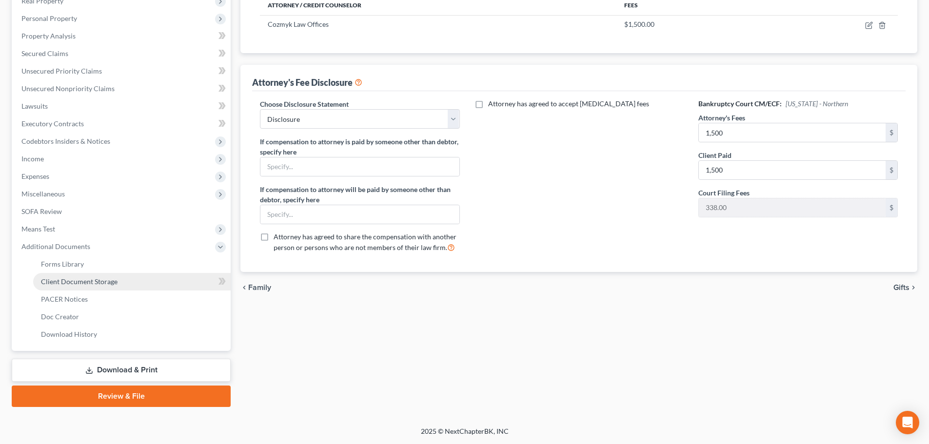
click at [73, 281] on span "Client Document Storage" at bounding box center [79, 282] width 77 height 8
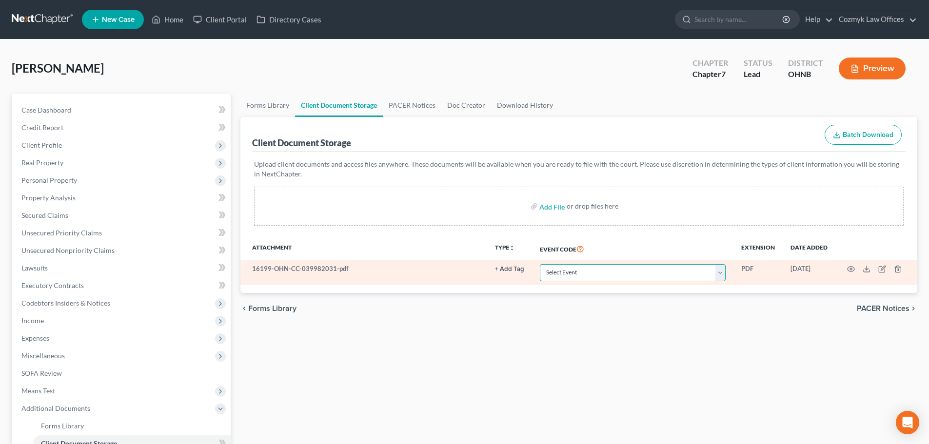
click at [596, 270] on select "Select Event 20 Largest Unsecured Creditors Amended List of Creditors (Fee) Ame…" at bounding box center [633, 272] width 186 height 17
click at [540, 264] on select "Select Event 20 Largest Unsecured Creditors Amended List of Creditors (Fee) Ame…" at bounding box center [633, 272] width 186 height 17
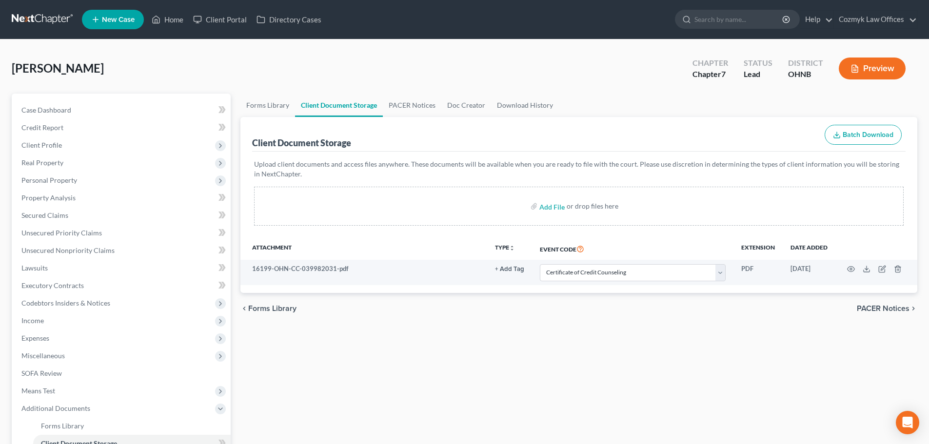
click at [360, 384] on div "Forms Library Client Document Storage PACER Notices Doc Creator Download Histor…" at bounding box center [579, 332] width 687 height 476
